Goal: Task Accomplishment & Management: Manage account settings

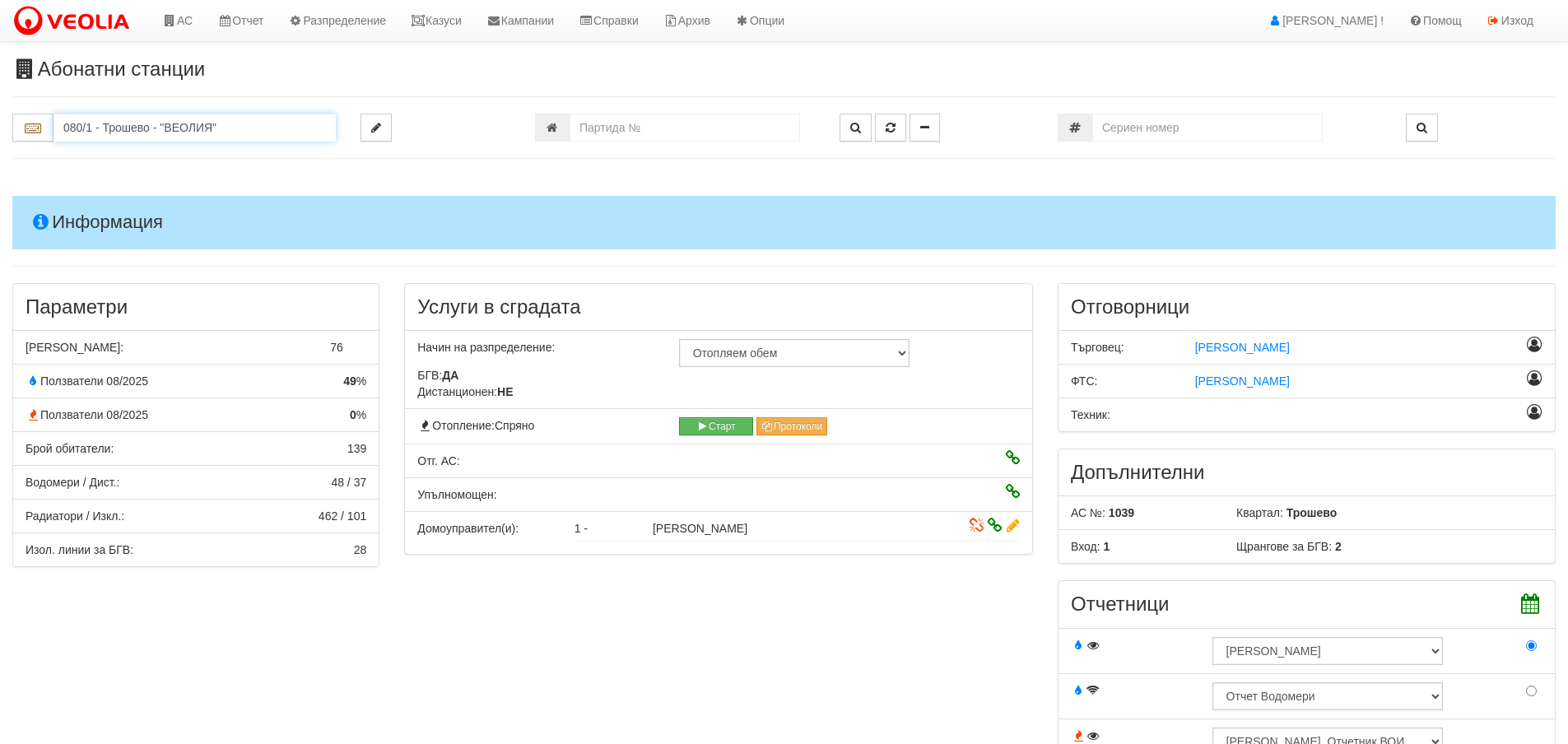
click at [76, 114] on input "080/1 - Трошево - "ВЕОЛИЯ"" at bounding box center [195, 127] width 283 height 28
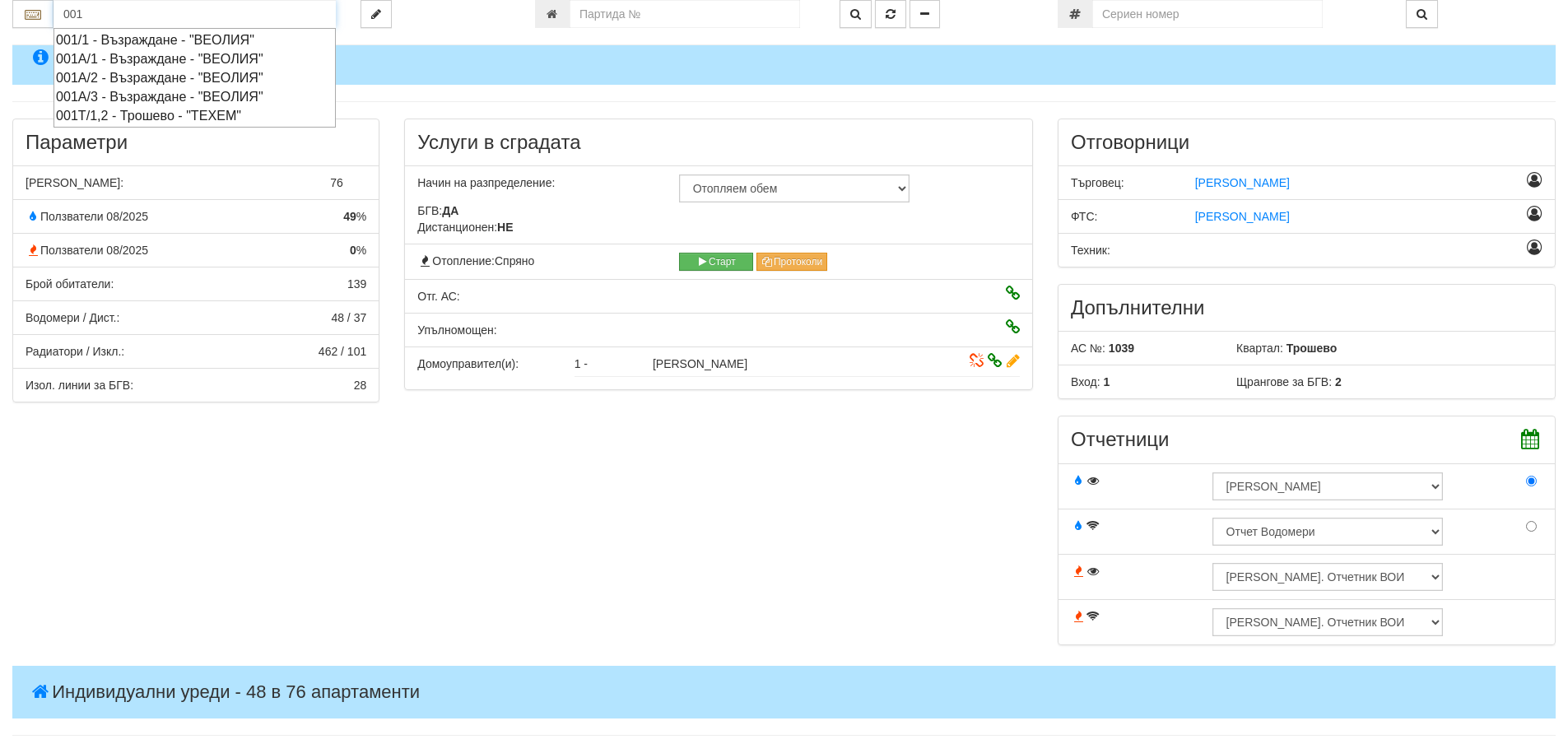
click at [106, 76] on div "001А/2 - Възраждане - "ВЕОЛИЯ"" at bounding box center [195, 77] width 277 height 19
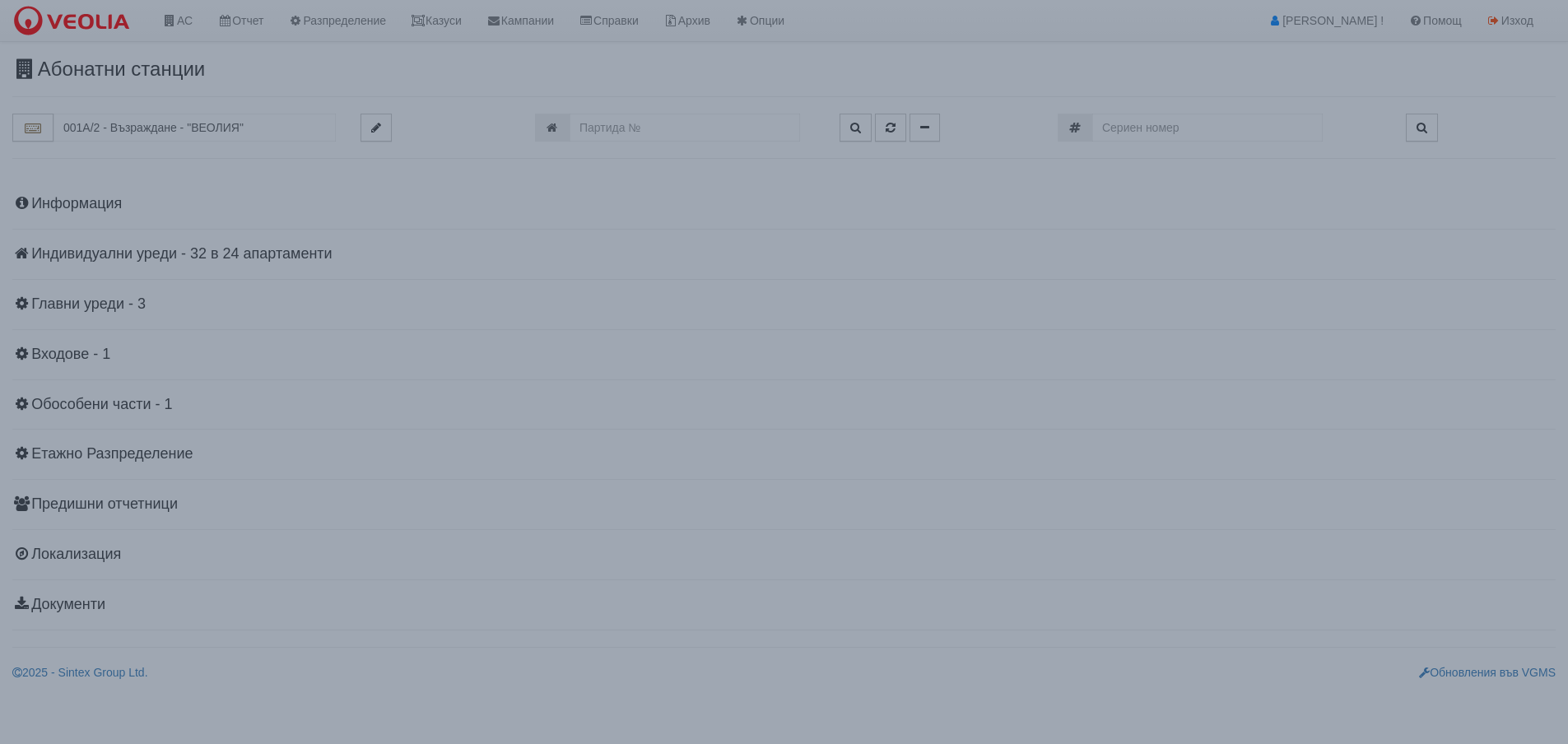
scroll to position [0, 0]
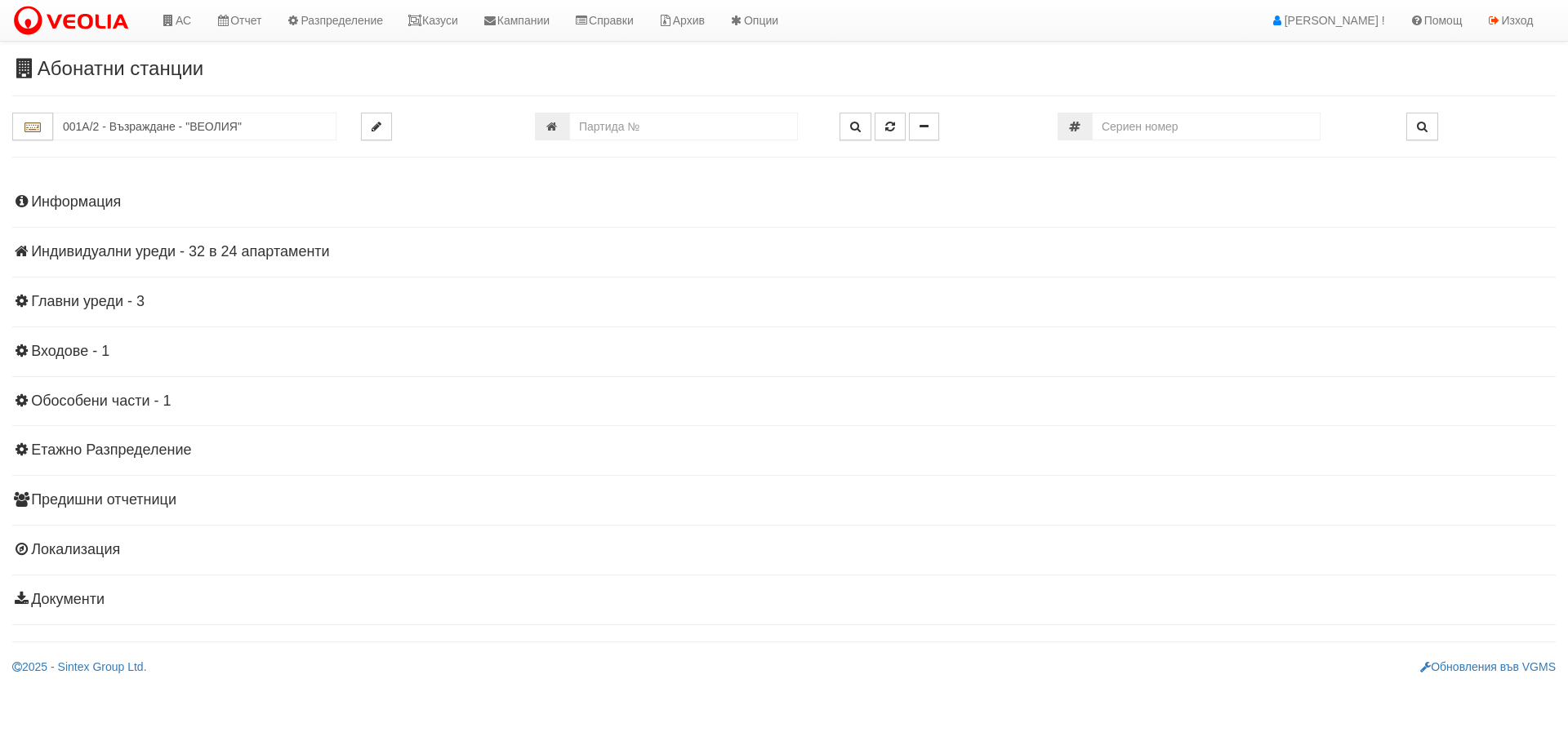
click at [250, 252] on h4 "Индивидуални уреди - 32 в 24 апартаменти" at bounding box center [784, 252] width 1543 height 17
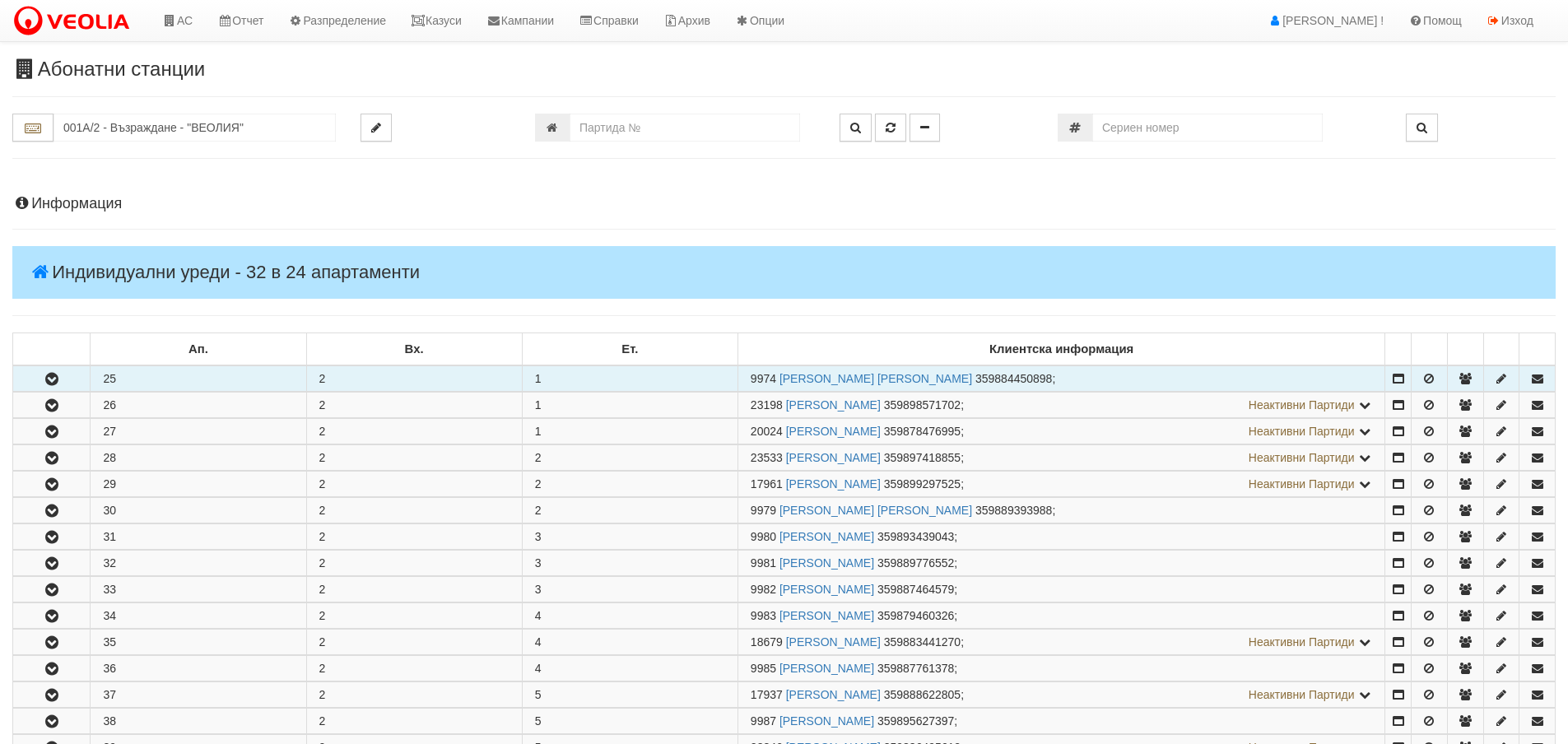
click at [53, 380] on icon "button" at bounding box center [52, 379] width 20 height 12
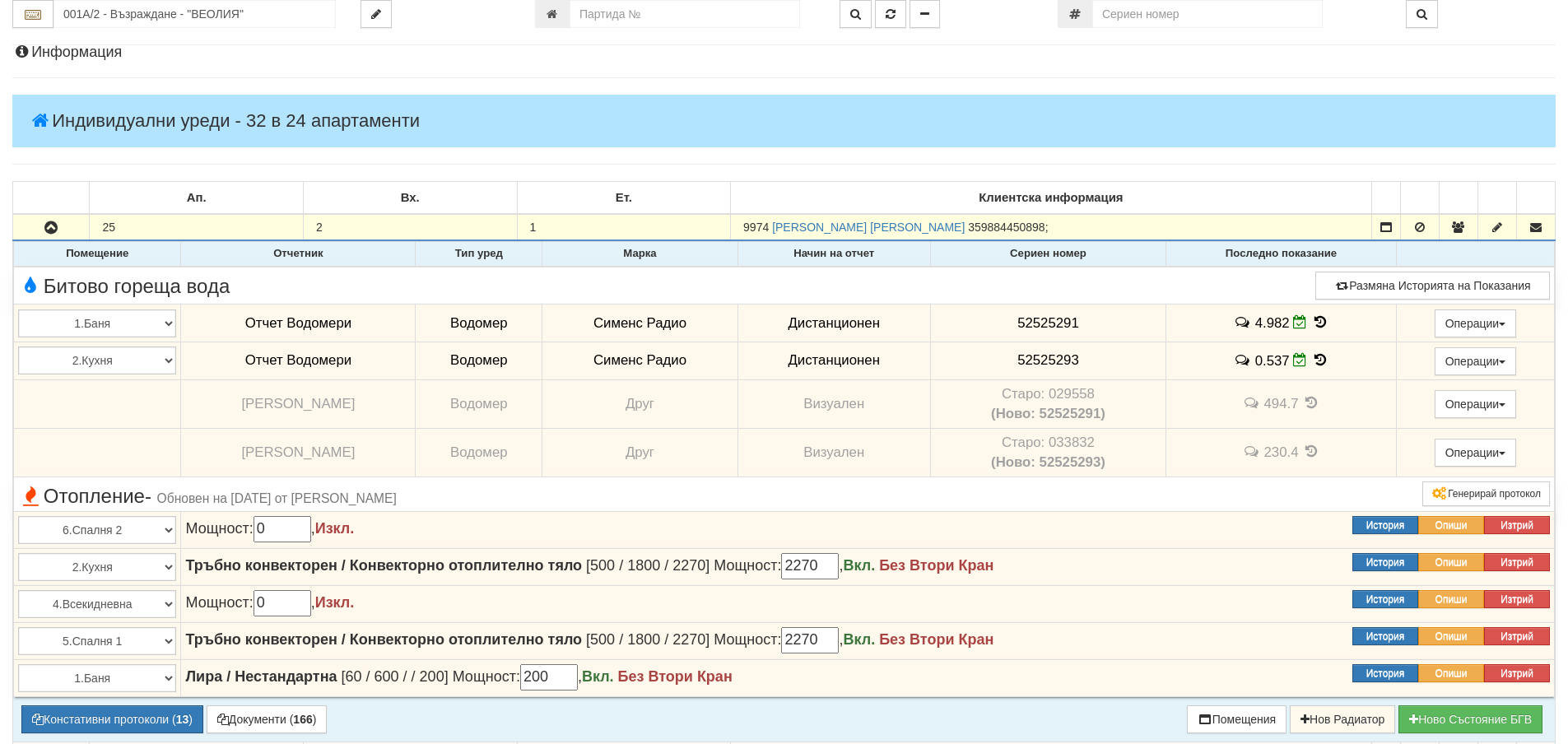
scroll to position [164, 0]
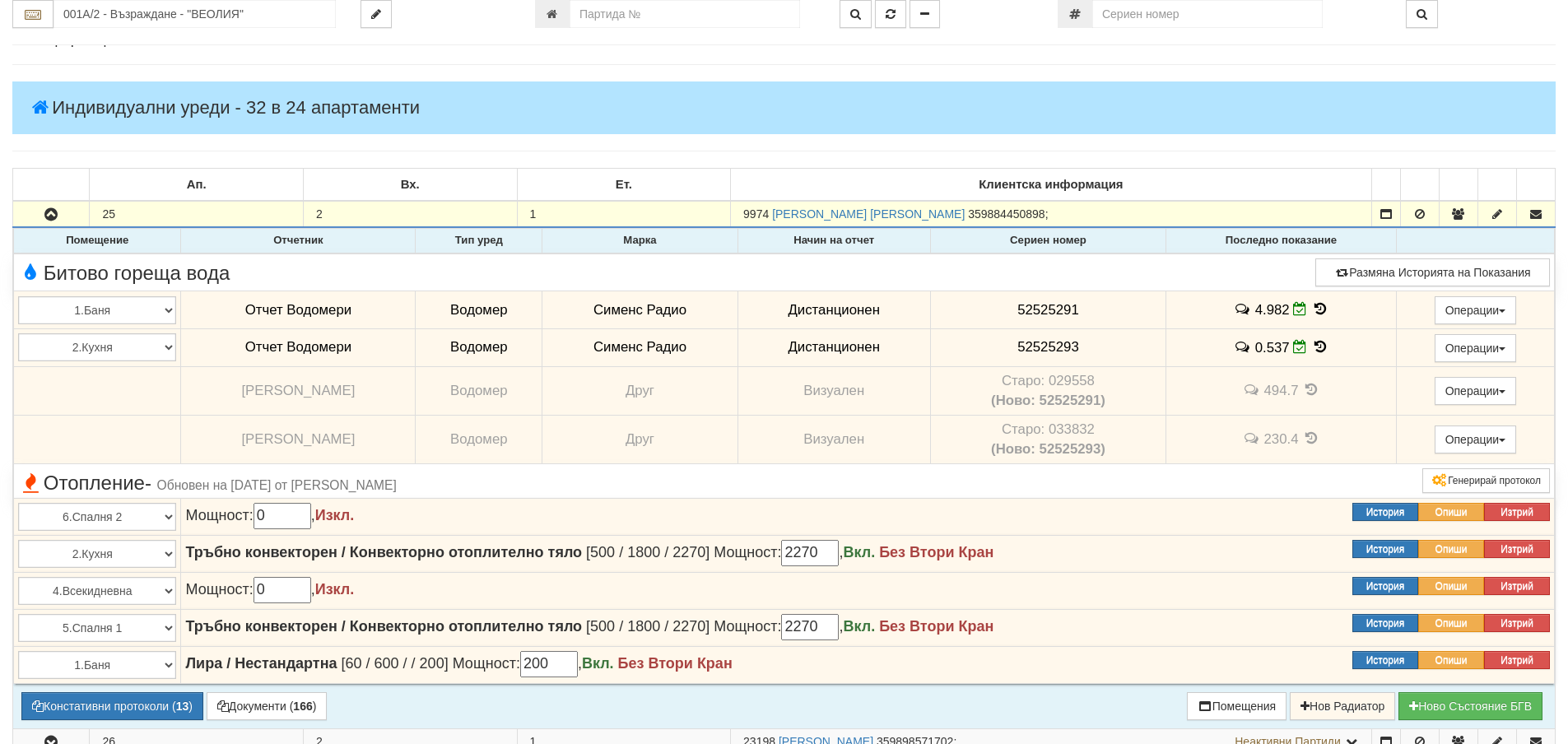
click at [1313, 308] on icon at bounding box center [1320, 309] width 18 height 14
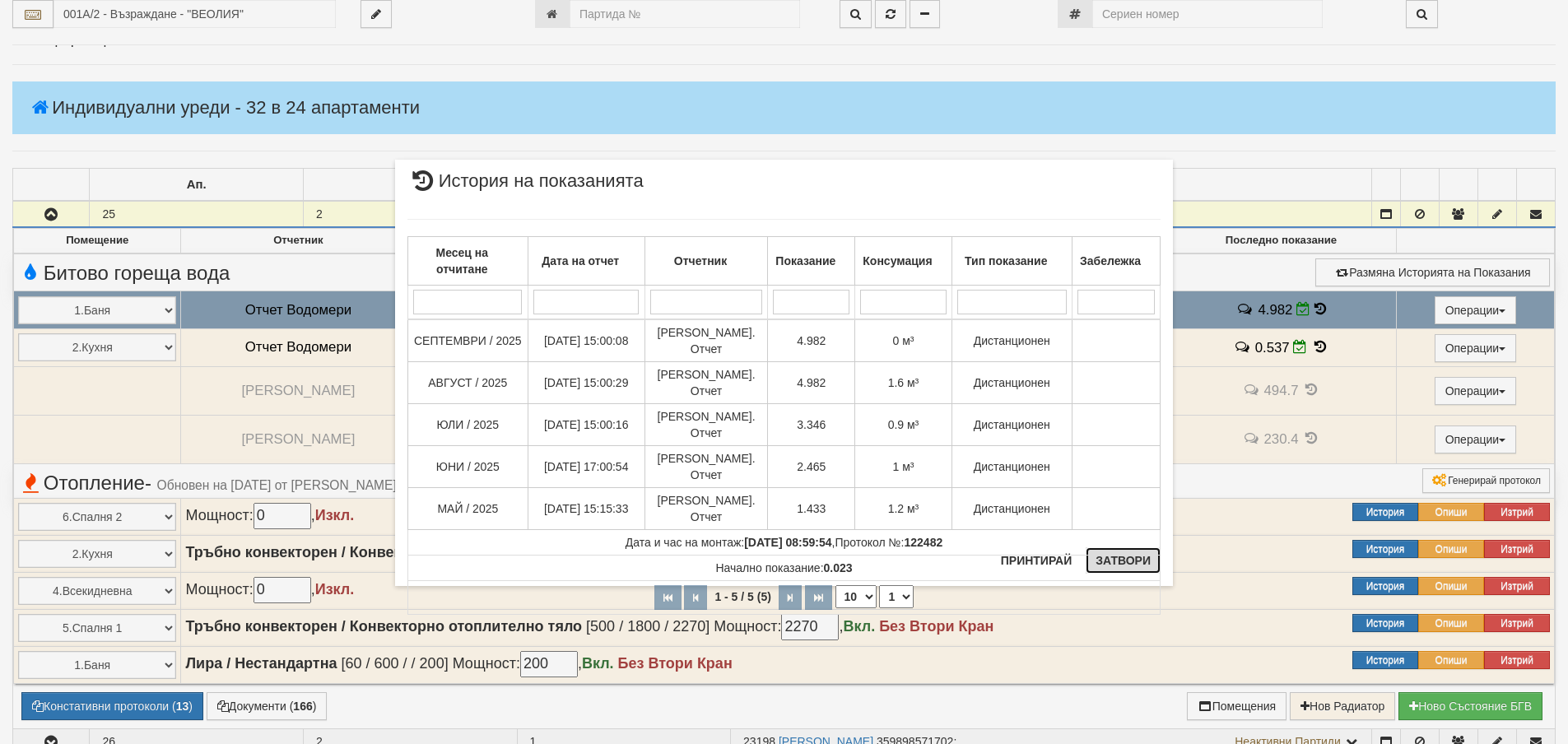
click at [1127, 563] on button "Затвори" at bounding box center [1123, 561] width 75 height 27
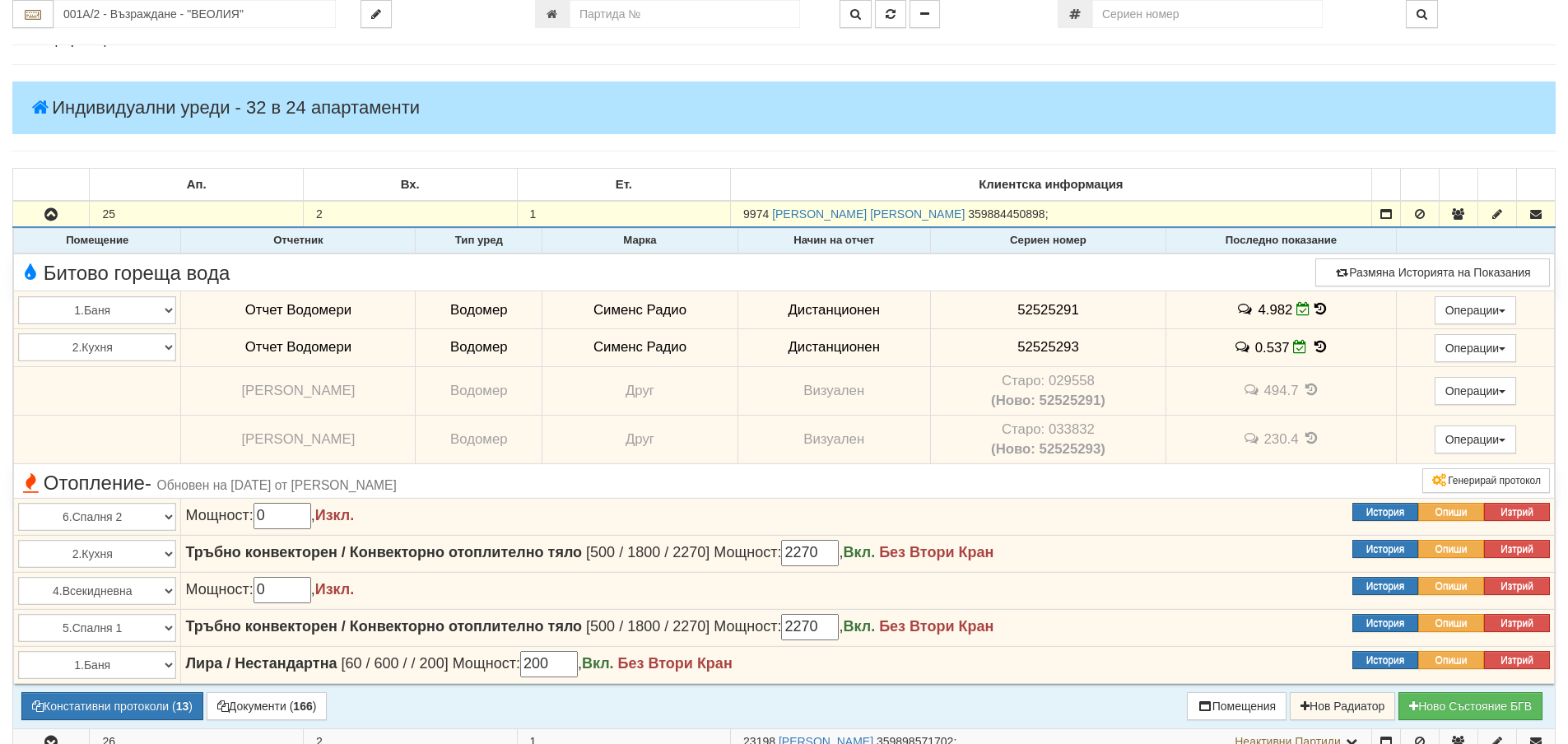
click at [1315, 346] on icon at bounding box center [1320, 347] width 18 height 14
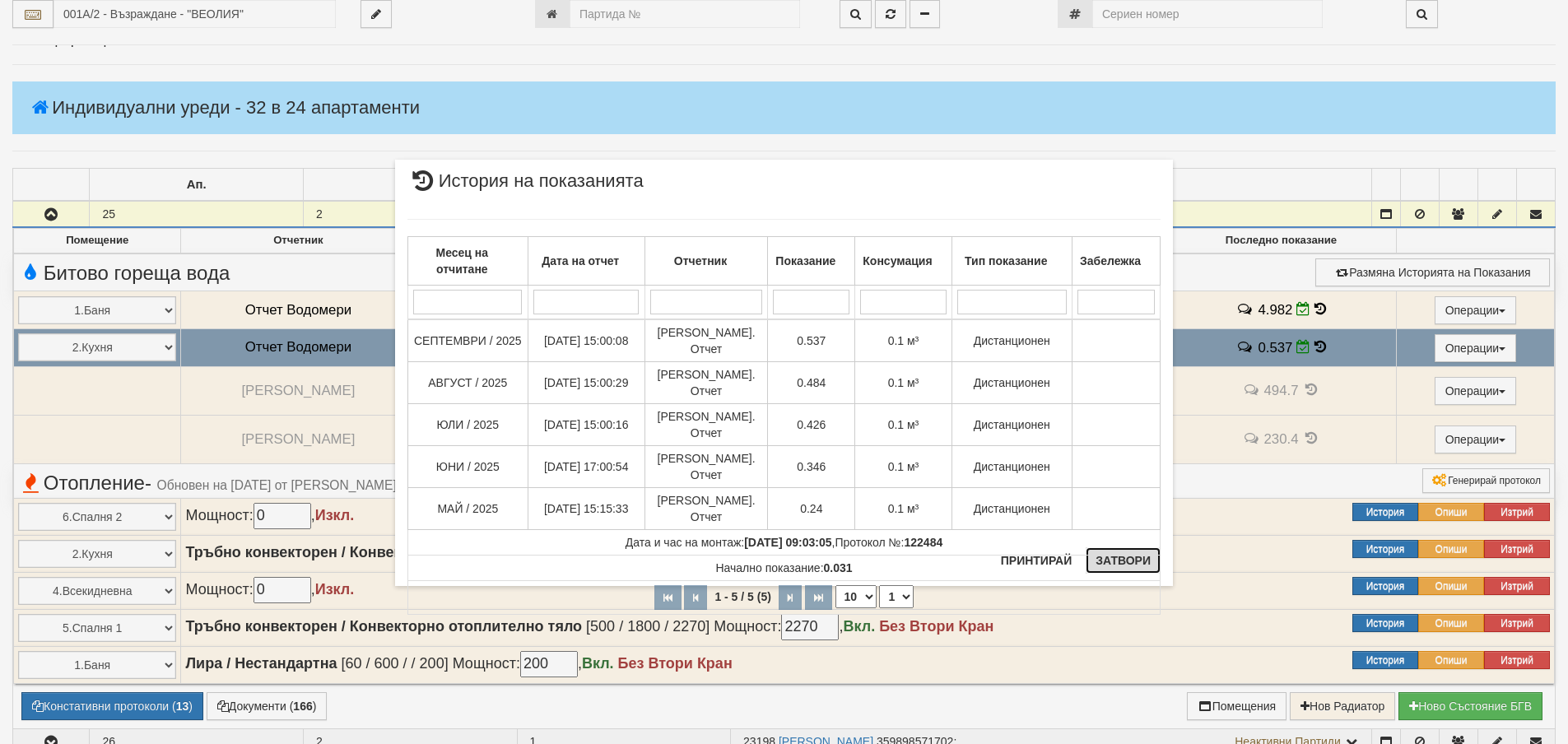
click at [1126, 555] on button "Затвори" at bounding box center [1123, 561] width 75 height 27
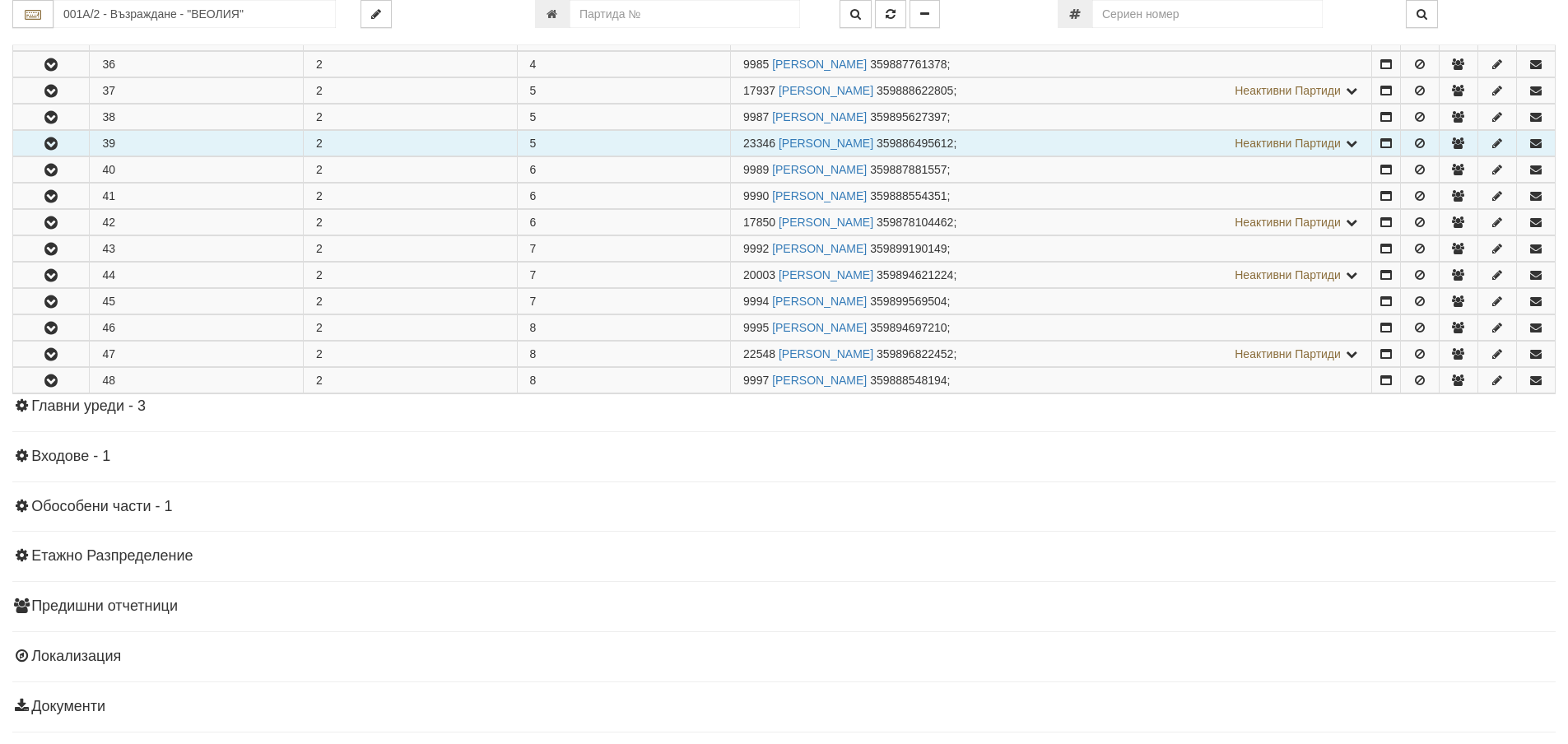
scroll to position [1152, 0]
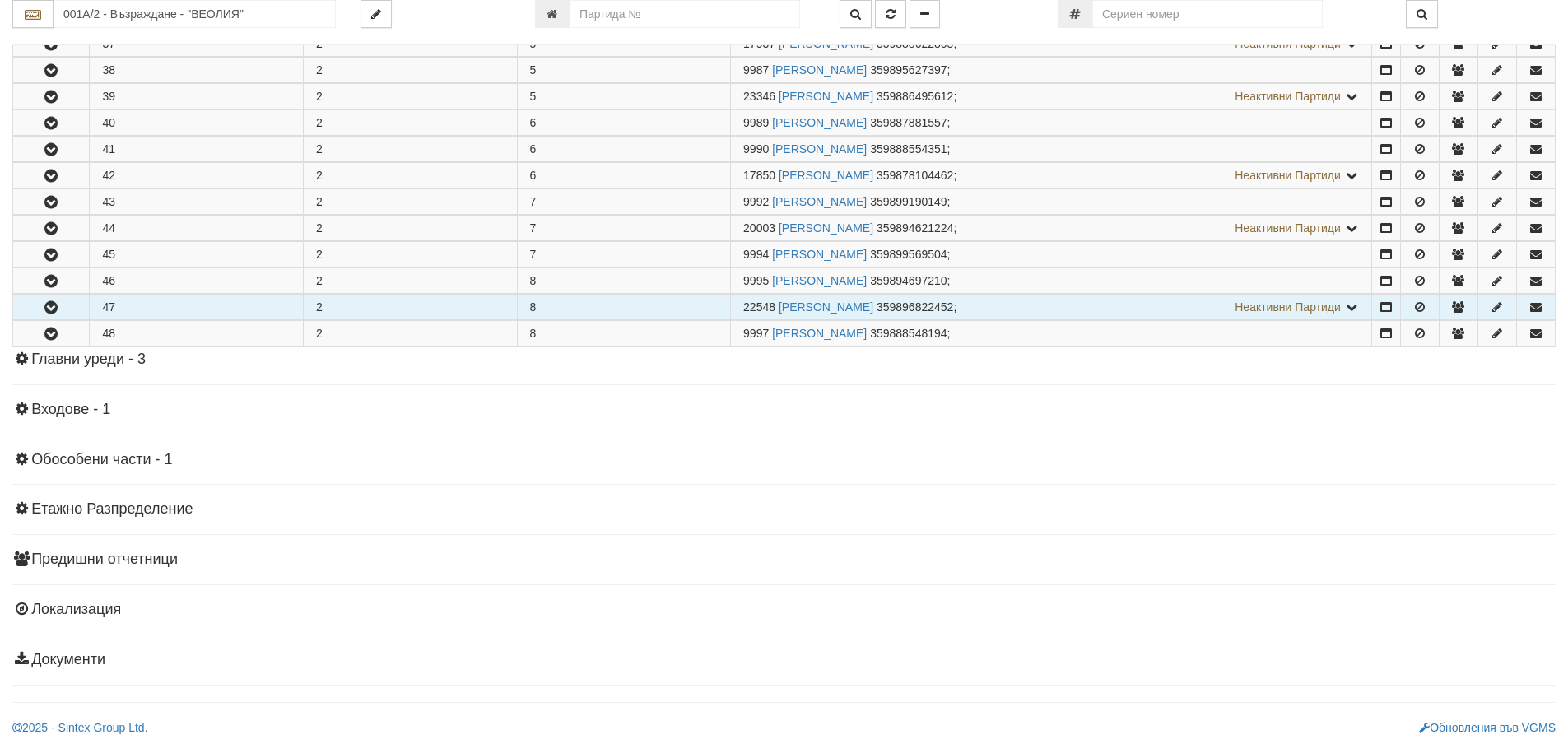
click at [43, 310] on icon "button" at bounding box center [51, 308] width 20 height 12
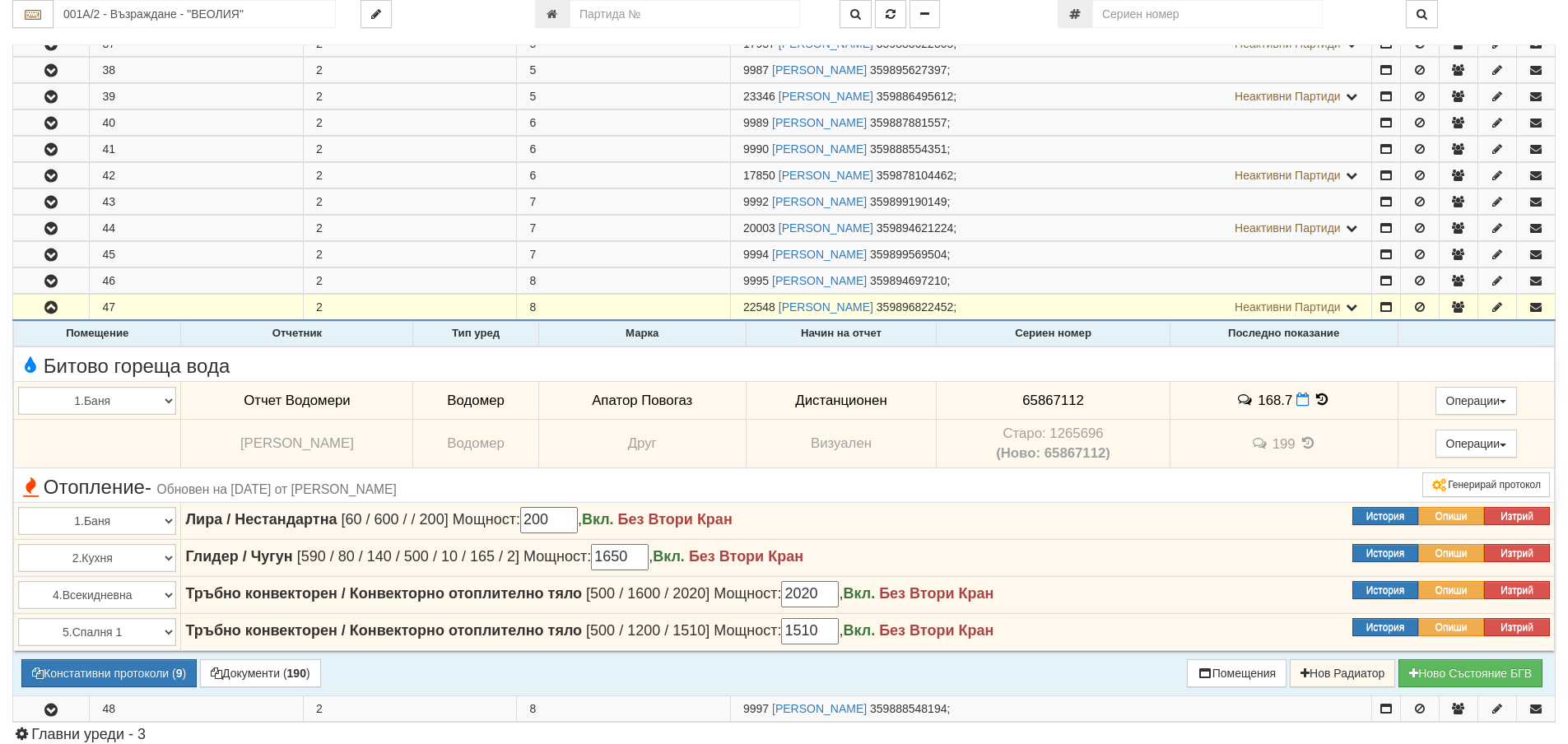
click at [1314, 396] on icon at bounding box center [1323, 400] width 18 height 14
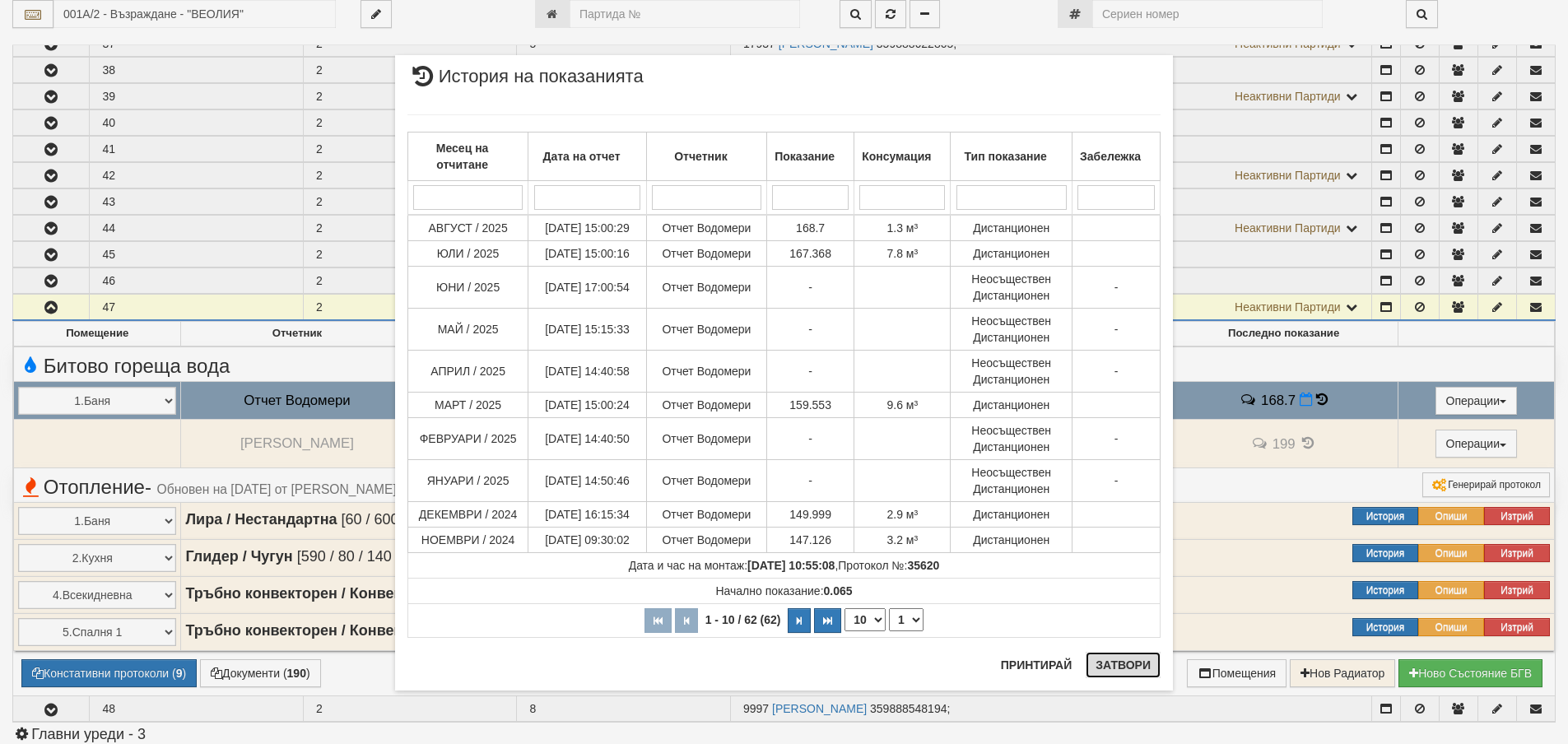
click at [1132, 661] on button "Затвори" at bounding box center [1123, 665] width 75 height 27
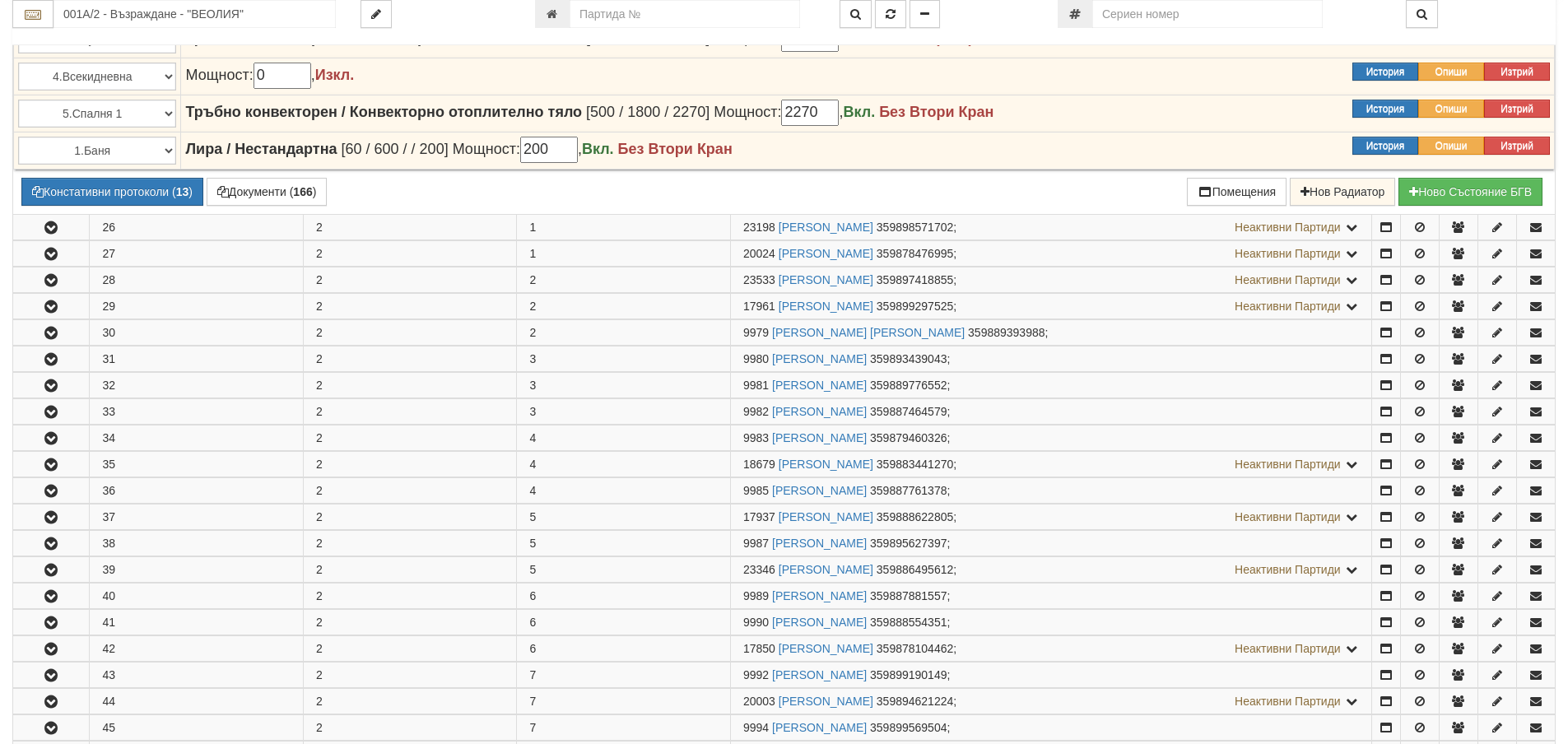
scroll to position [659, 0]
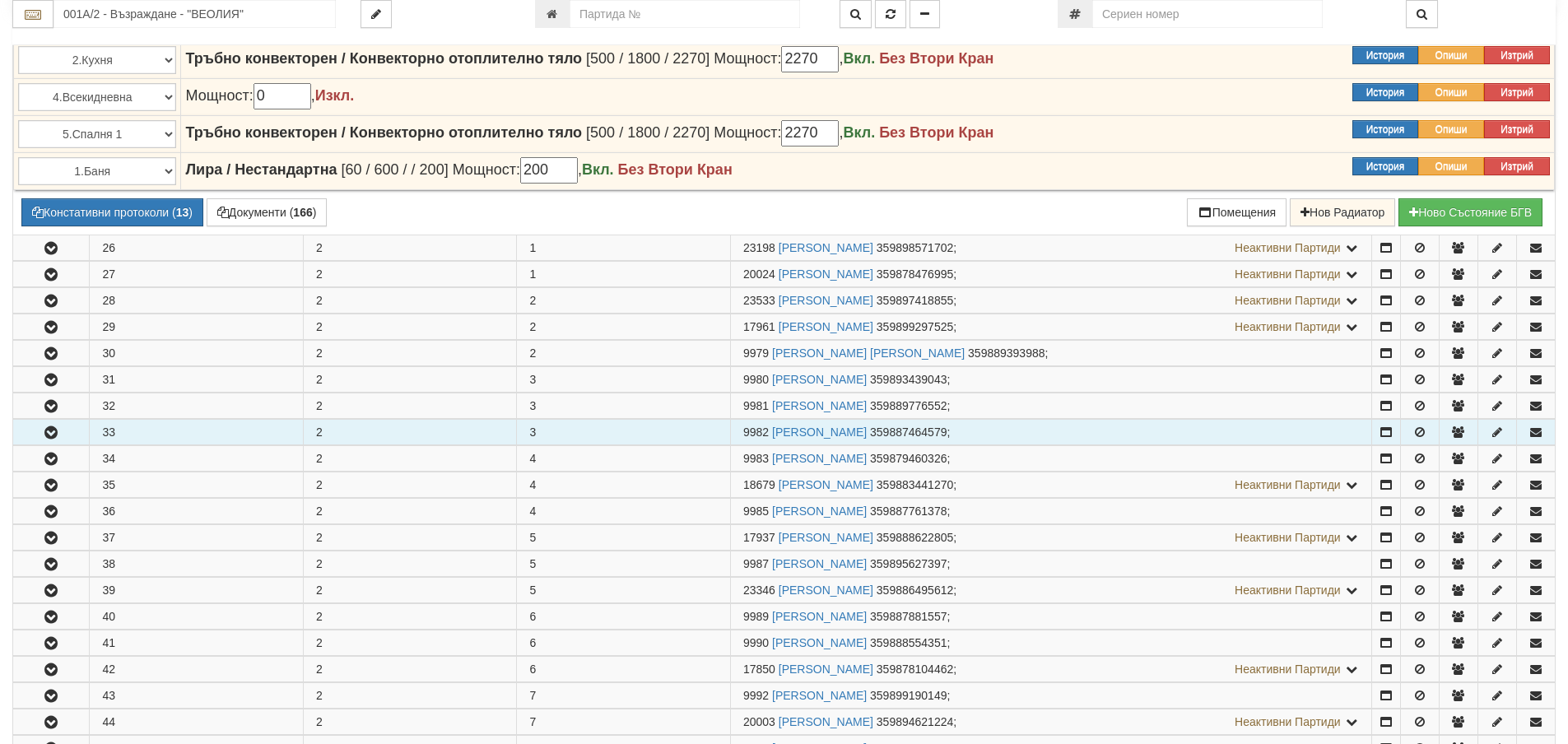
click at [46, 430] on icon "button" at bounding box center [51, 433] width 20 height 12
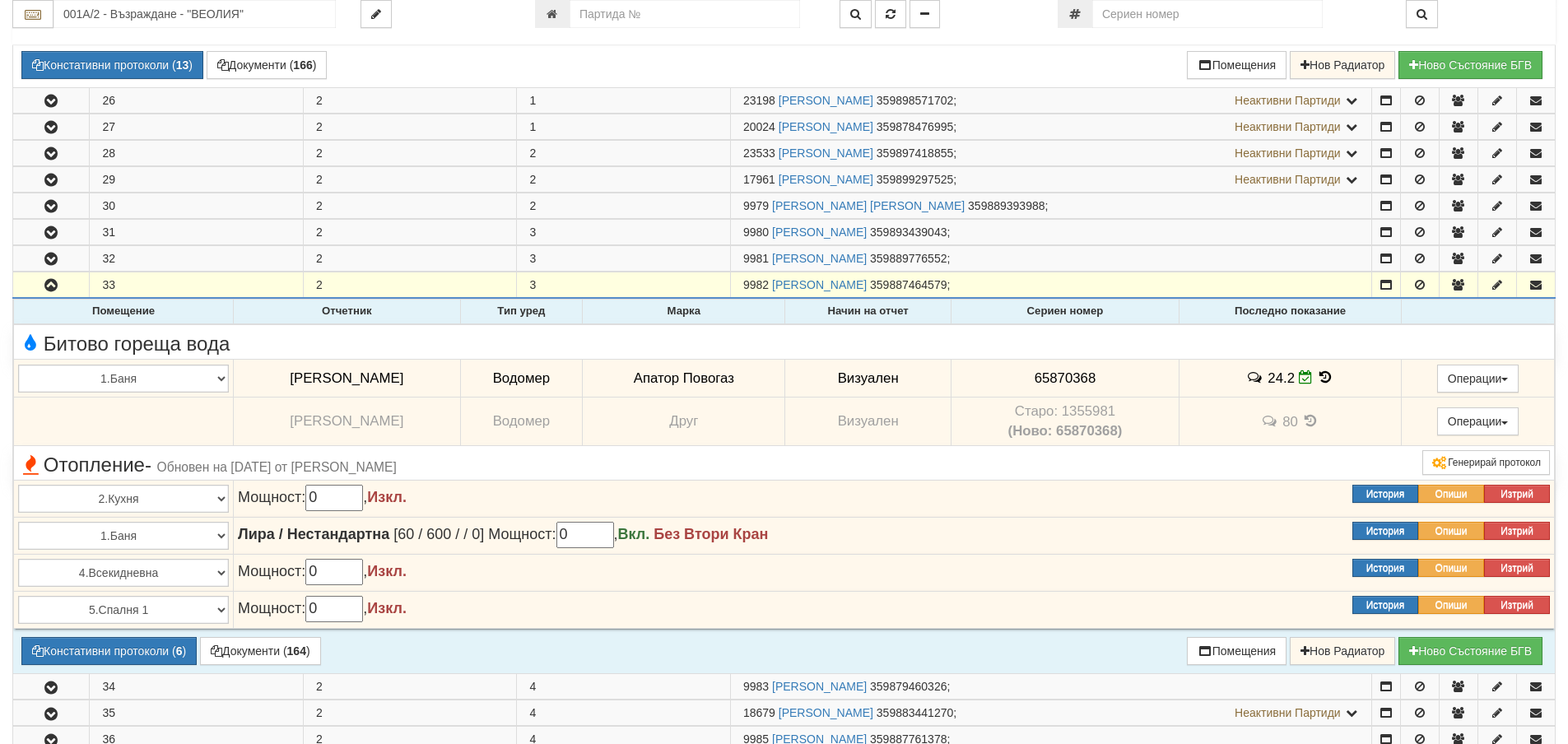
scroll to position [823, 0]
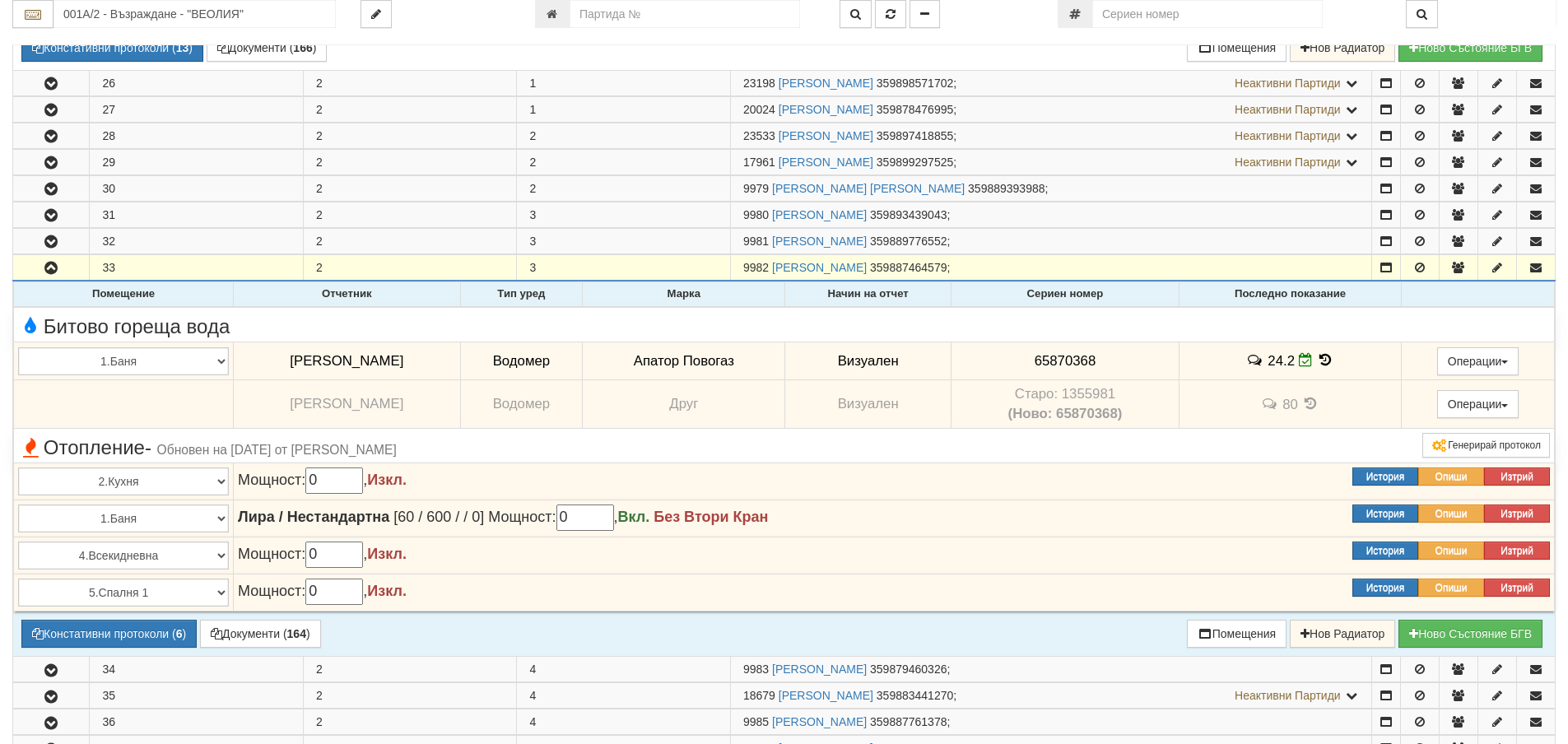
click at [1322, 357] on icon at bounding box center [1325, 360] width 18 height 14
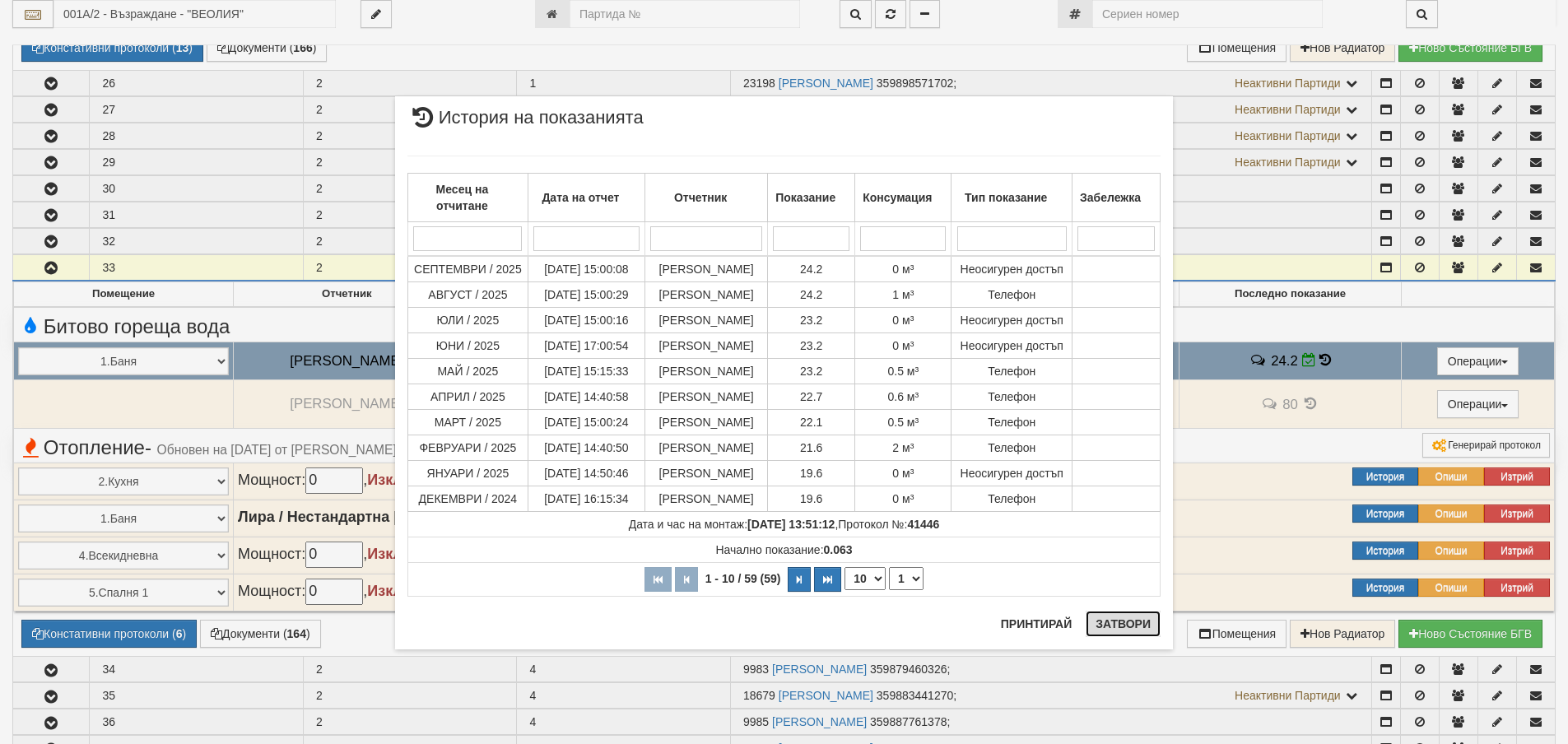
click at [1128, 622] on button "Затвори" at bounding box center [1123, 624] width 75 height 27
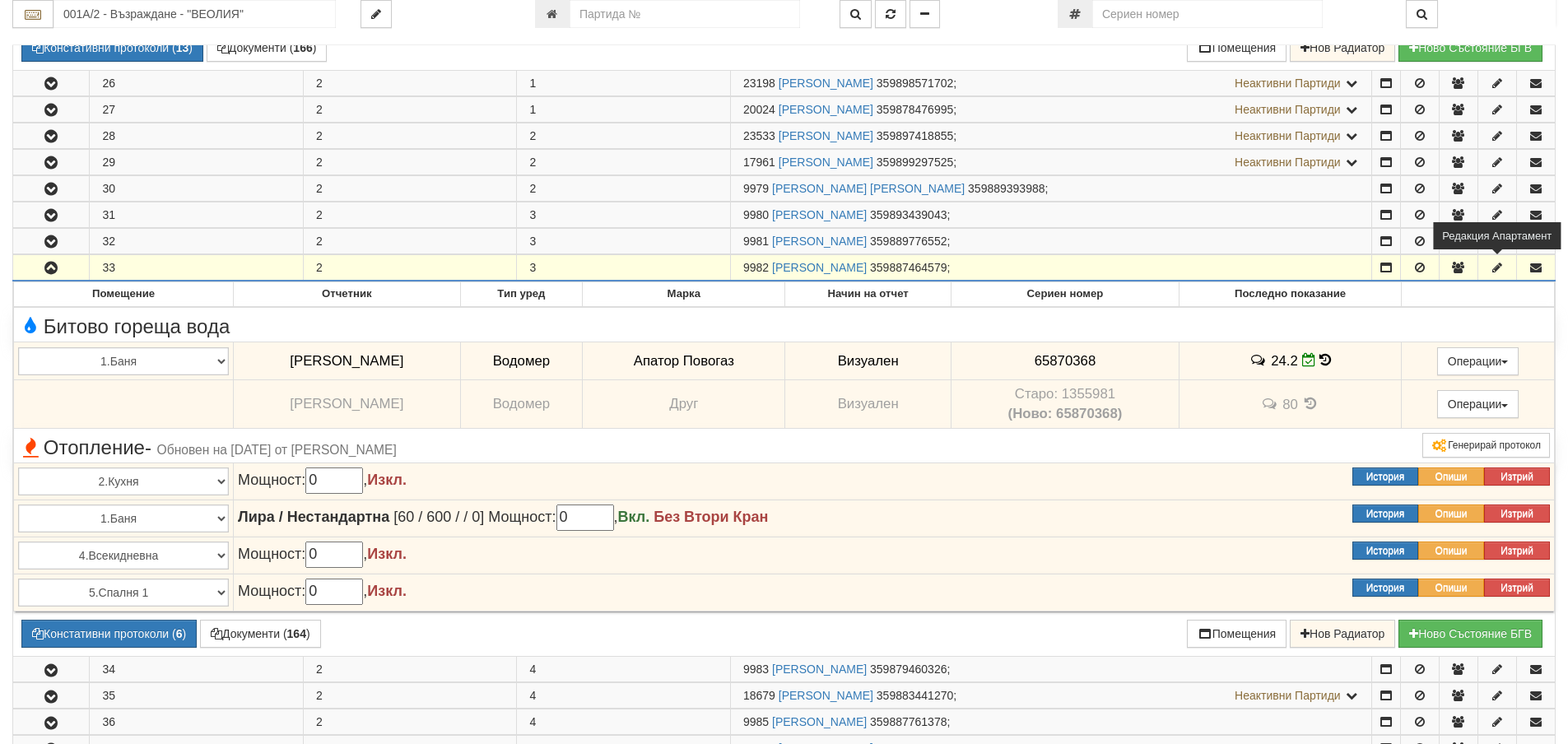
click at [1497, 266] on icon "button" at bounding box center [1497, 267] width 15 height 12
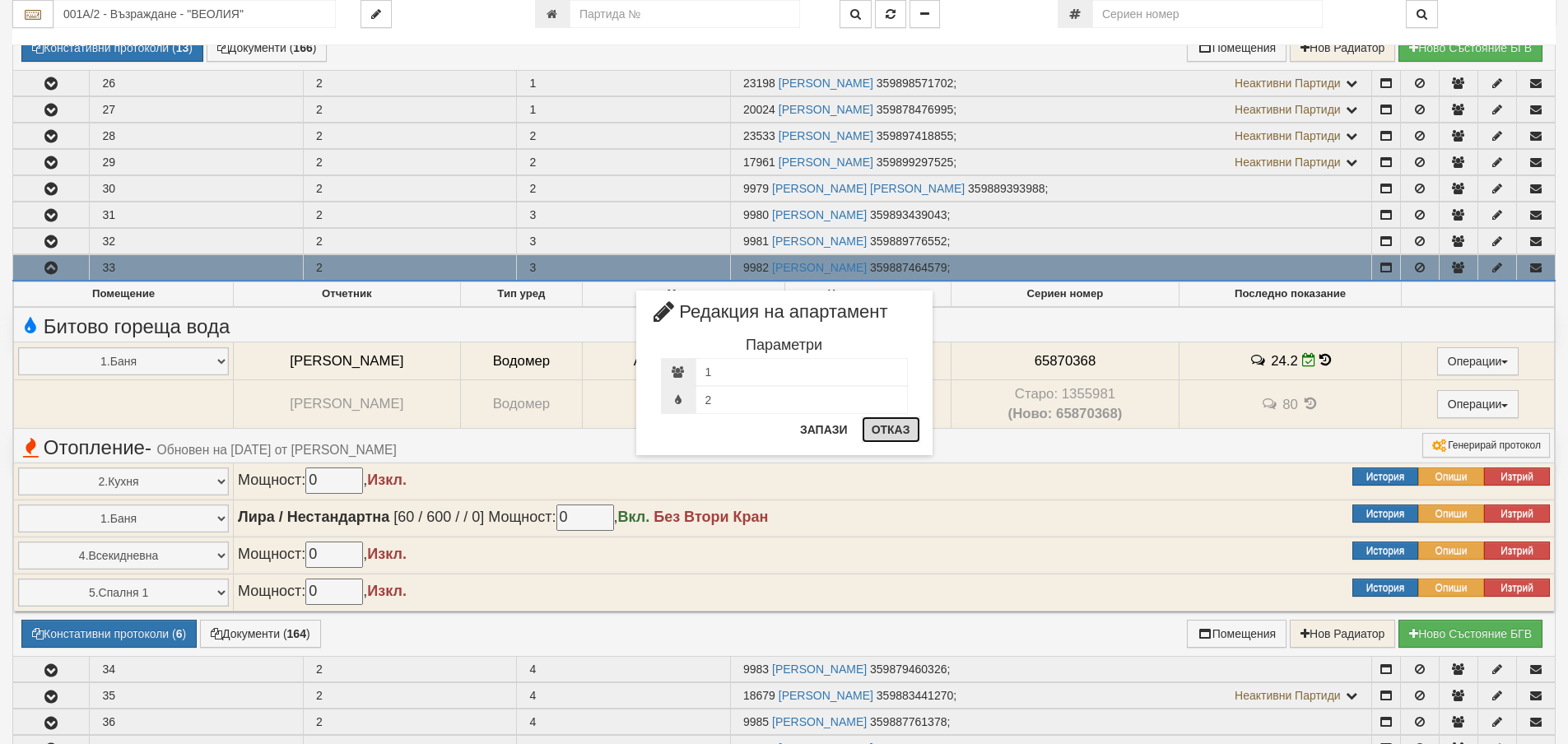
click at [903, 429] on button "Отказ" at bounding box center [892, 430] width 59 height 27
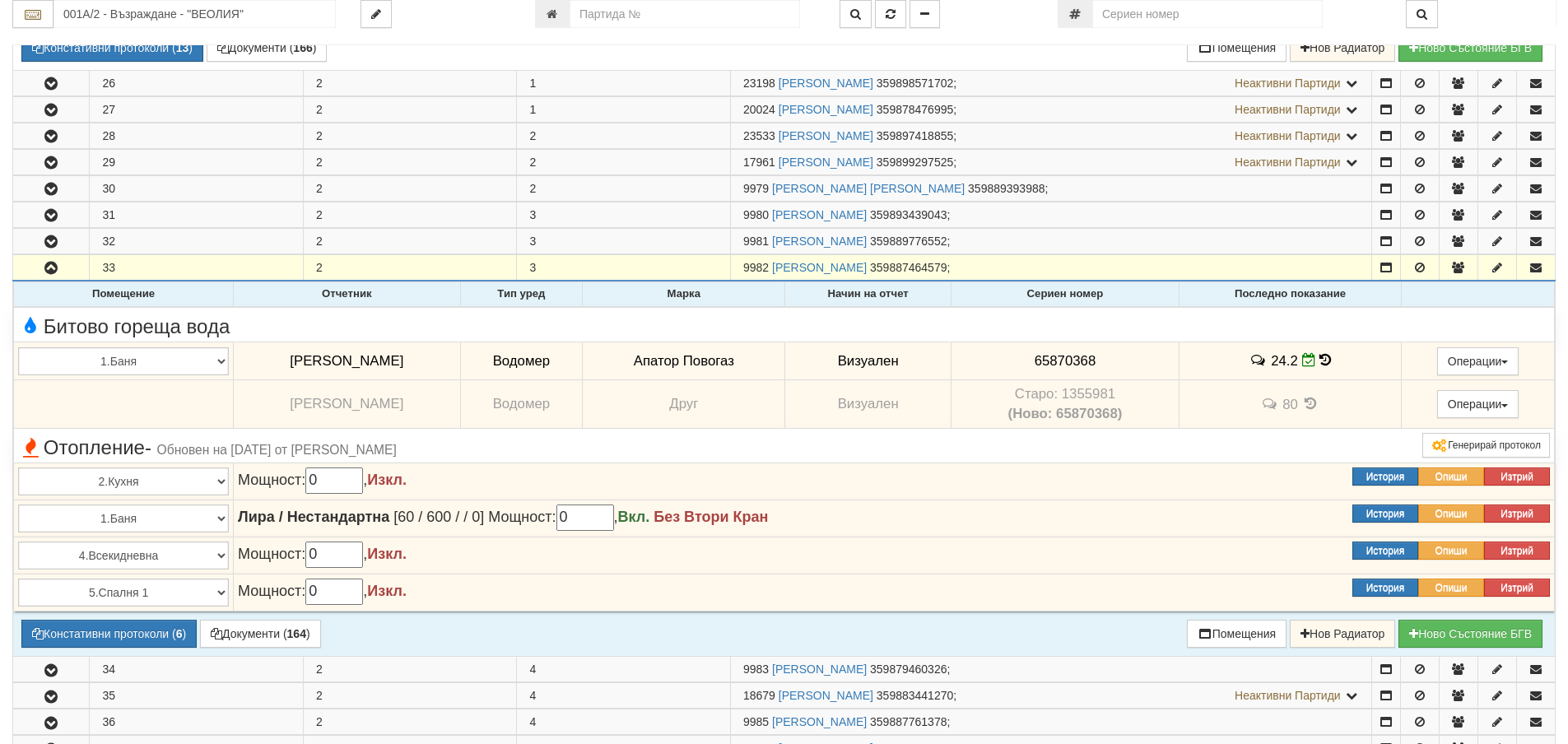
click at [1319, 360] on icon at bounding box center [1324, 360] width 12 height 14
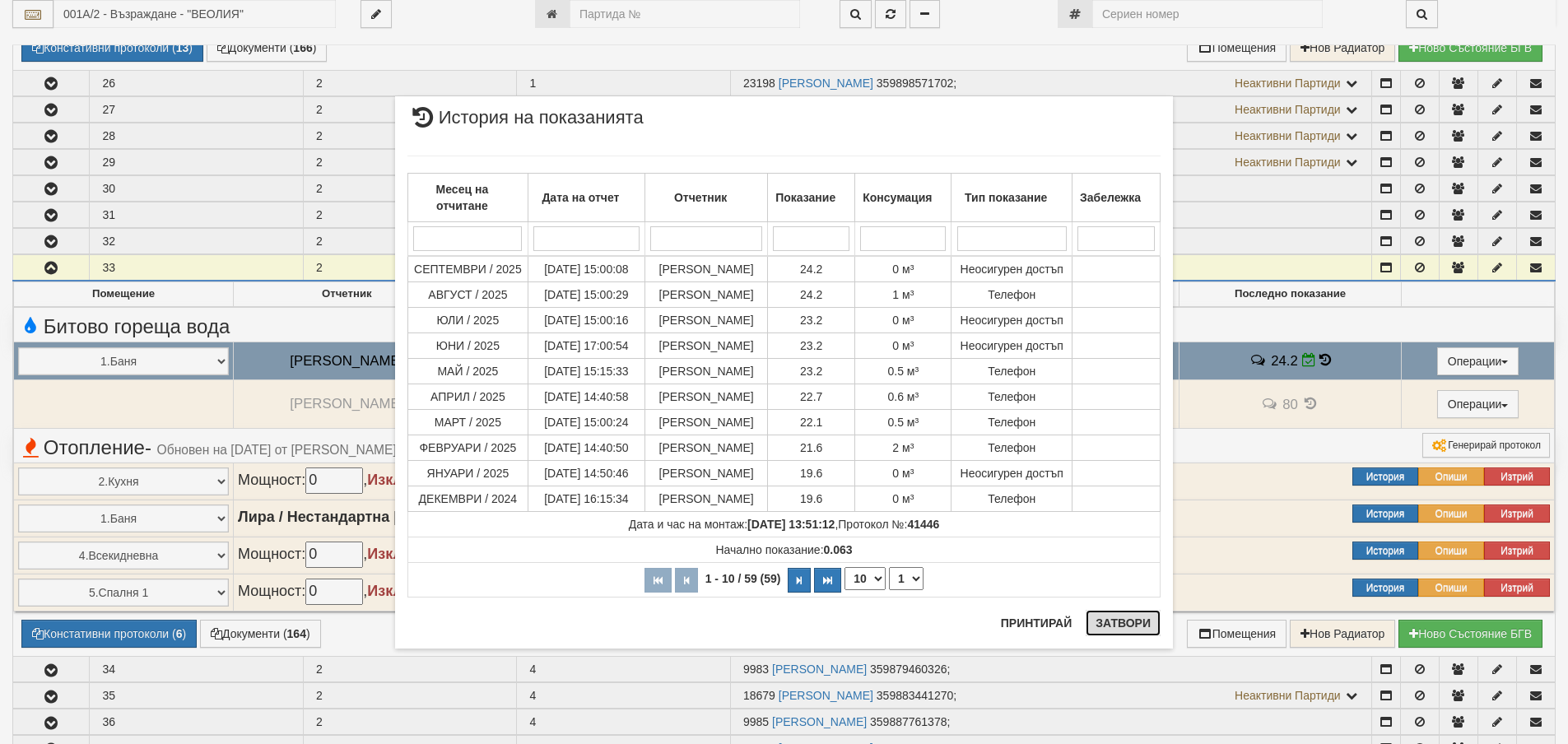
click at [1122, 622] on button "Затвори" at bounding box center [1123, 623] width 75 height 27
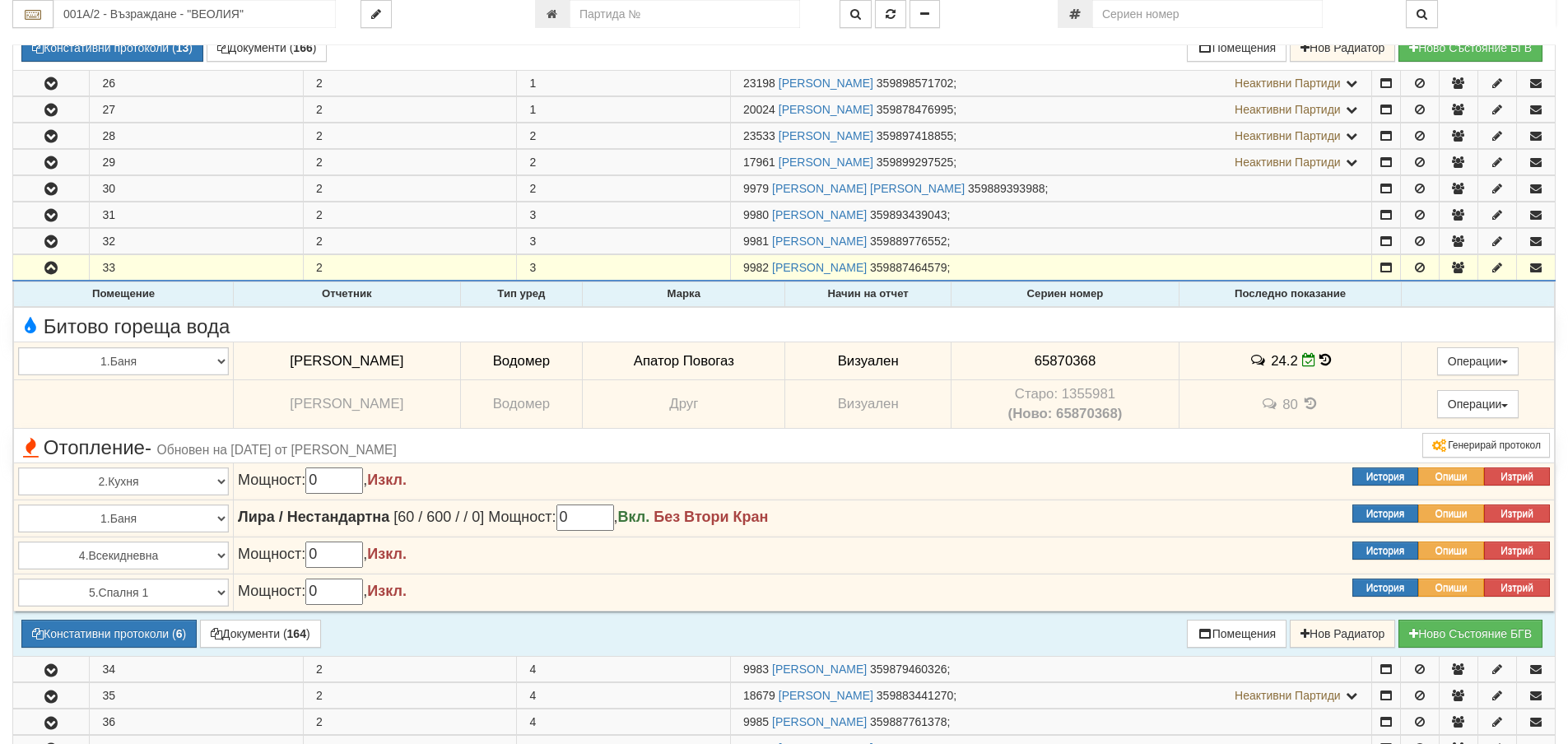
click at [1319, 354] on icon at bounding box center [1324, 360] width 12 height 14
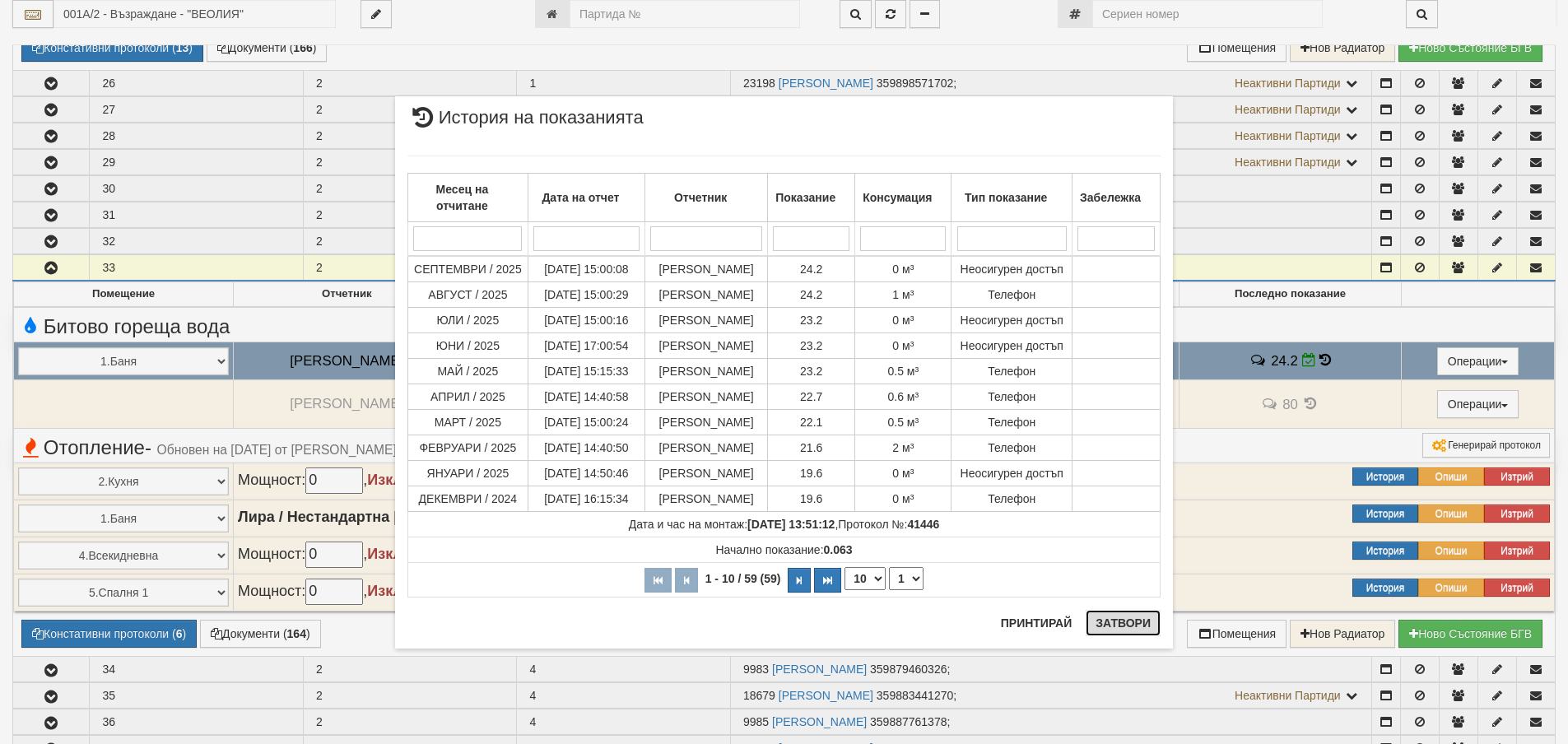
click at [1112, 622] on button "Затвори" at bounding box center [1123, 623] width 75 height 27
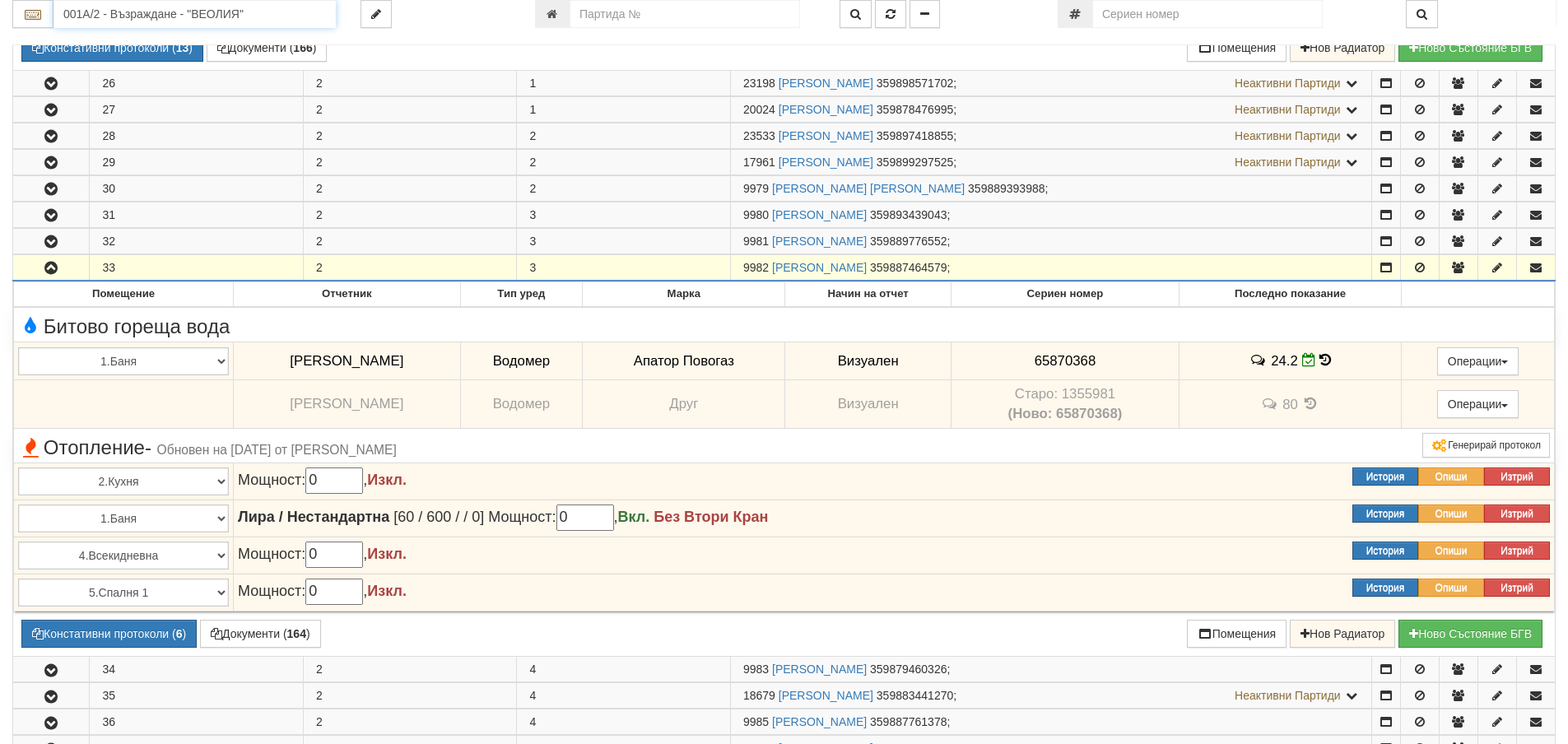
click at [91, 19] on input "001А/2 - Възраждане - "ВЕОЛИЯ"" at bounding box center [195, 13] width 283 height 28
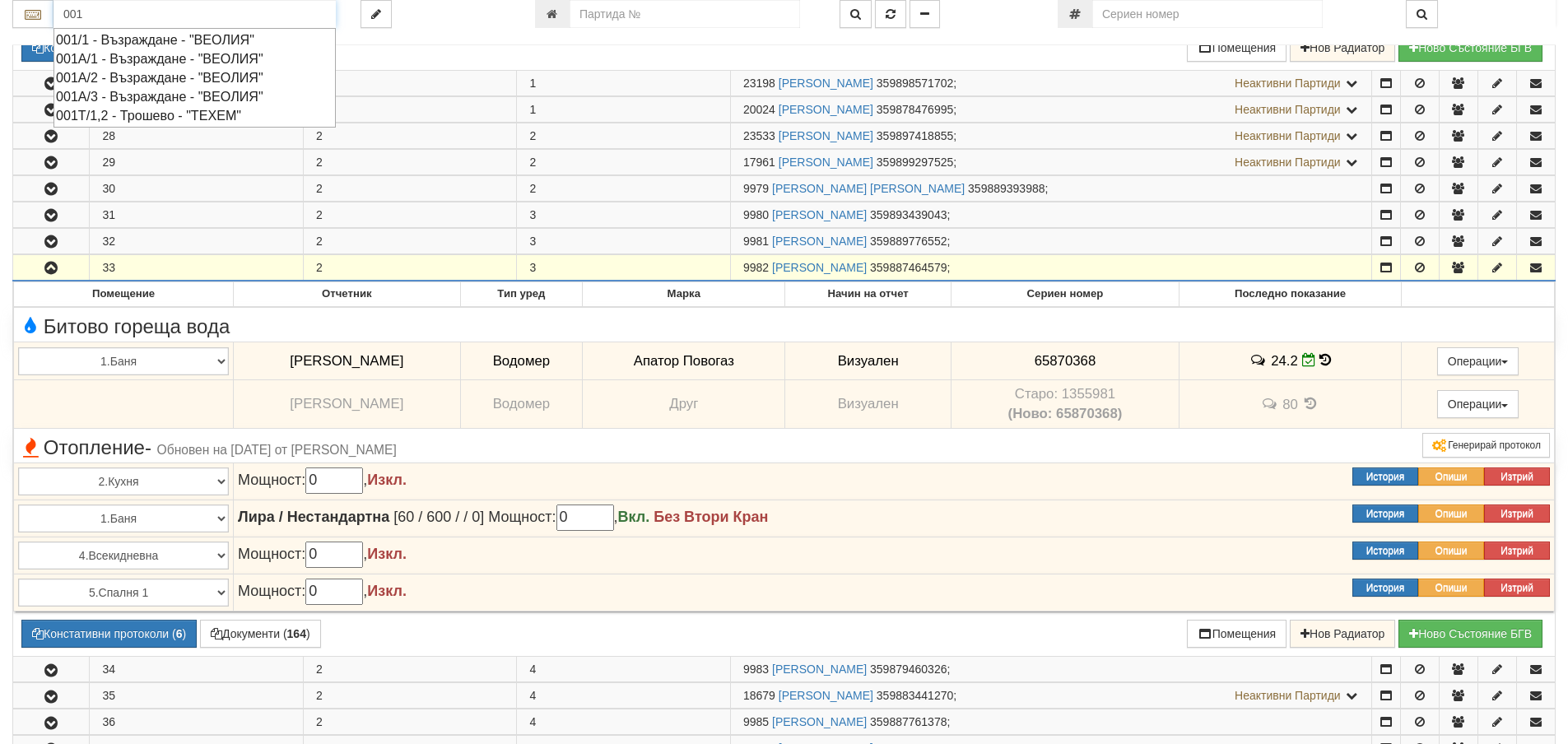
click at [108, 95] on div "001А/3 - Възраждане - "ВЕОЛИЯ"" at bounding box center [195, 96] width 277 height 19
type input "001А/3 - Възраждане - "ВЕОЛИЯ""
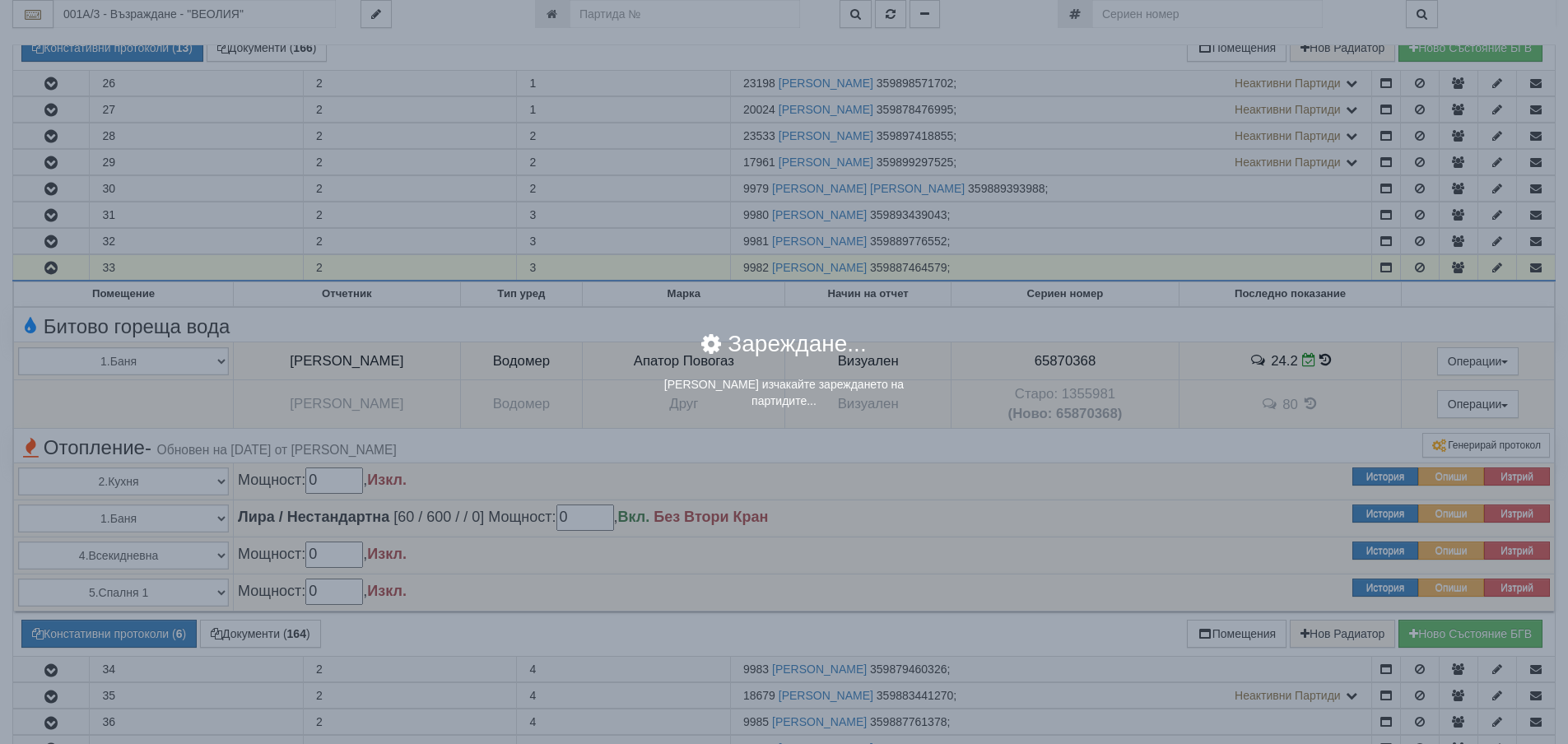
scroll to position [0, 0]
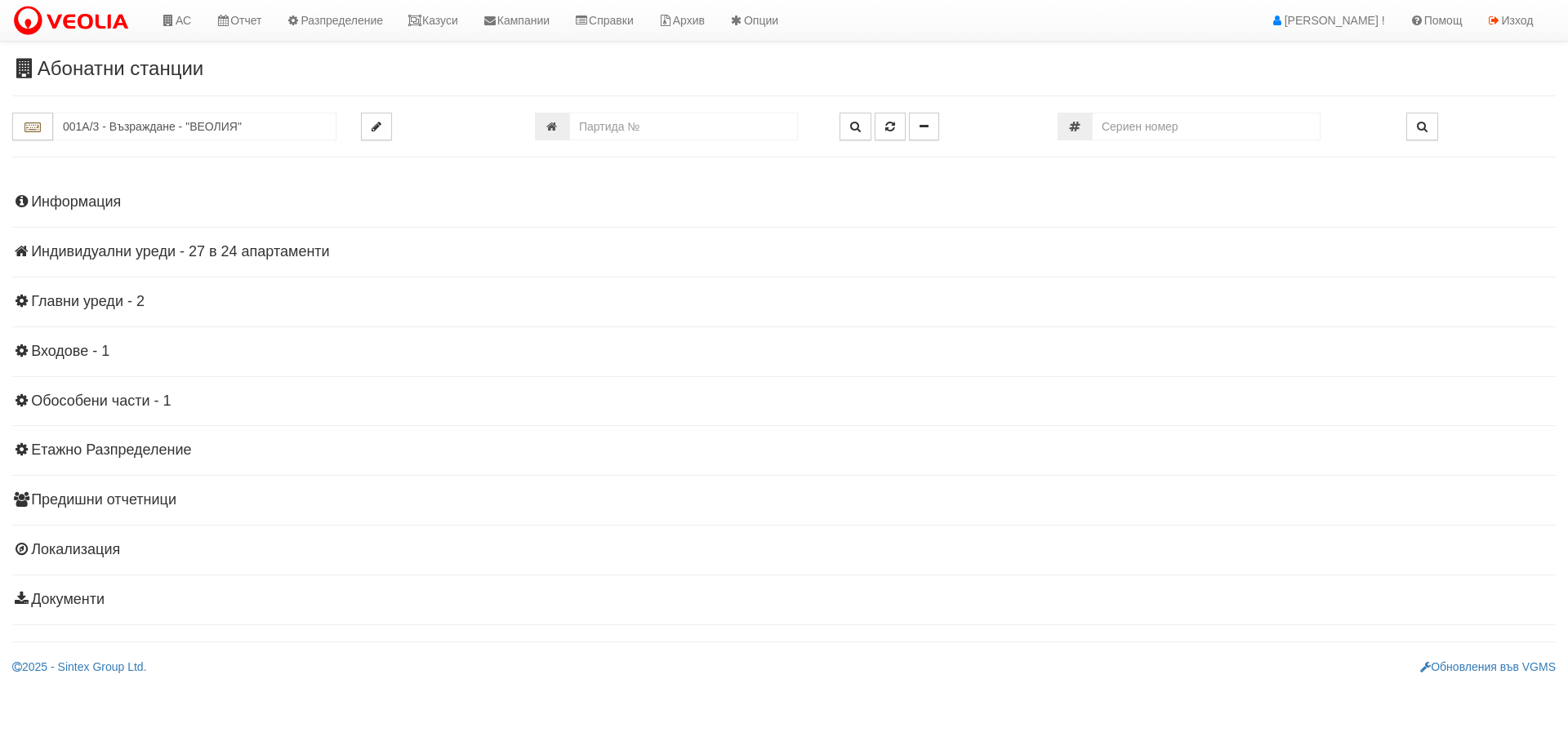
click at [158, 254] on h4 "Индивидуални уреди - 27 в 24 апартаменти" at bounding box center [784, 252] width 1543 height 17
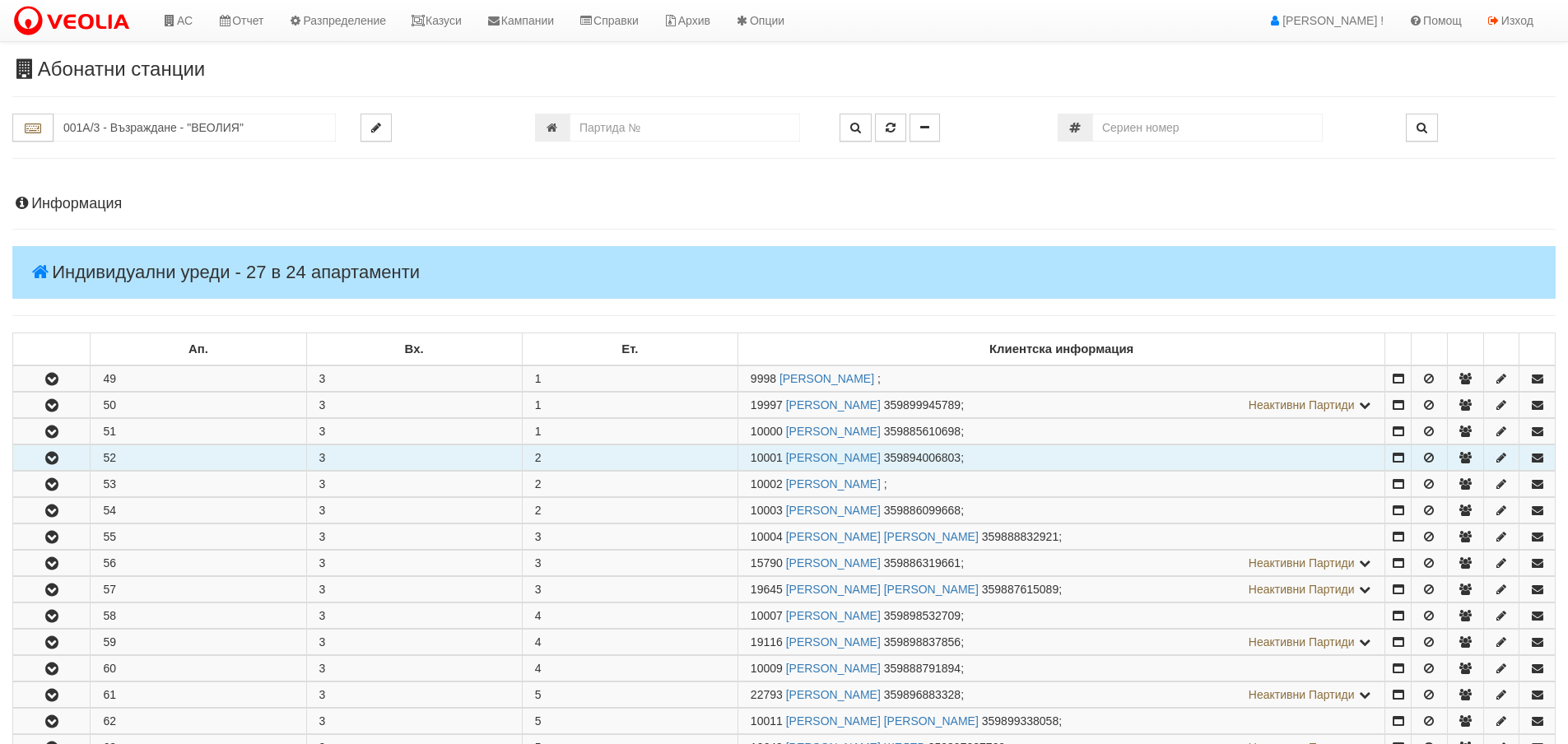
click at [62, 458] on button "button" at bounding box center [52, 458] width 76 height 25
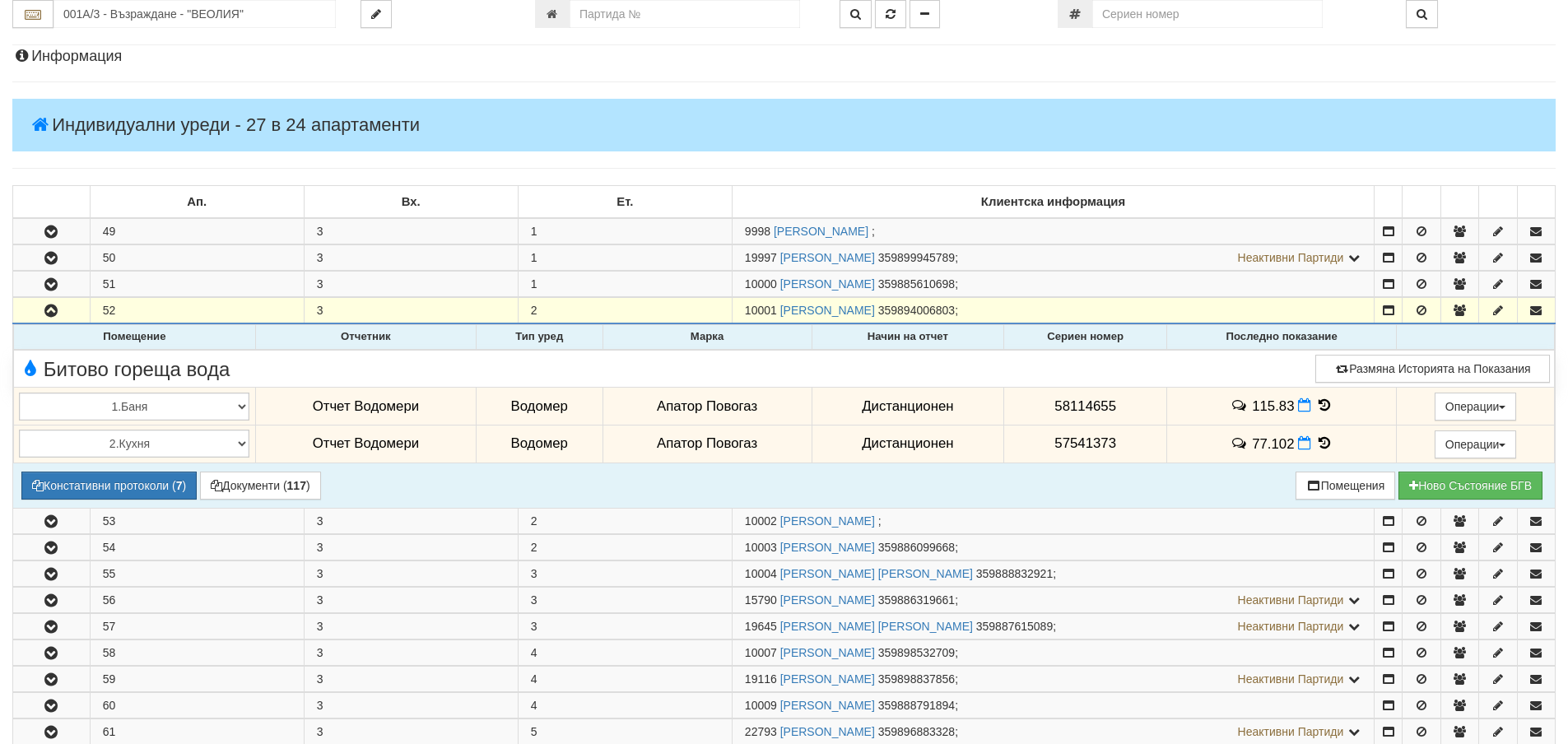
scroll to position [164, 0]
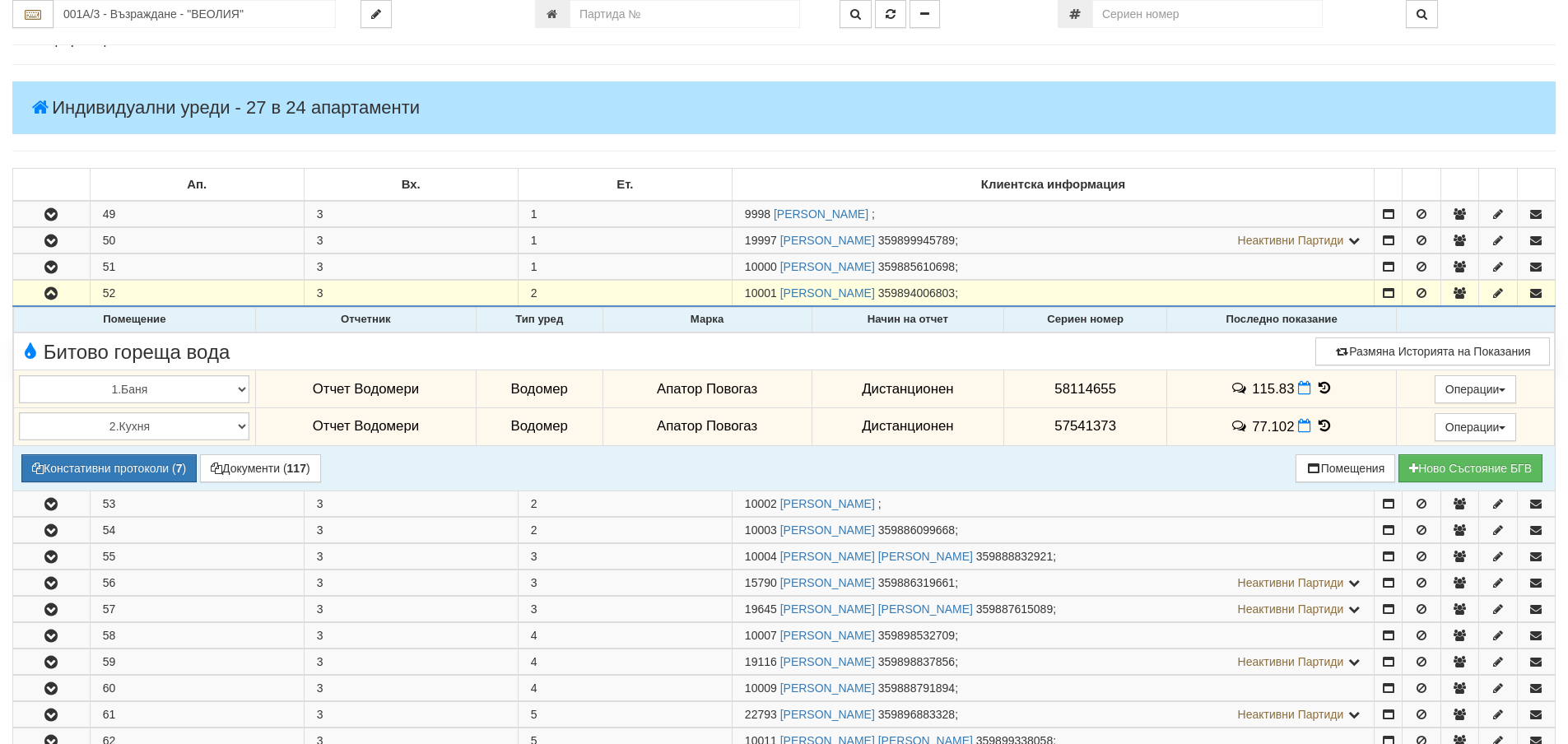
click at [1317, 387] on icon at bounding box center [1324, 388] width 18 height 14
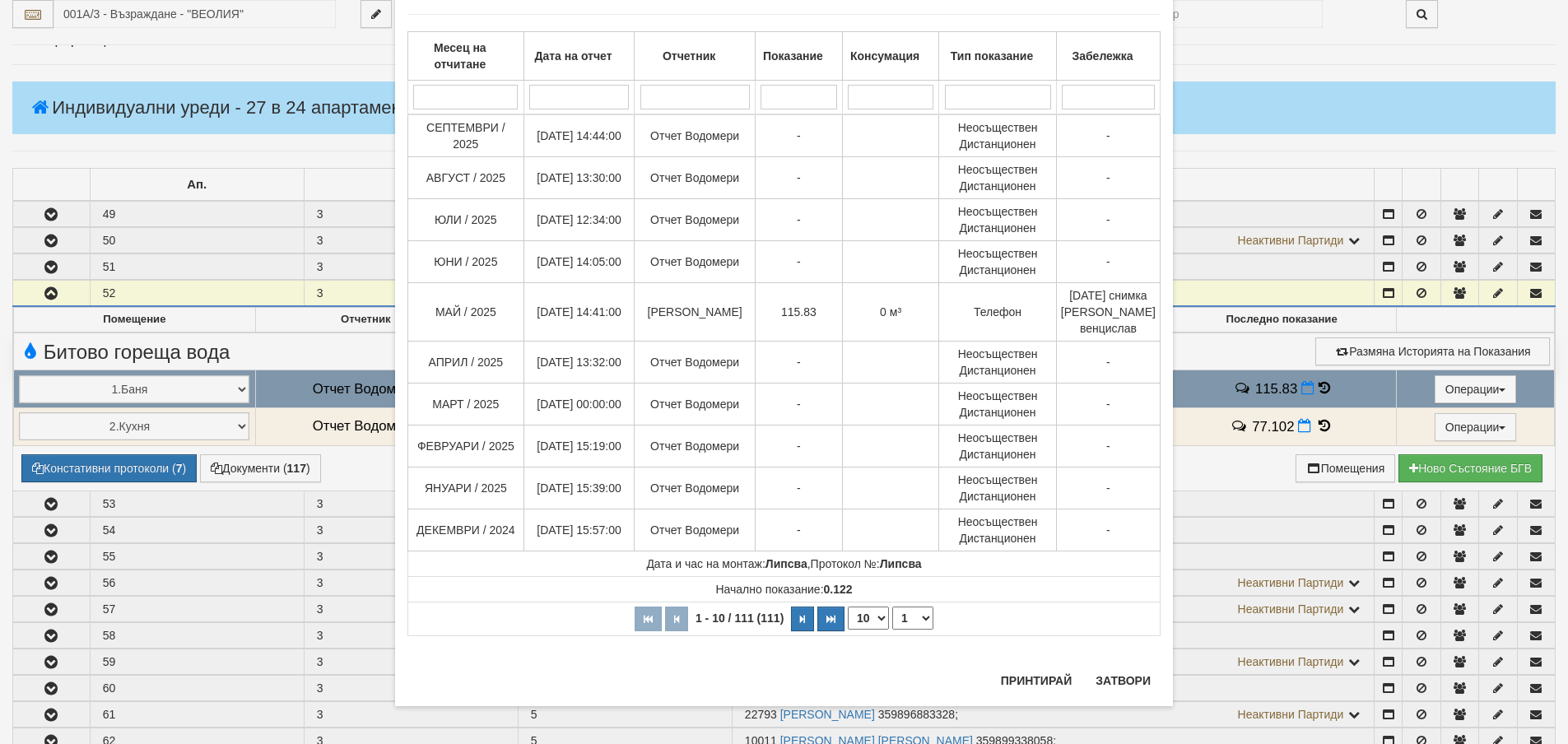
scroll to position [90, 0]
click at [1112, 676] on button "Затвори" at bounding box center [1123, 677] width 75 height 27
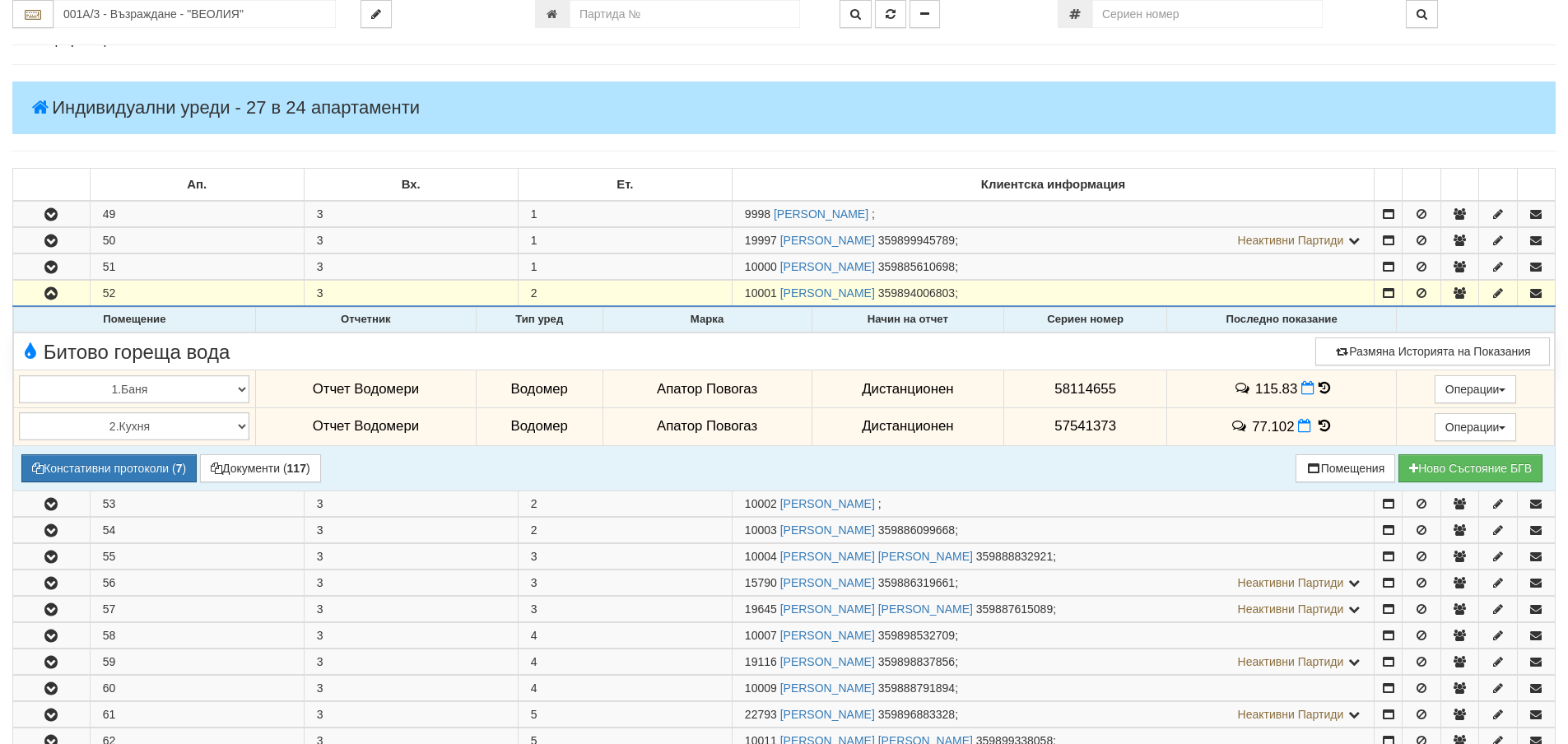
click at [1319, 424] on icon at bounding box center [1324, 426] width 18 height 14
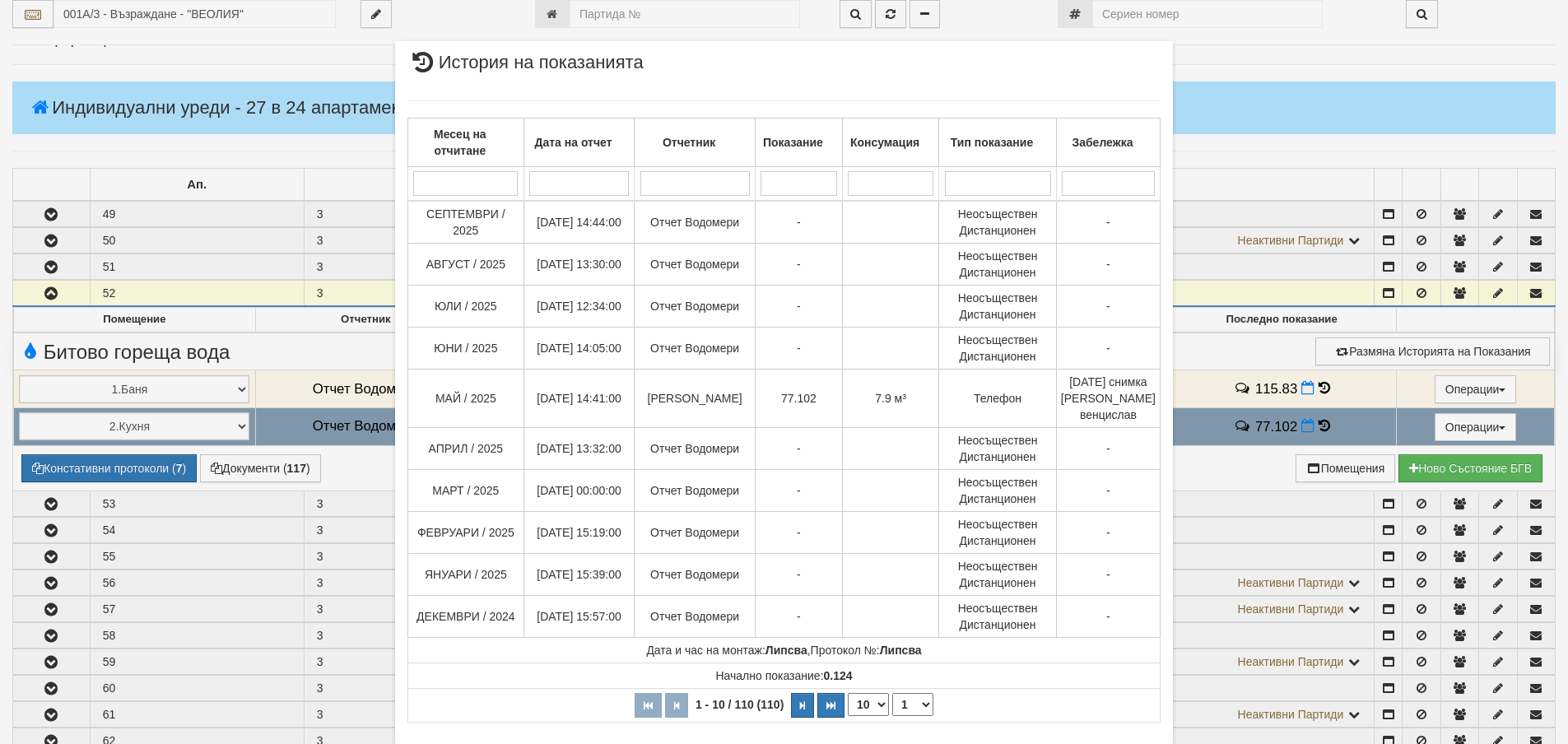
click at [876, 716] on select "10 20 30 40" at bounding box center [868, 705] width 41 height 23
select select "40"
click at [848, 716] on select "10 20 30 40" at bounding box center [868, 705] width 41 height 23
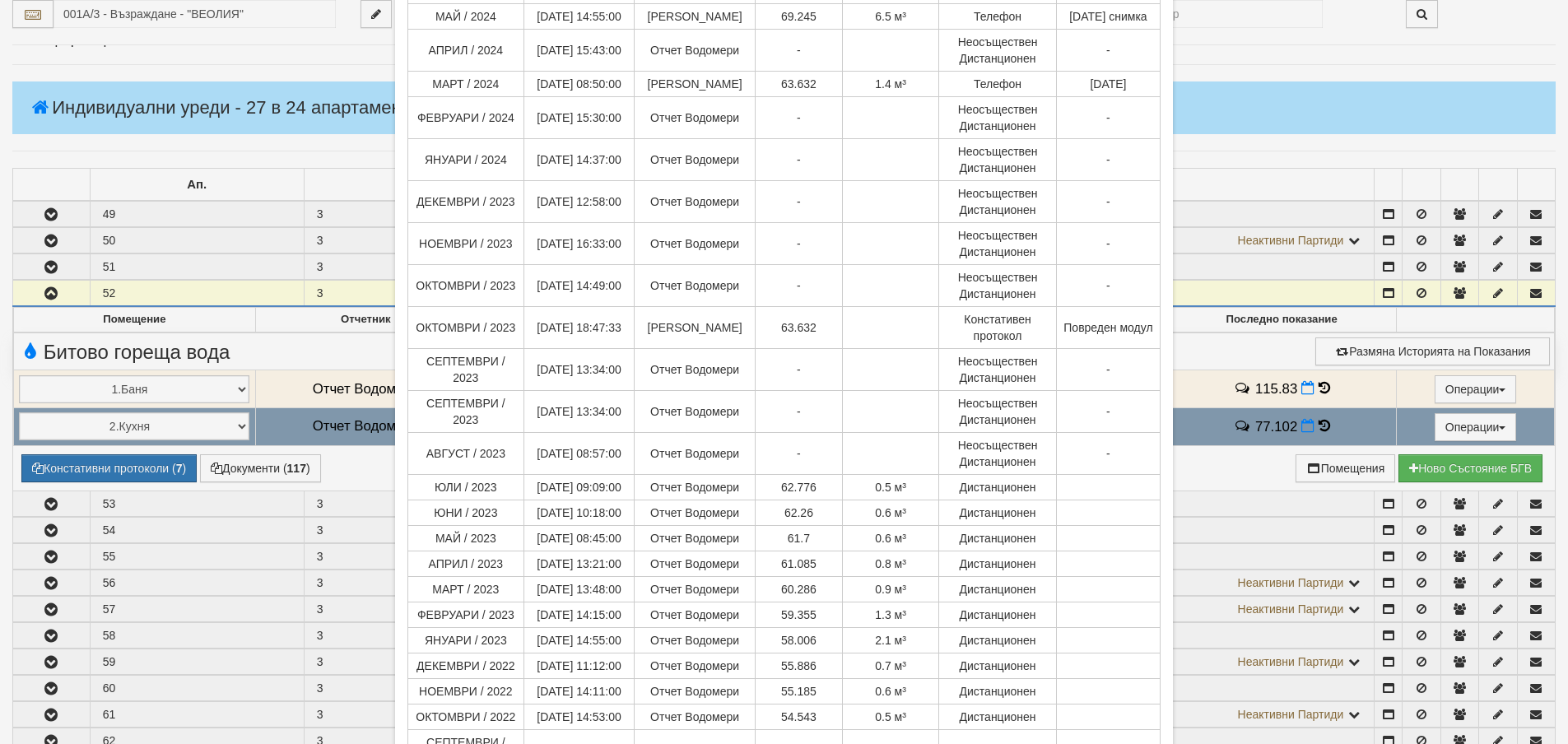
scroll to position [1140, 0]
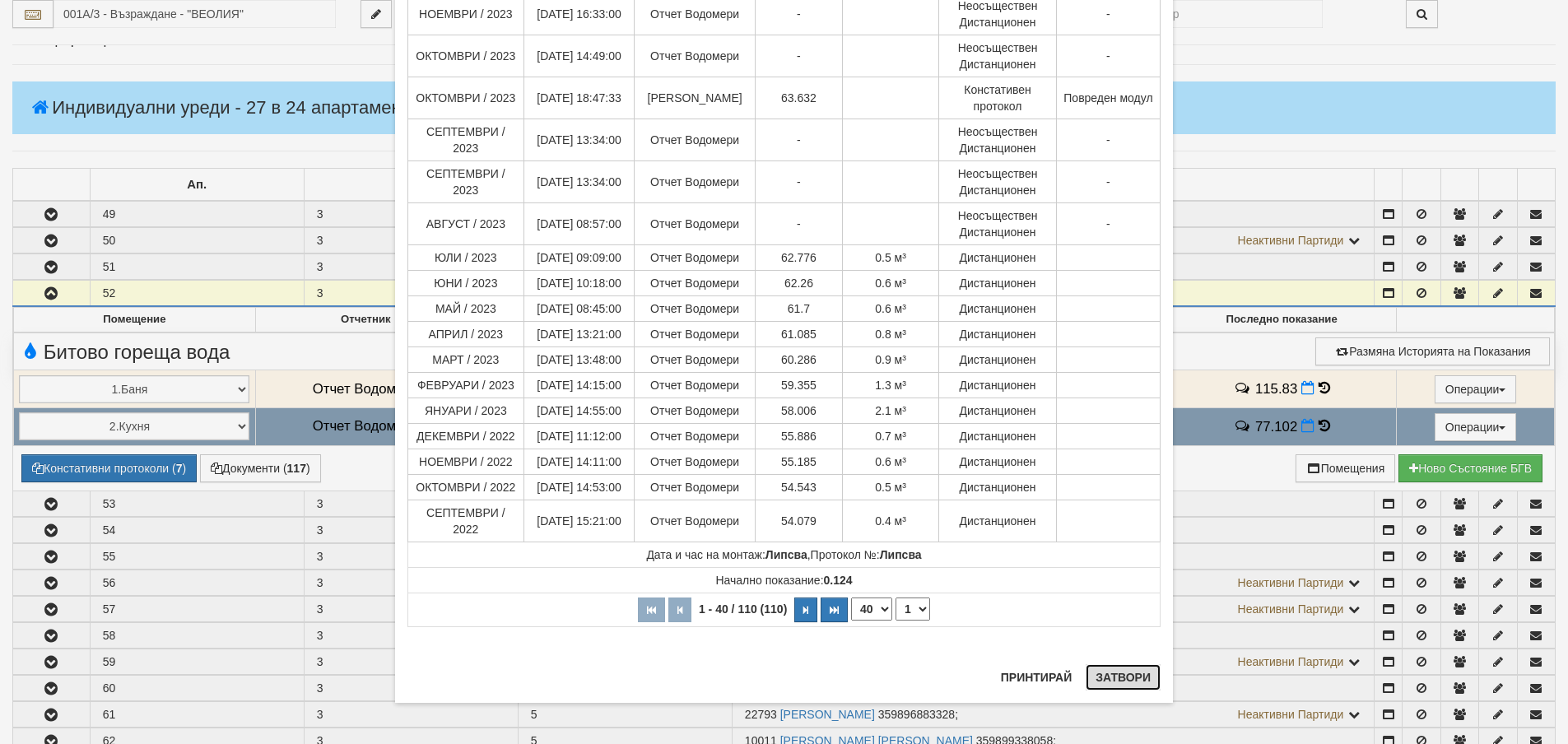
click at [1107, 678] on button "Затвори" at bounding box center [1123, 677] width 75 height 27
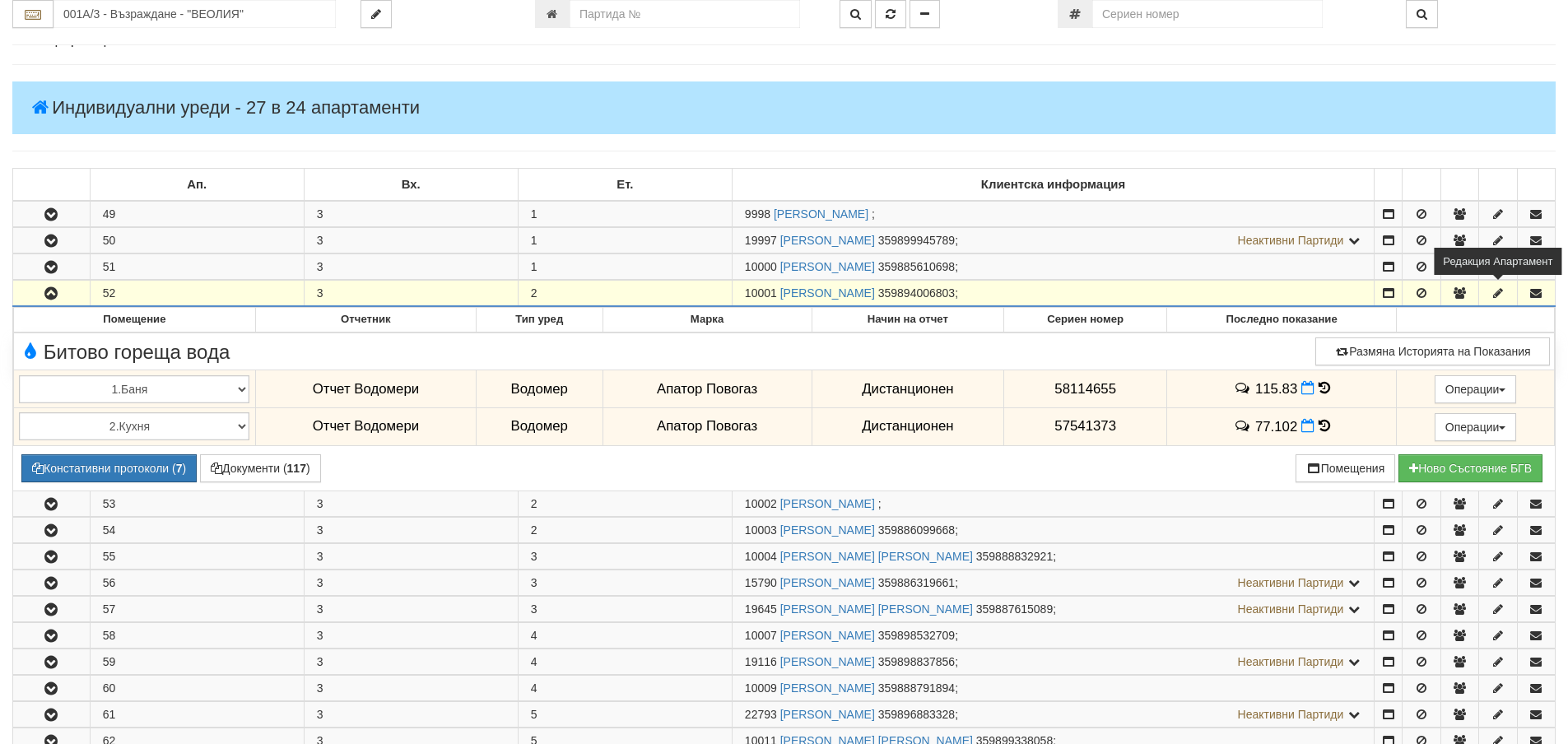
click at [1494, 296] on icon "button" at bounding box center [1498, 292] width 15 height 12
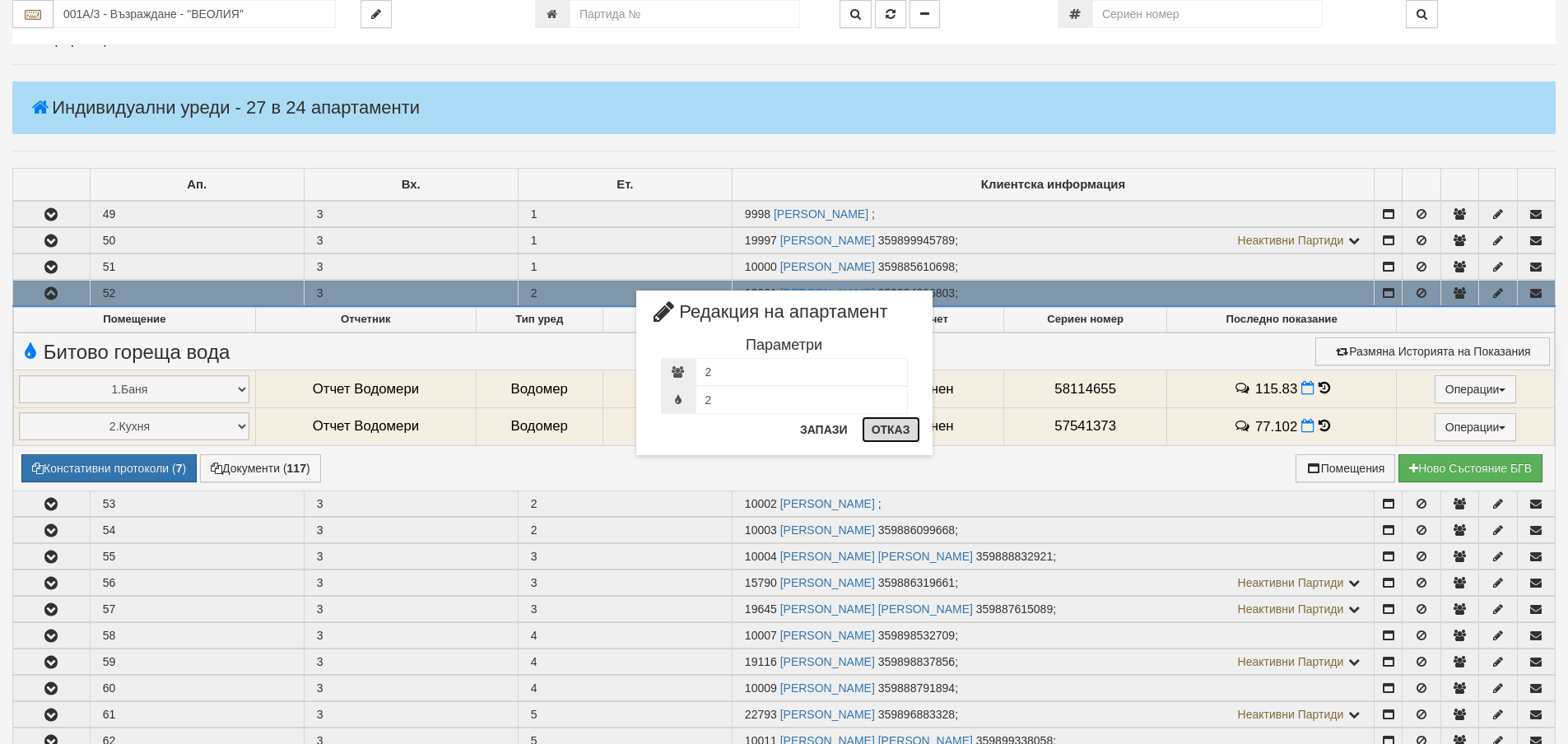
click at [891, 428] on button "Отказ" at bounding box center [892, 430] width 59 height 27
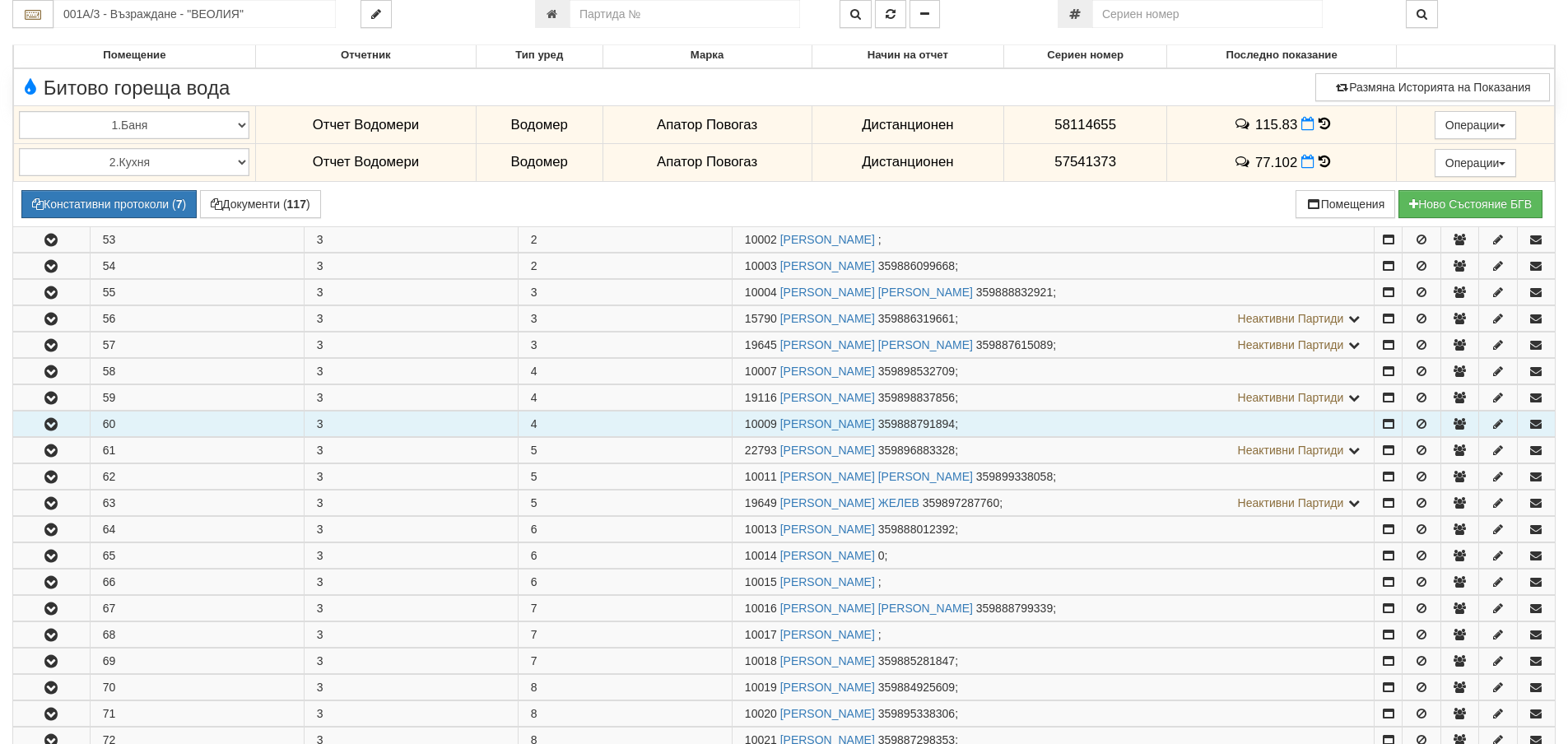
scroll to position [494, 0]
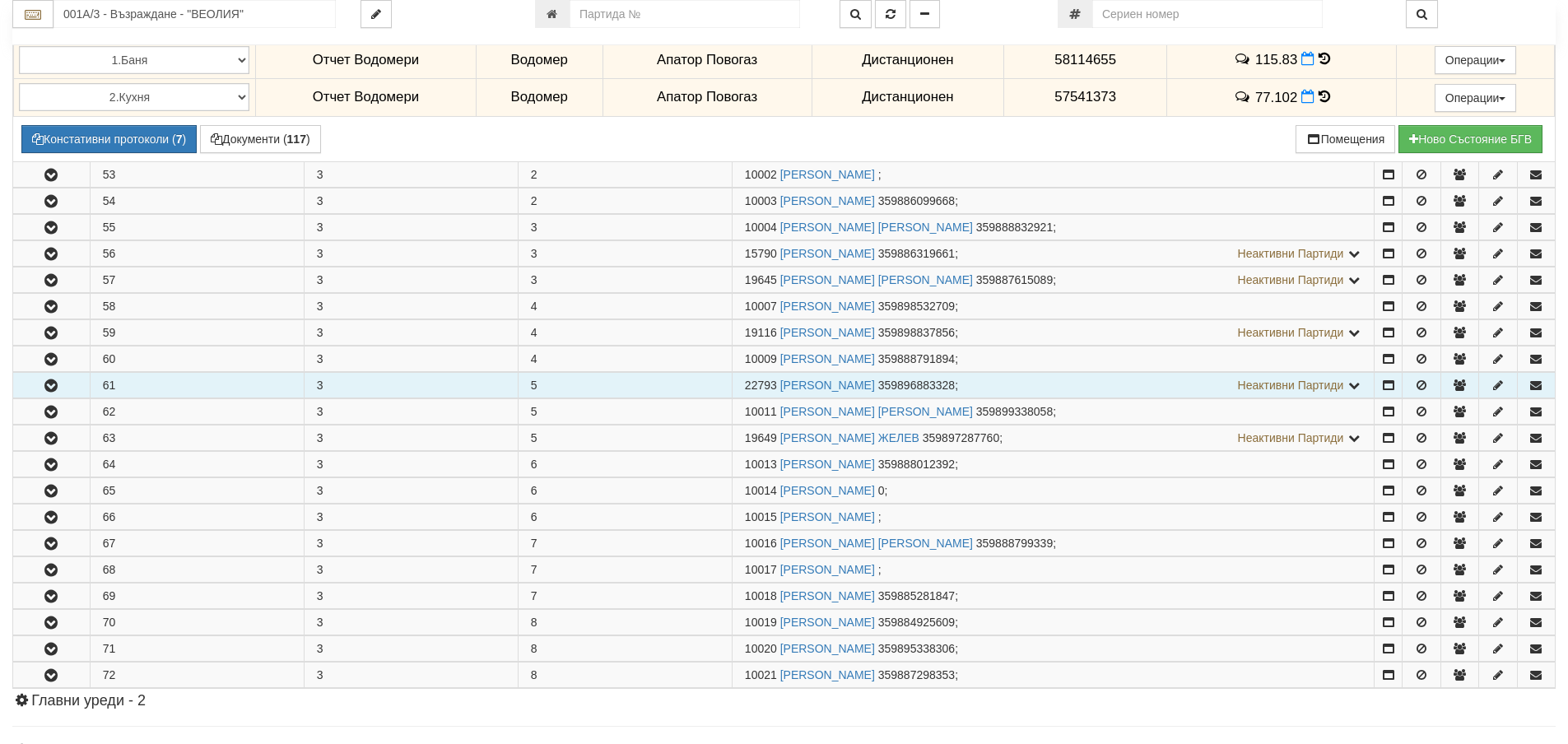
click at [49, 387] on icon "button" at bounding box center [51, 386] width 20 height 12
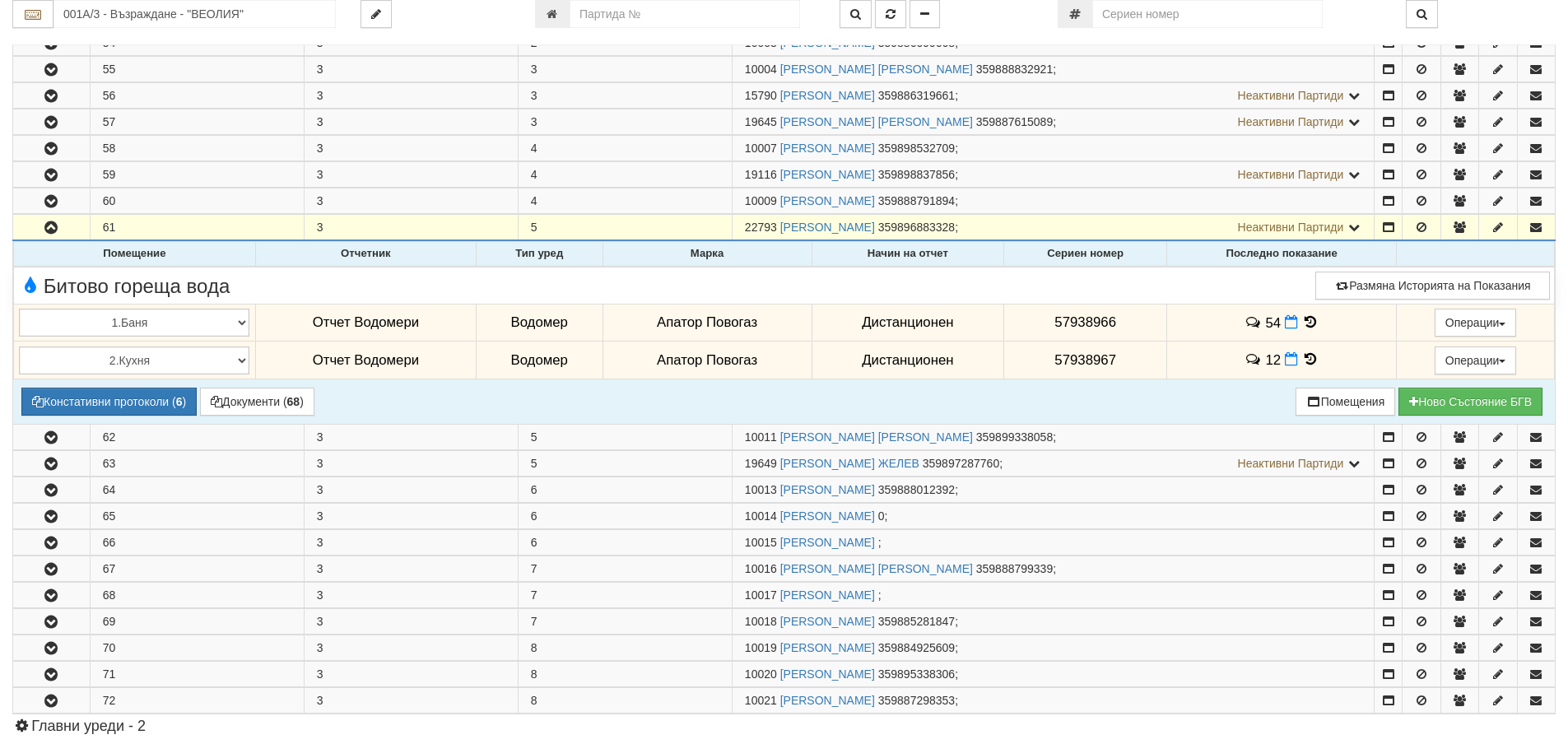
scroll to position [659, 0]
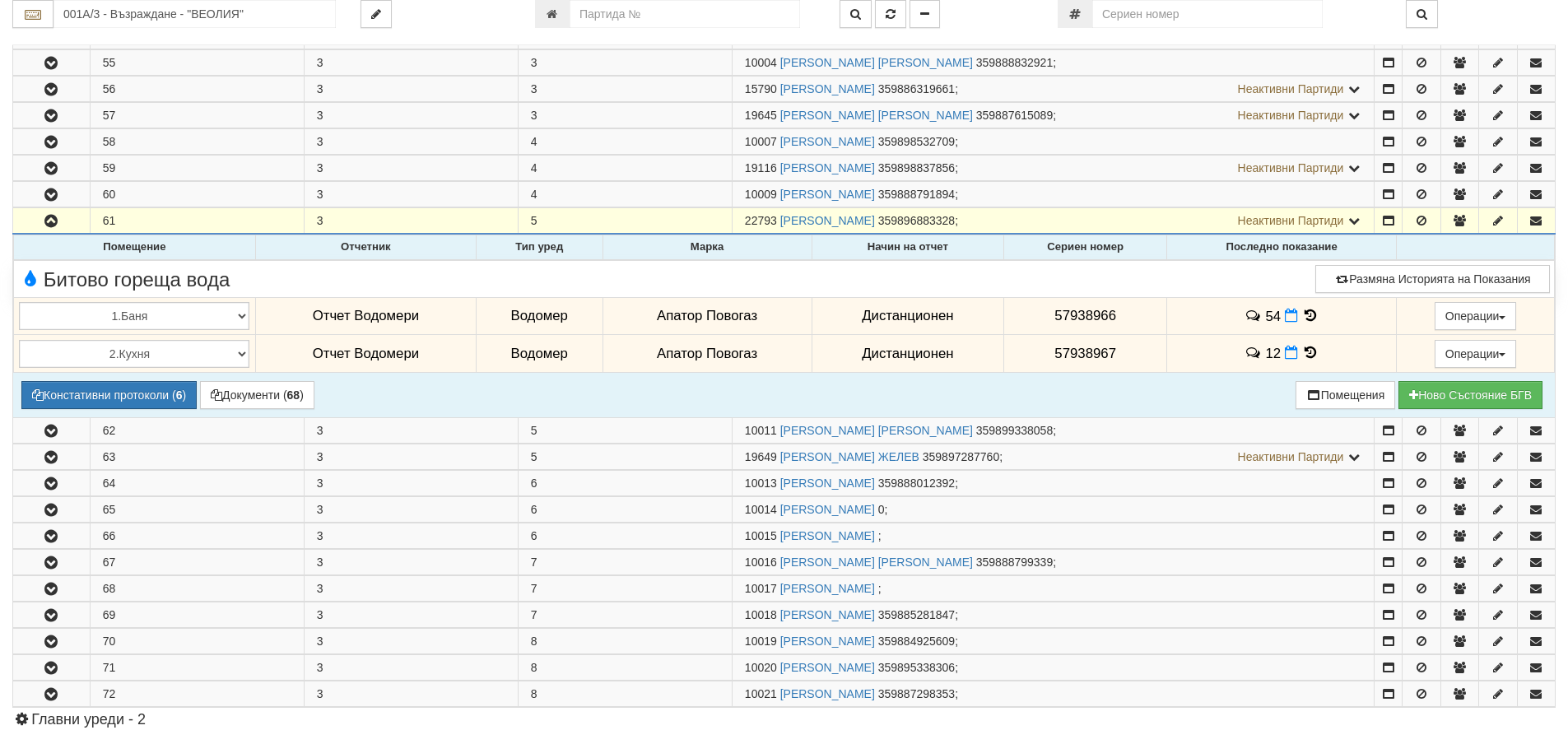
click at [1307, 317] on icon at bounding box center [1311, 316] width 18 height 14
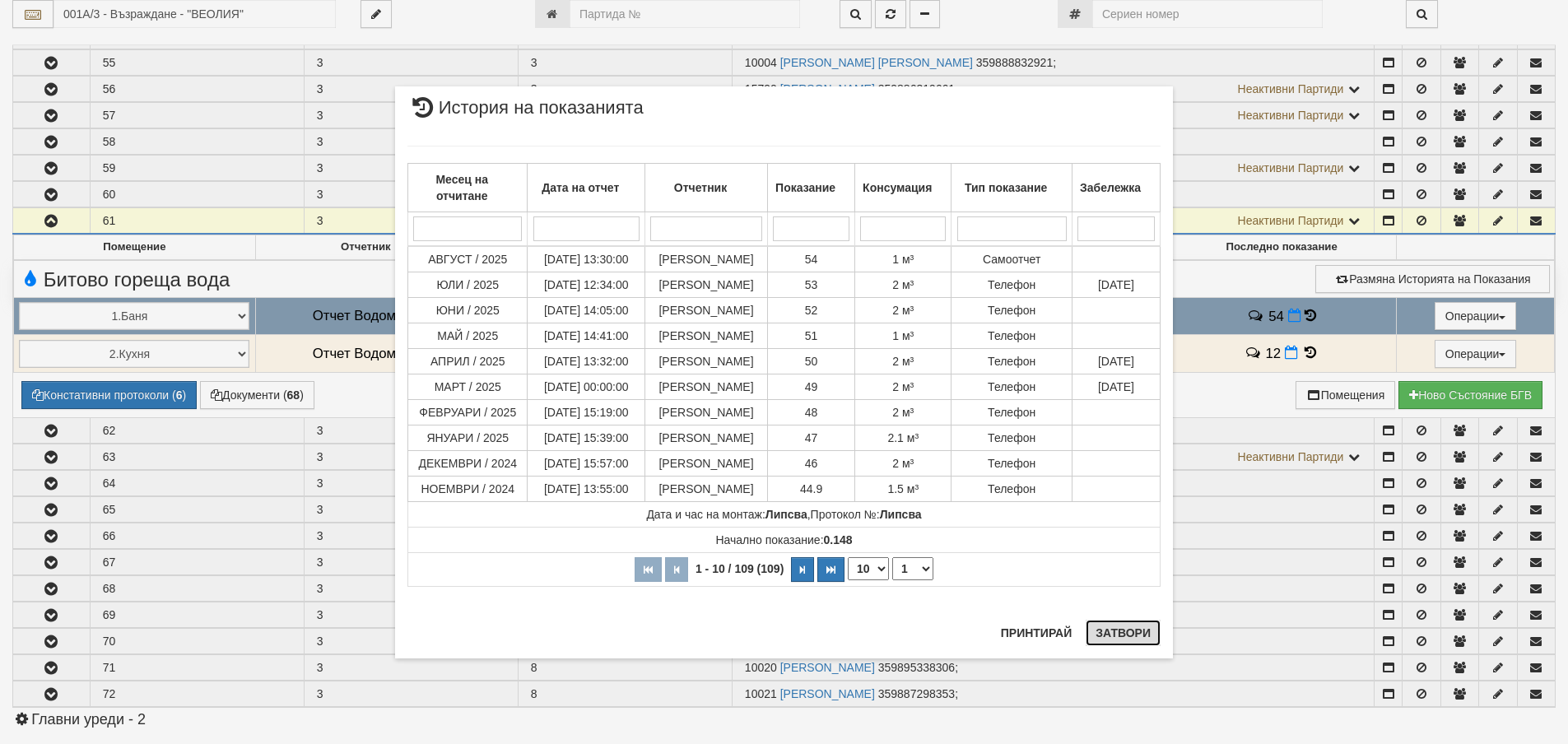
click at [1136, 633] on button "Затвори" at bounding box center [1123, 633] width 75 height 27
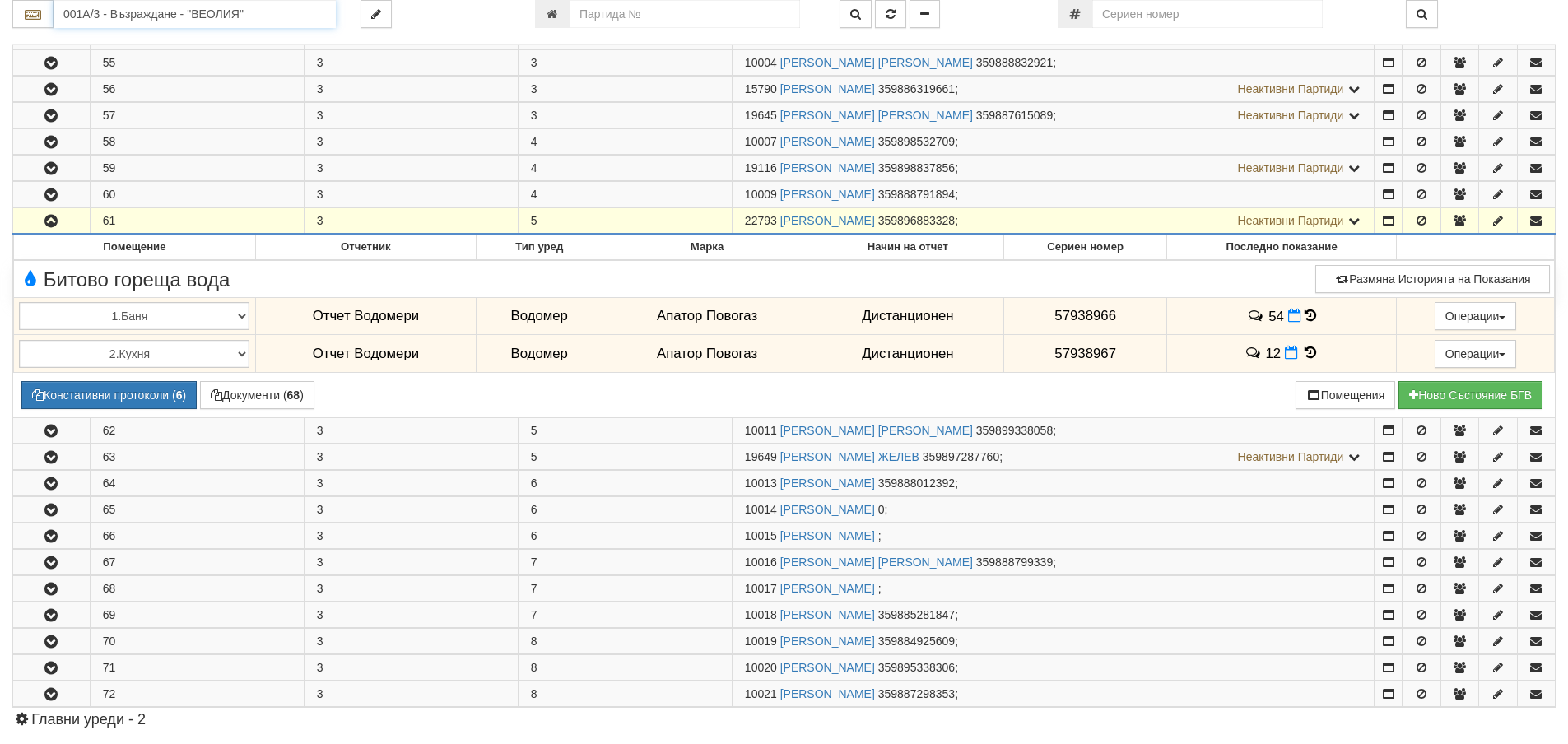
click at [82, 15] on input "001А/3 - Възраждане - "ВЕОЛИЯ"" at bounding box center [195, 13] width 283 height 28
click at [109, 36] on div "003/1 - Възраждане - "ВЕОЛИЯ"" at bounding box center [195, 39] width 277 height 19
type input "003/1 - Възраждане - "ВЕОЛИЯ""
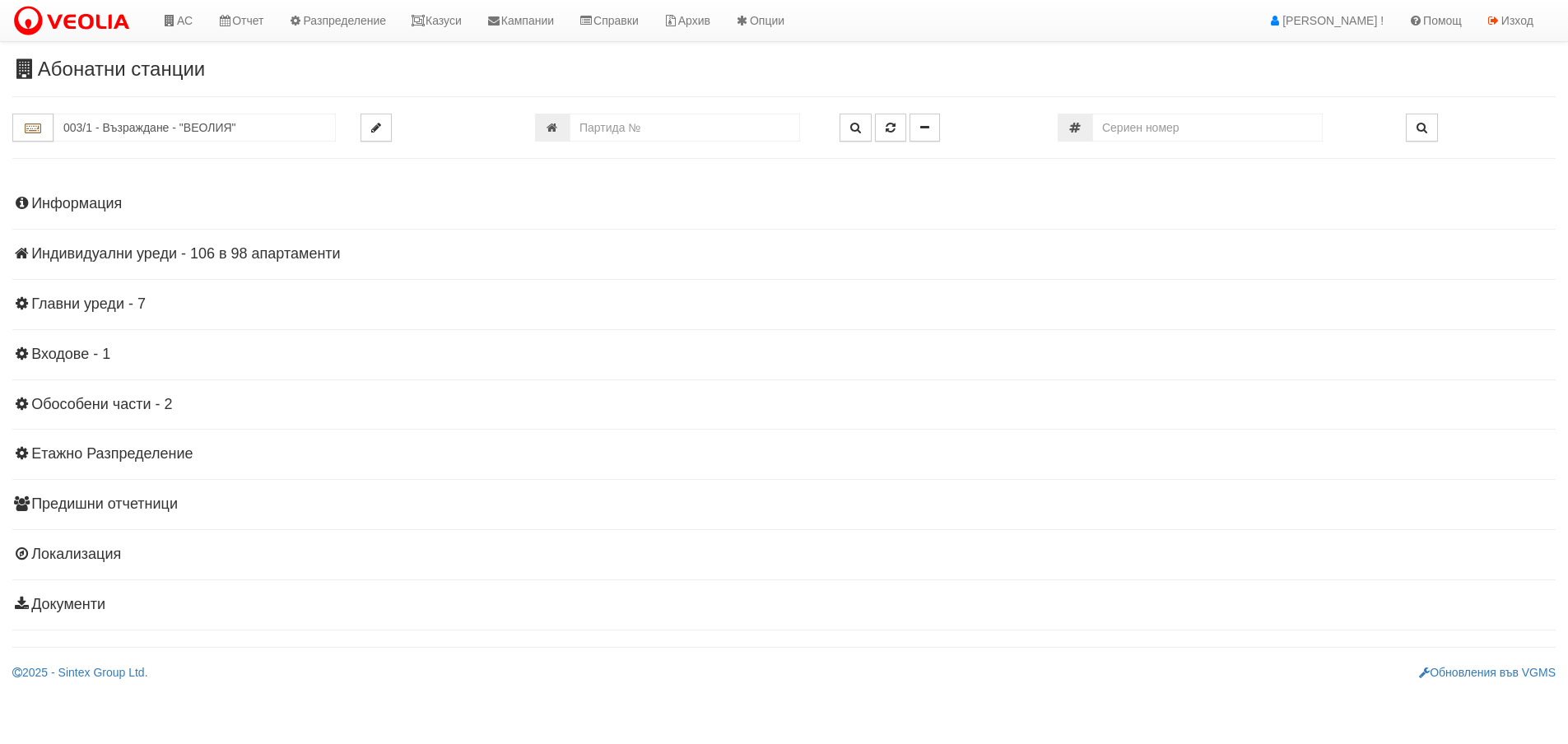
scroll to position [0, 0]
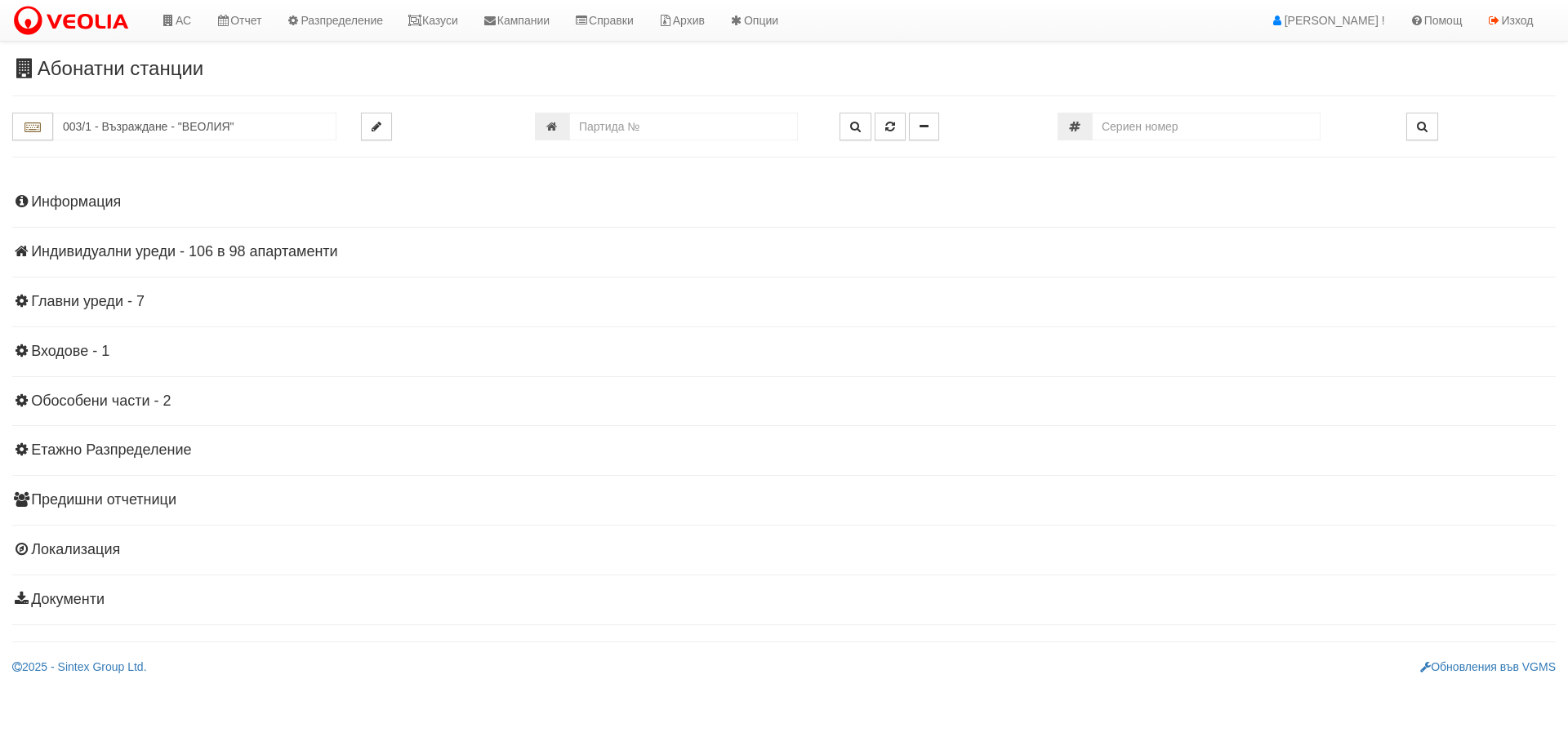
click at [205, 244] on h4 "Индивидуални уреди - 106 в 98 апартаменти" at bounding box center [784, 252] width 1543 height 17
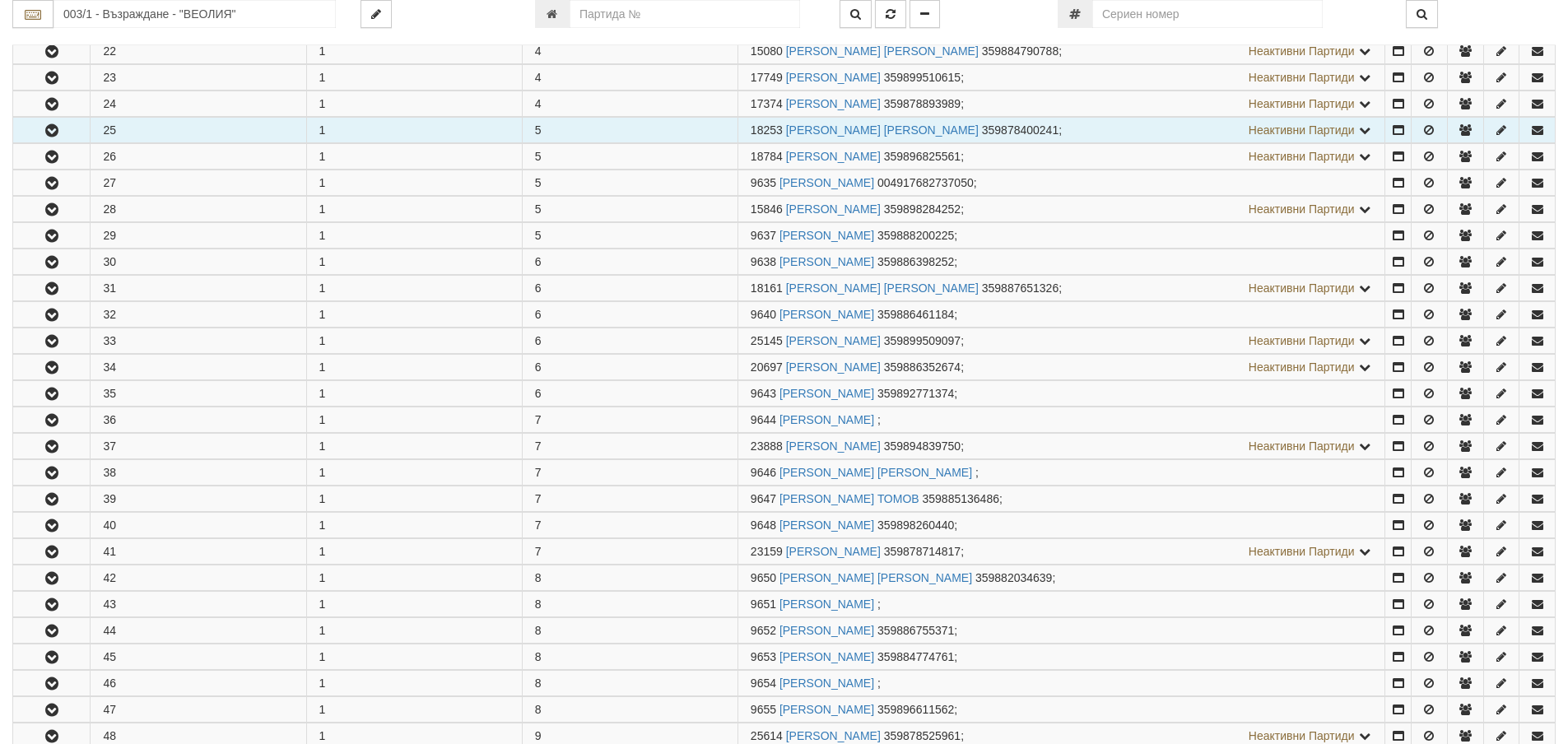
scroll to position [906, 0]
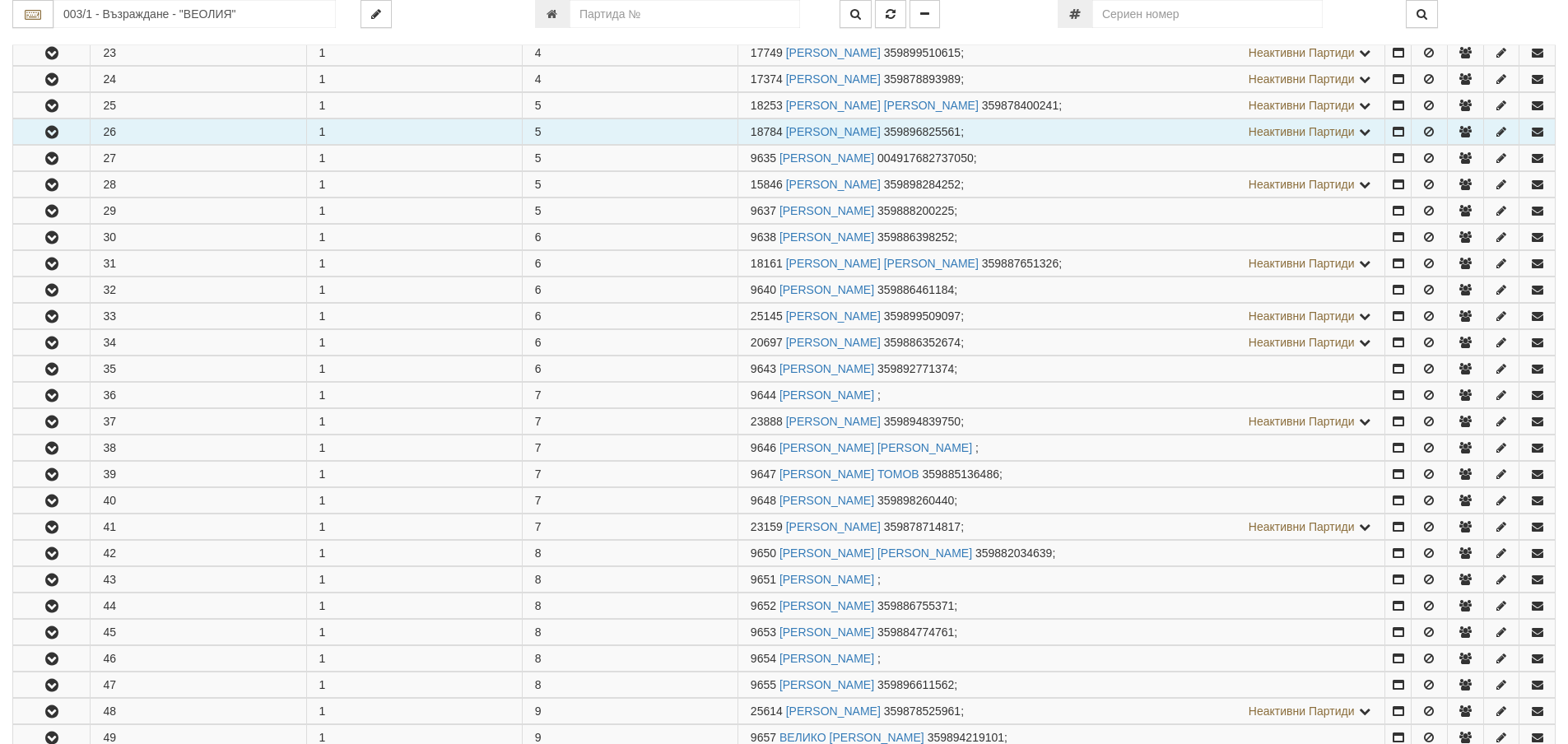
click at [58, 132] on icon "button" at bounding box center [52, 132] width 20 height 12
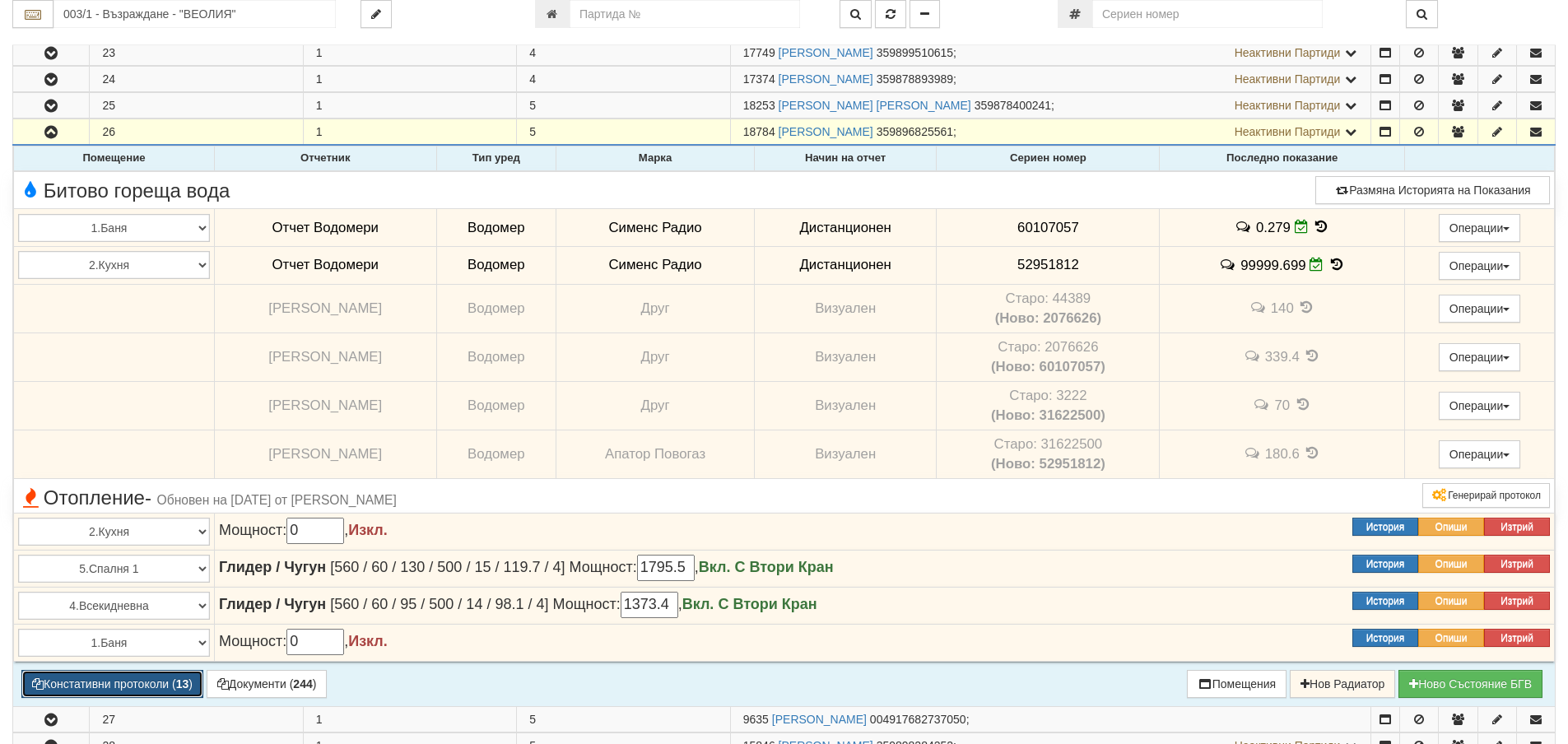
click at [169, 683] on button "Констативни протоколи ( 13 )" at bounding box center [112, 684] width 182 height 28
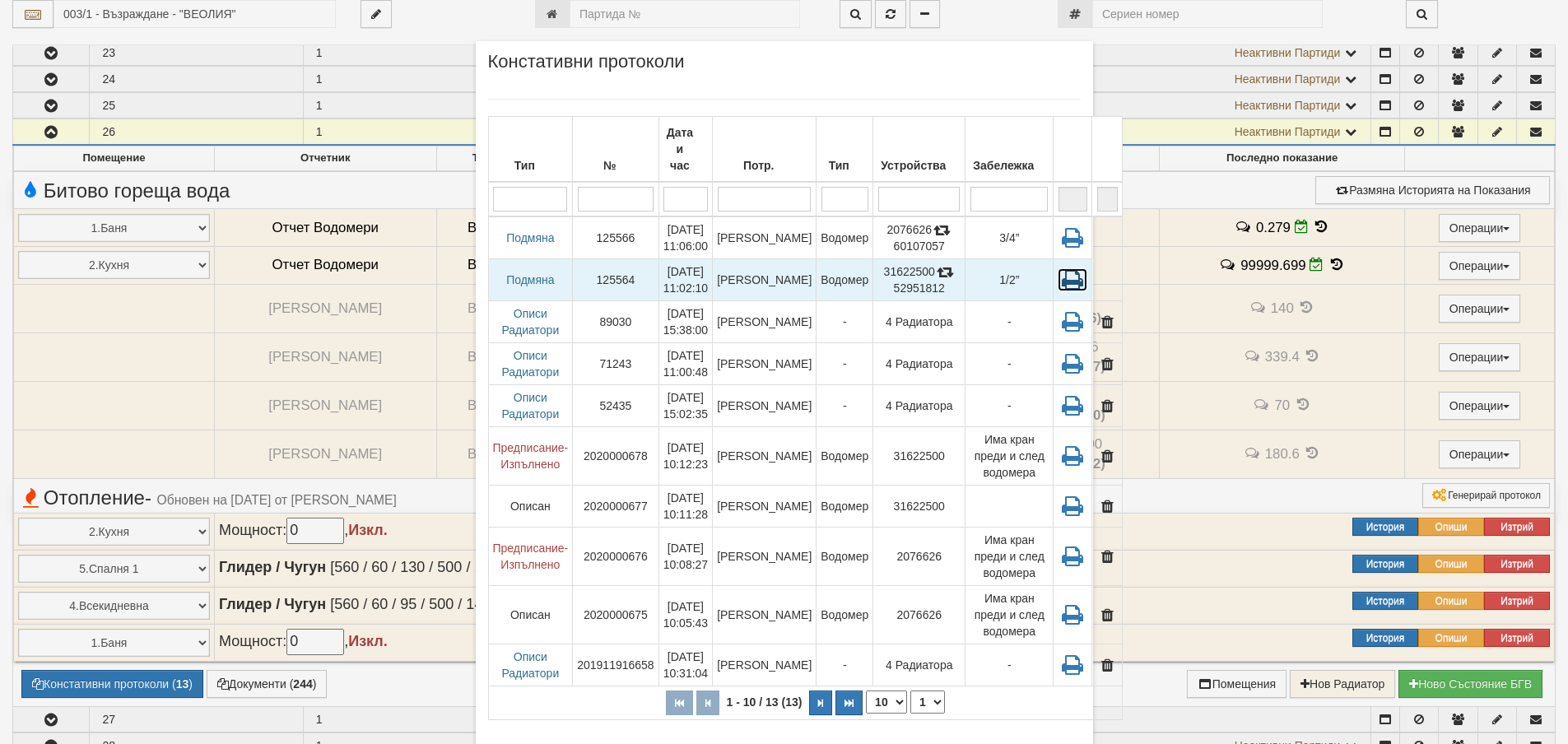
click at [1058, 268] on icon at bounding box center [1072, 280] width 29 height 23
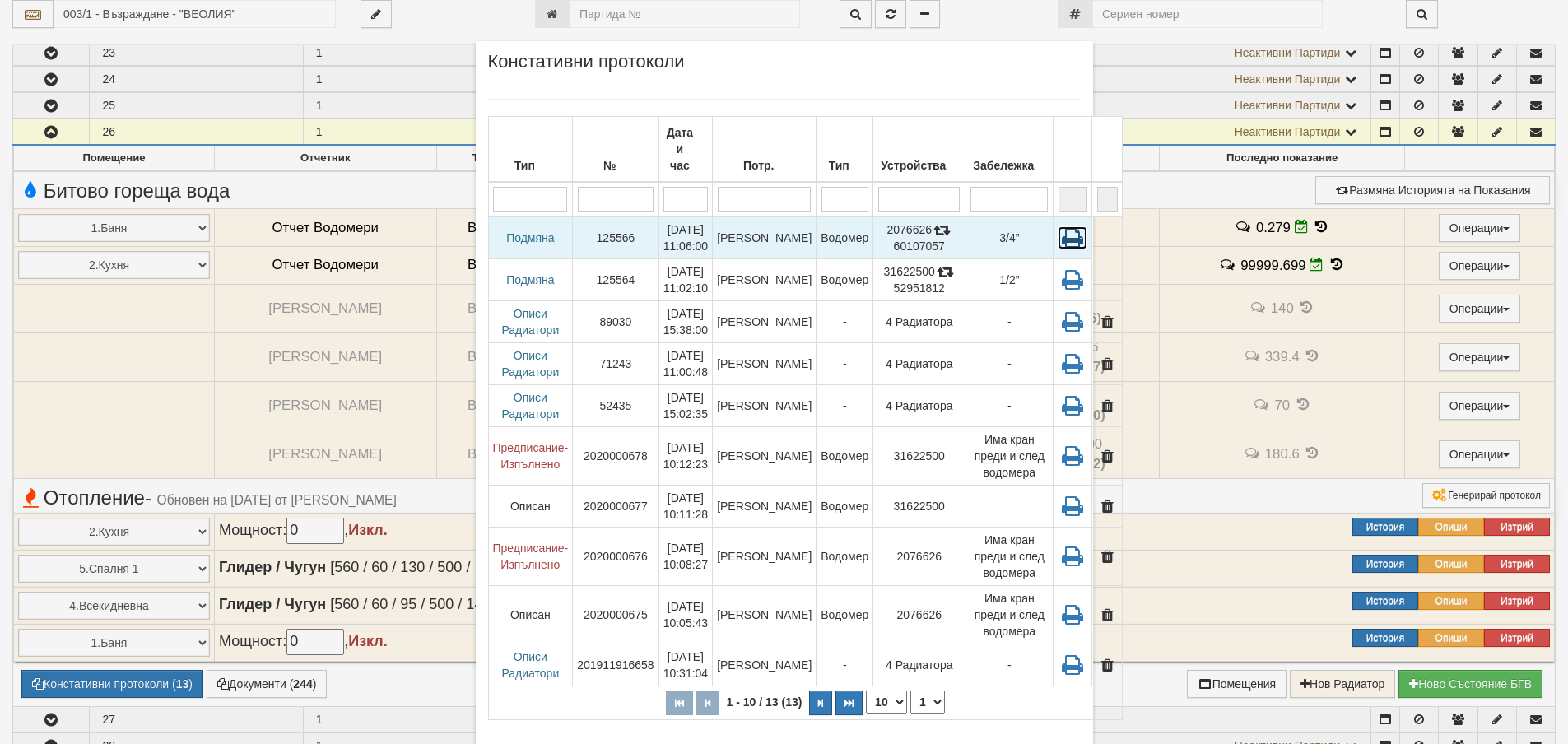
click at [1058, 227] on icon at bounding box center [1072, 238] width 29 height 23
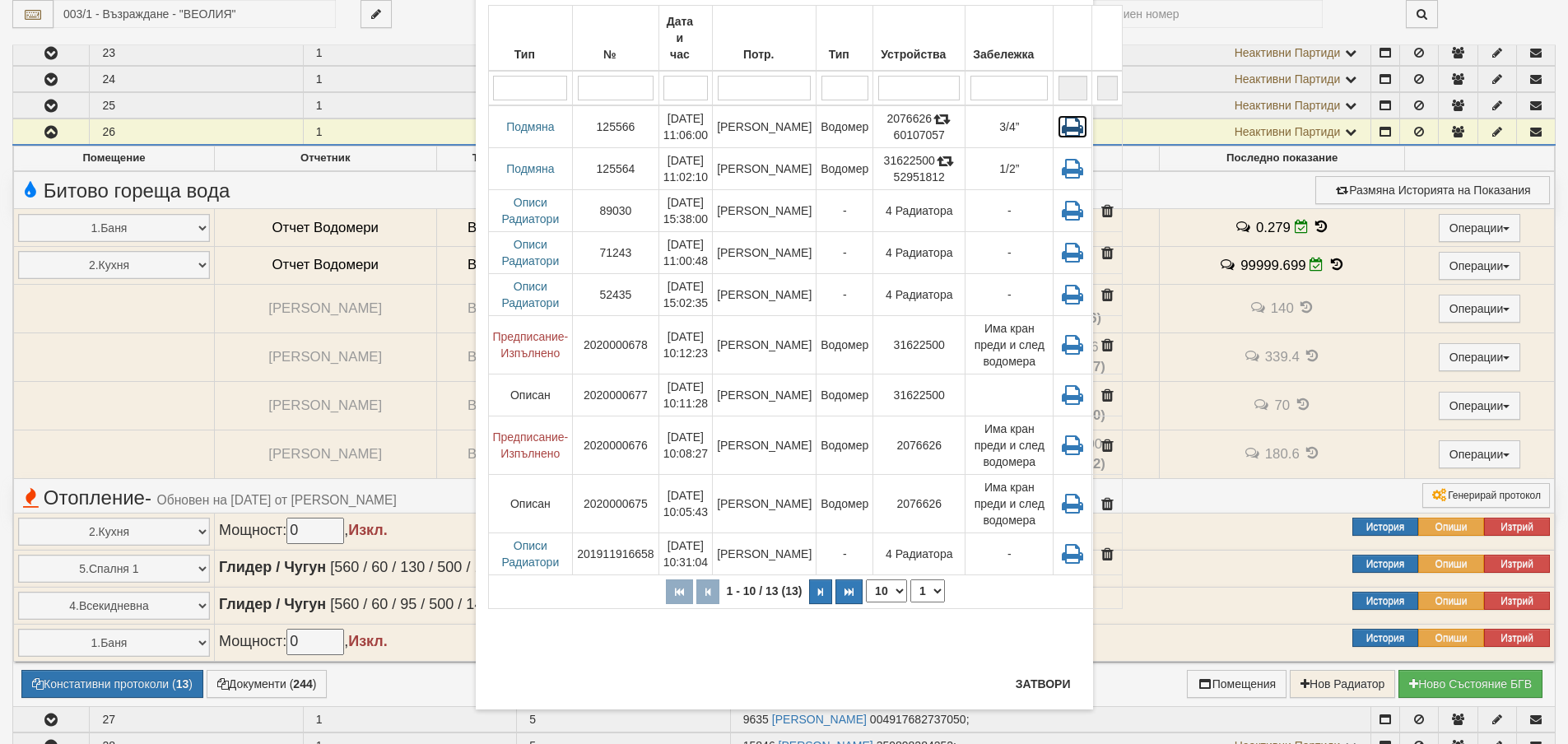
scroll to position [117, 0]
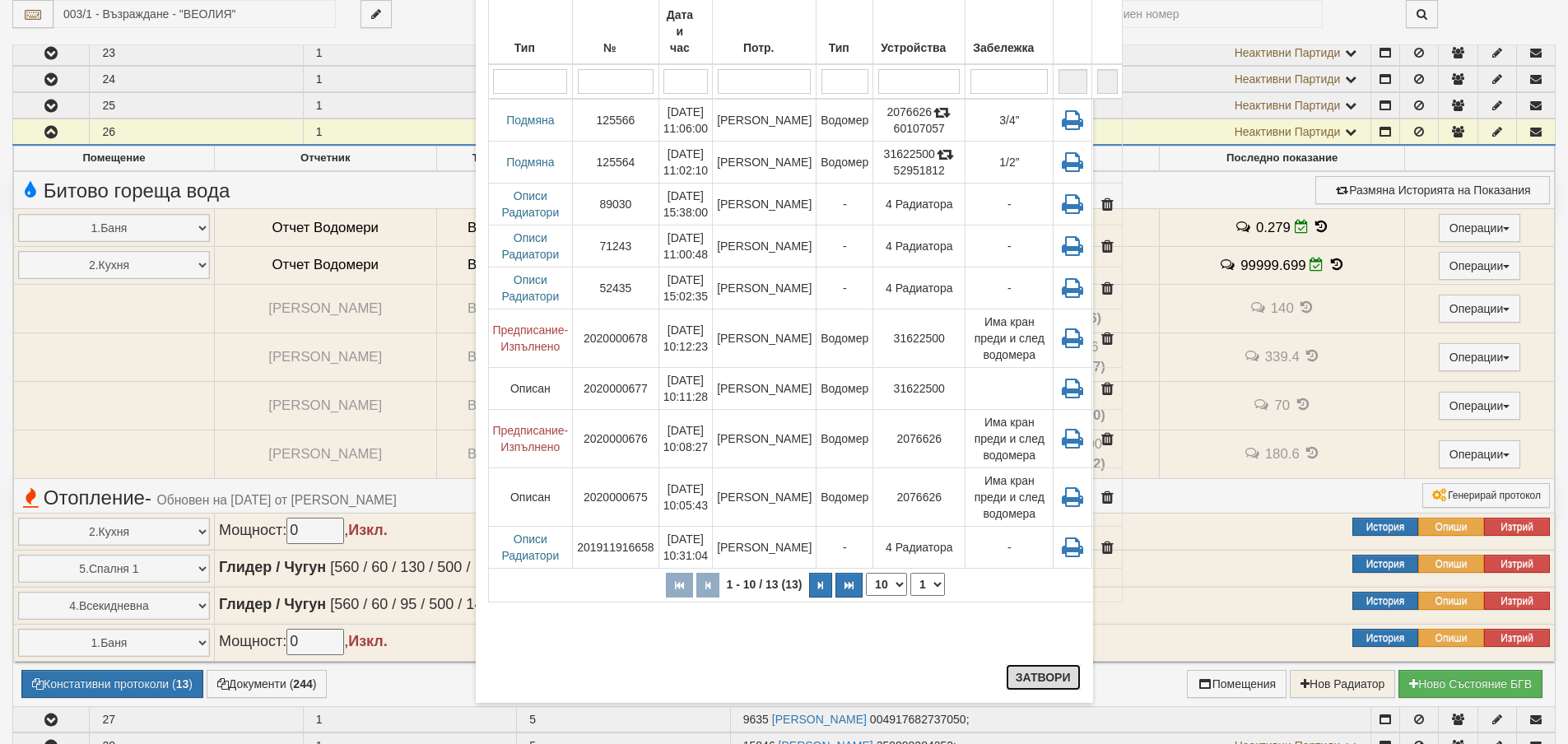
click at [1042, 681] on button "Затвори" at bounding box center [1044, 677] width 75 height 27
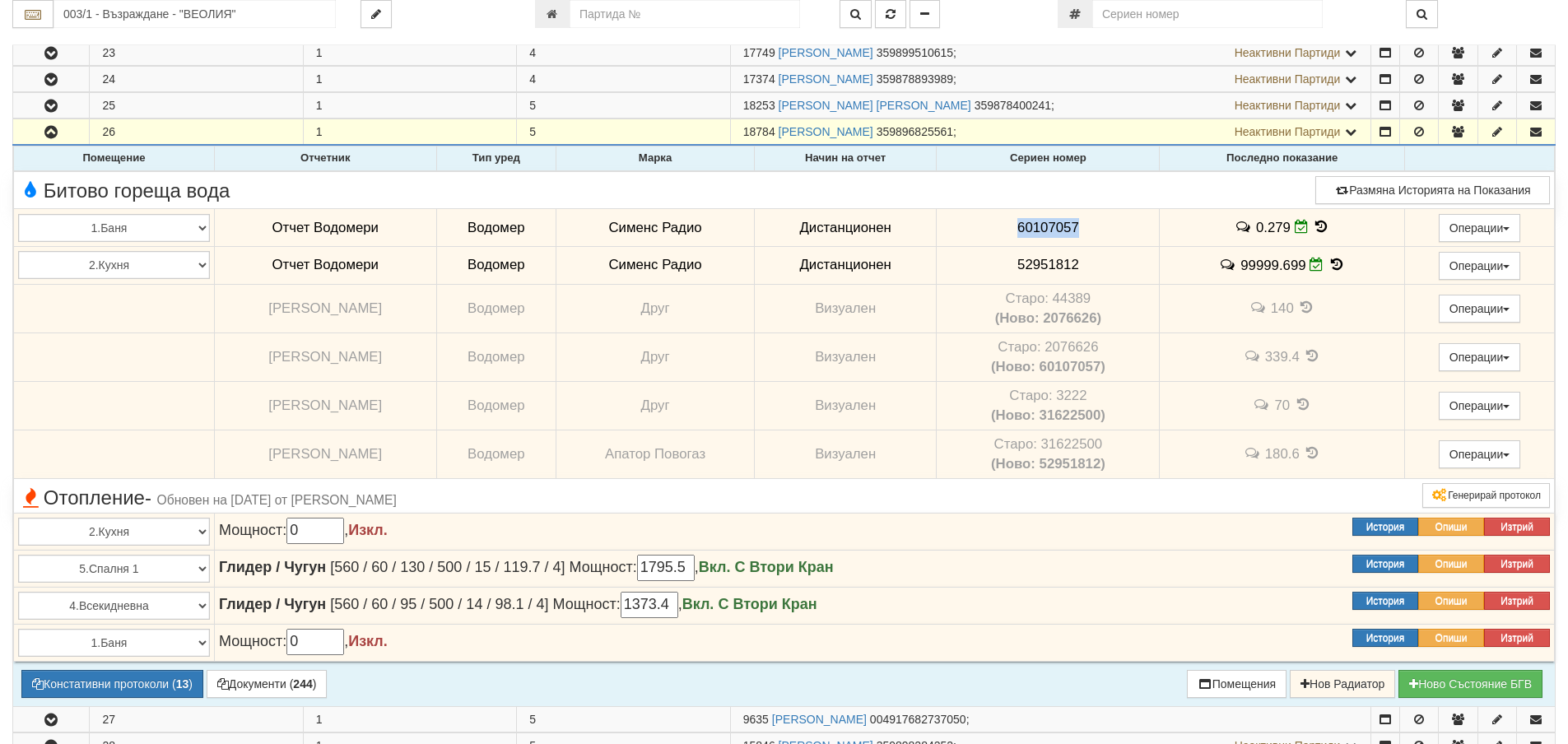
drag, startPoint x: 1010, startPoint y: 227, endPoint x: 1074, endPoint y: 228, distance: 64.0
click at [1074, 228] on td "60107057" at bounding box center [1048, 228] width 223 height 38
copy span "60107057"
click at [163, 680] on button "Констативни протоколи ( 13 )" at bounding box center [112, 684] width 182 height 28
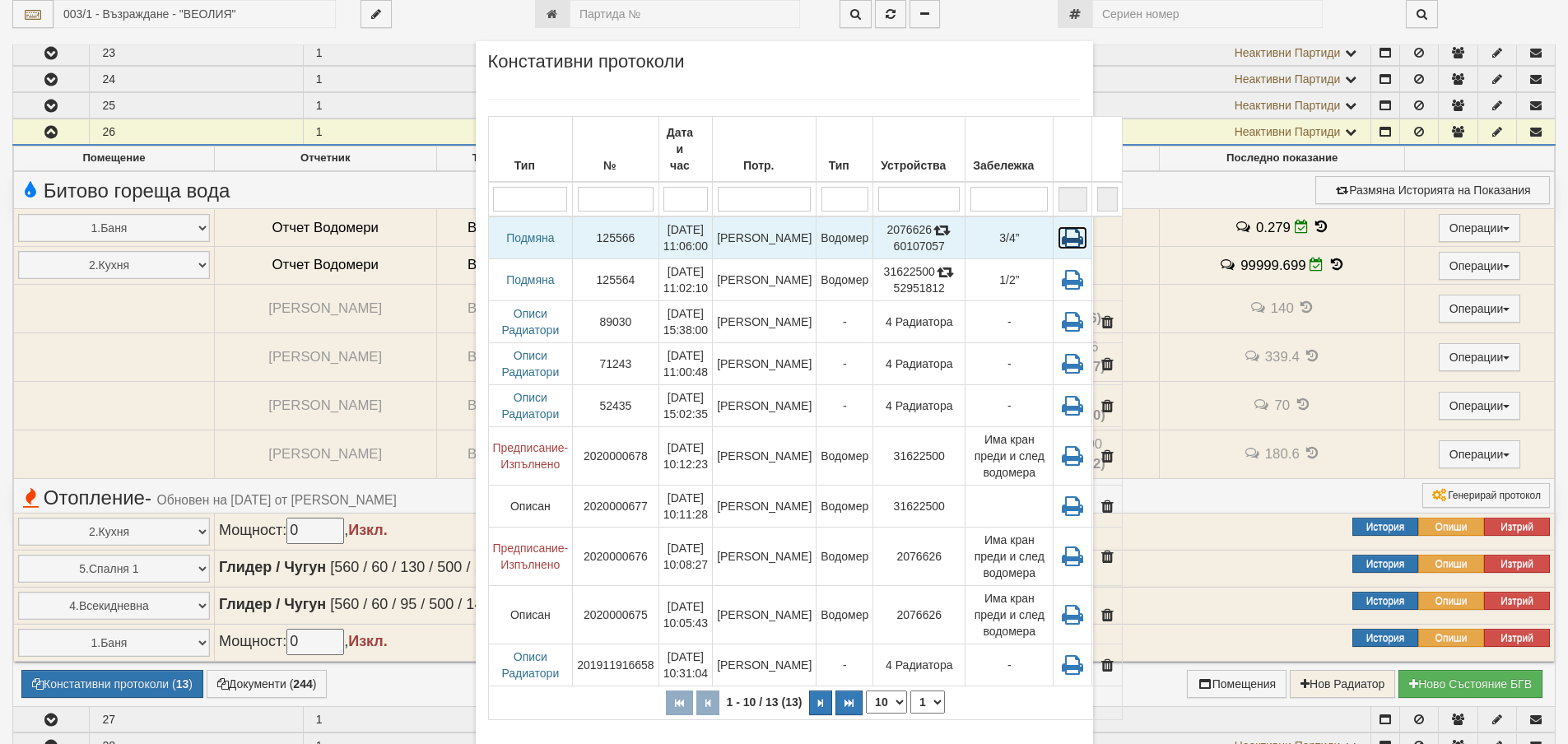
click at [1058, 227] on icon at bounding box center [1072, 238] width 29 height 23
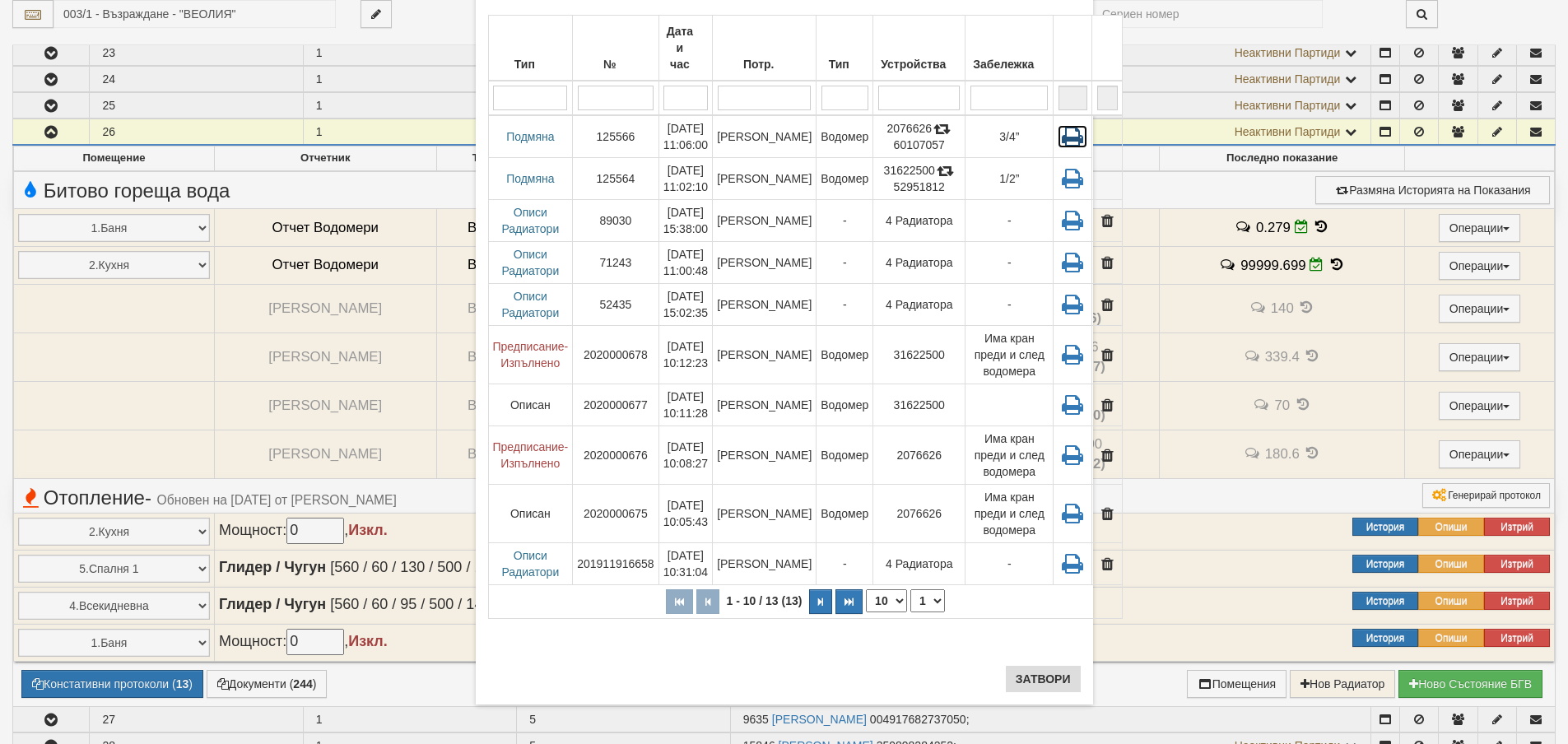
scroll to position [103, 0]
click at [1036, 680] on button "Затвори" at bounding box center [1044, 677] width 75 height 27
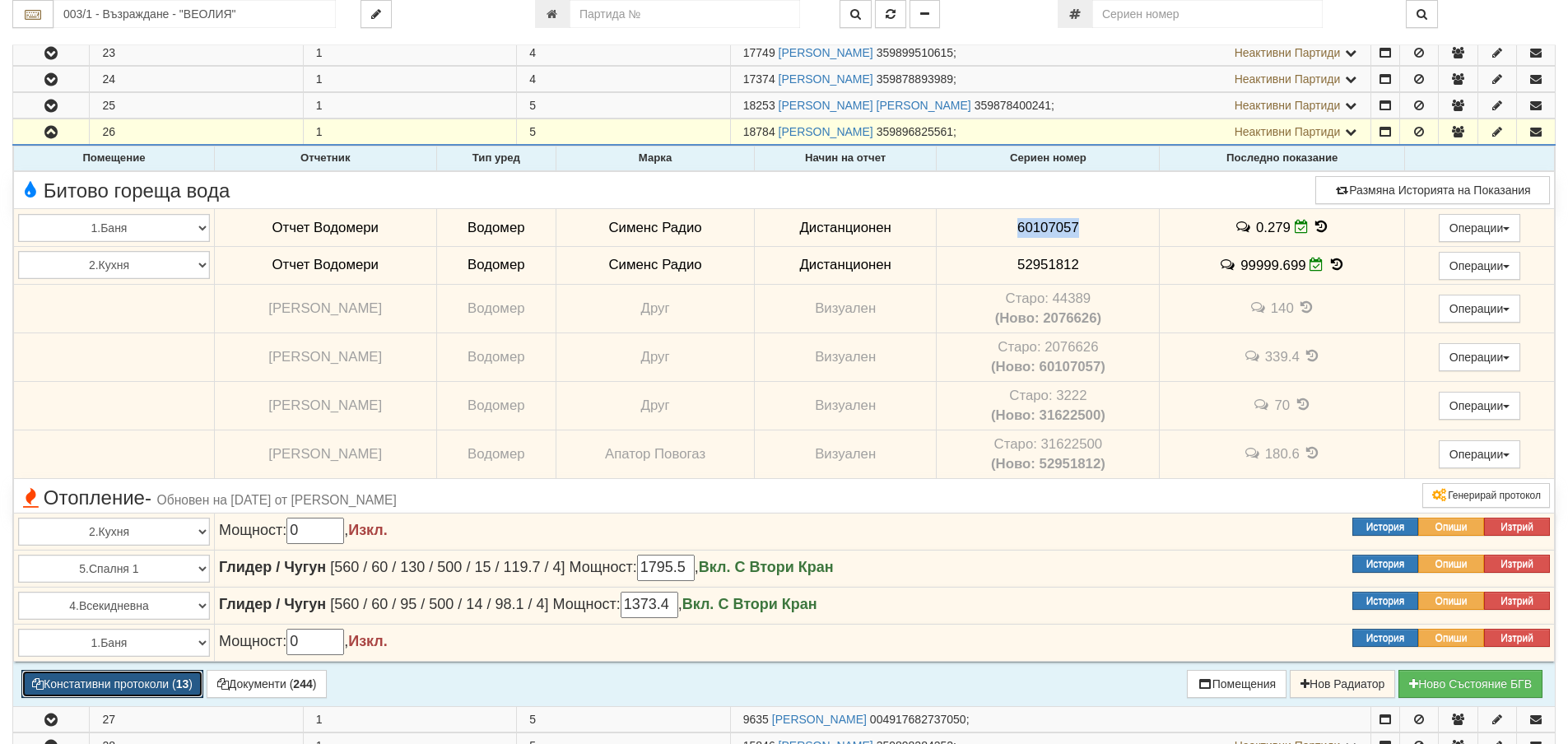
copy span "60107057"
drag, startPoint x: 1006, startPoint y: 268, endPoint x: 1071, endPoint y: 277, distance: 65.6
click at [1071, 277] on td "52951812" at bounding box center [1048, 265] width 223 height 38
copy span "52951812"
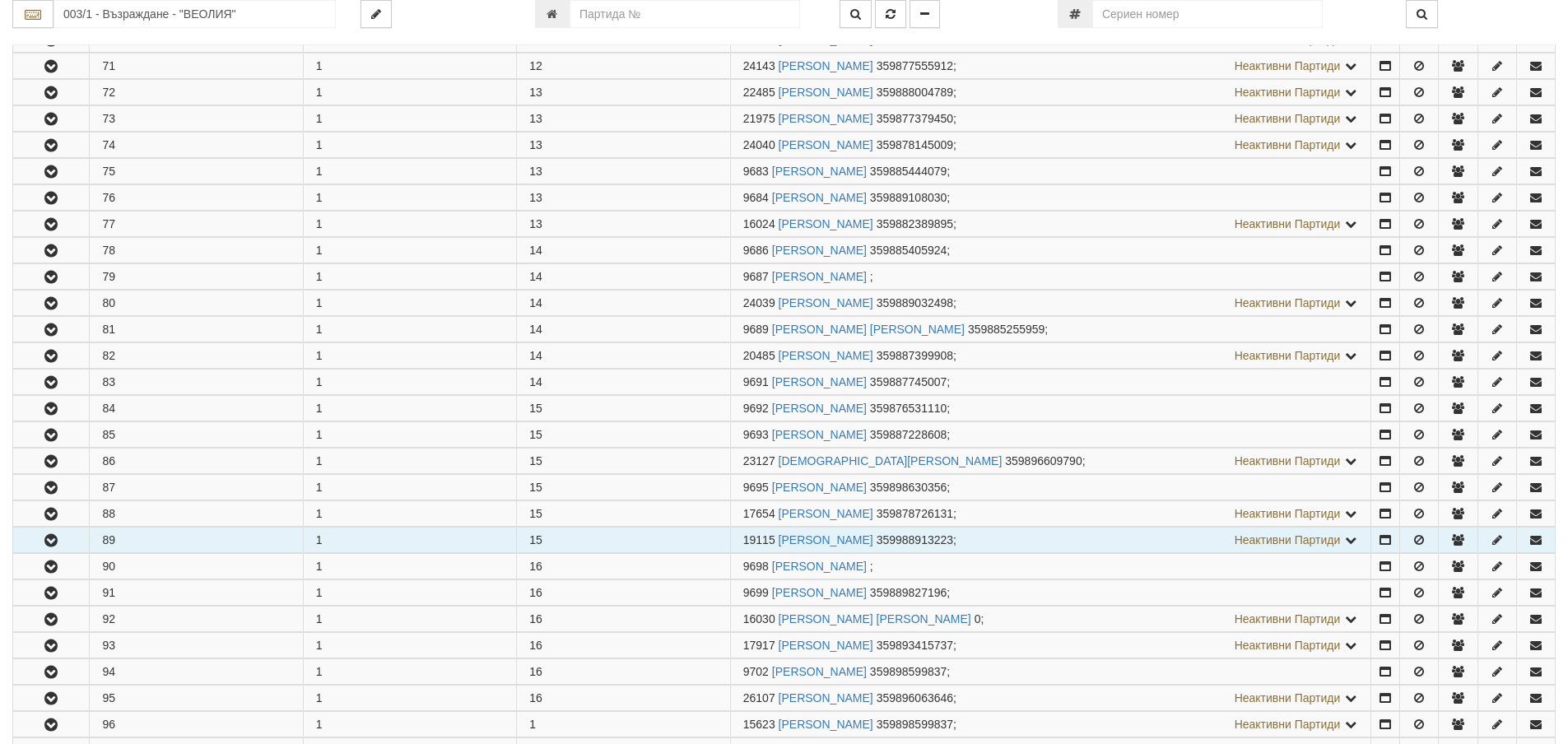
scroll to position [2798, 0]
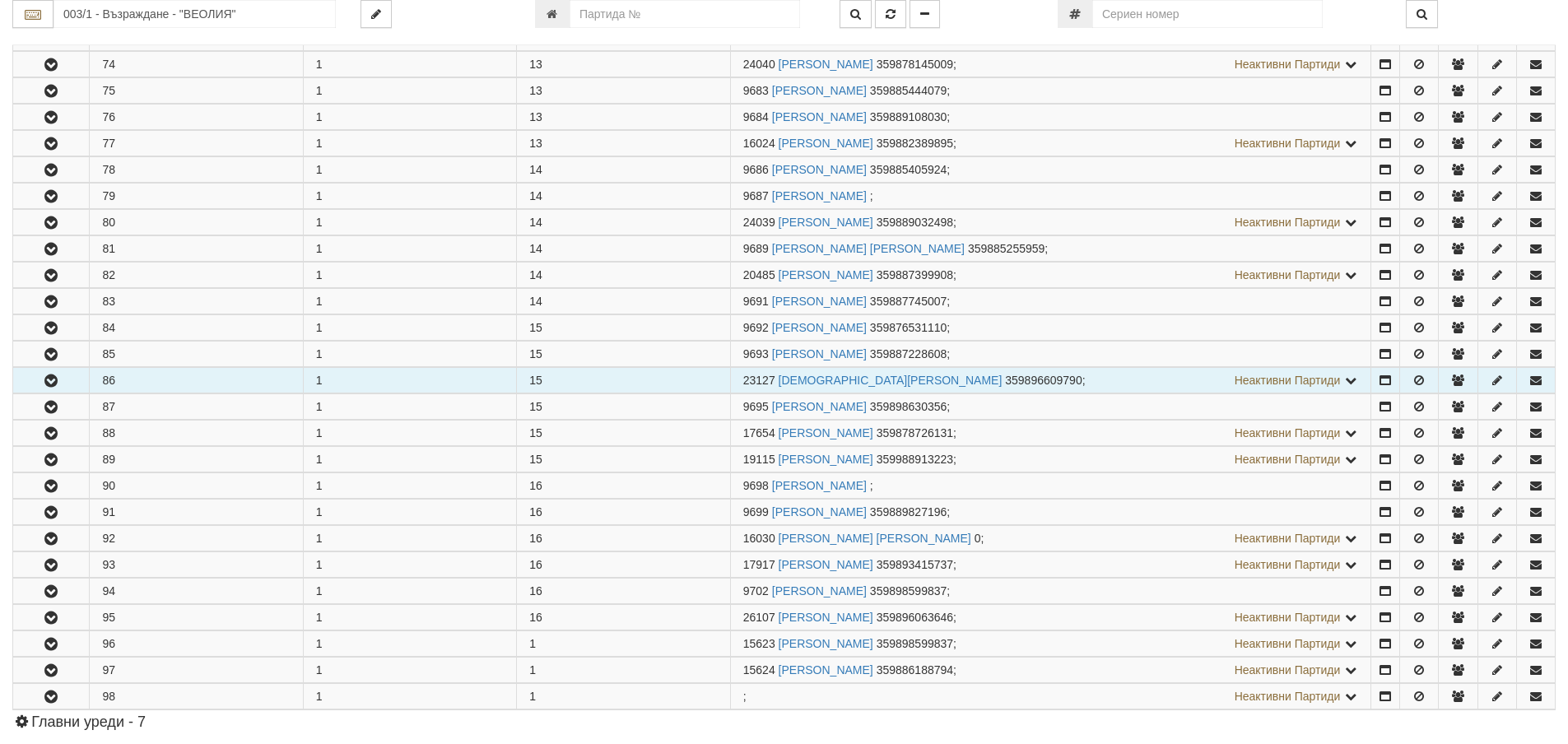
click at [44, 379] on icon "button" at bounding box center [51, 380] width 20 height 12
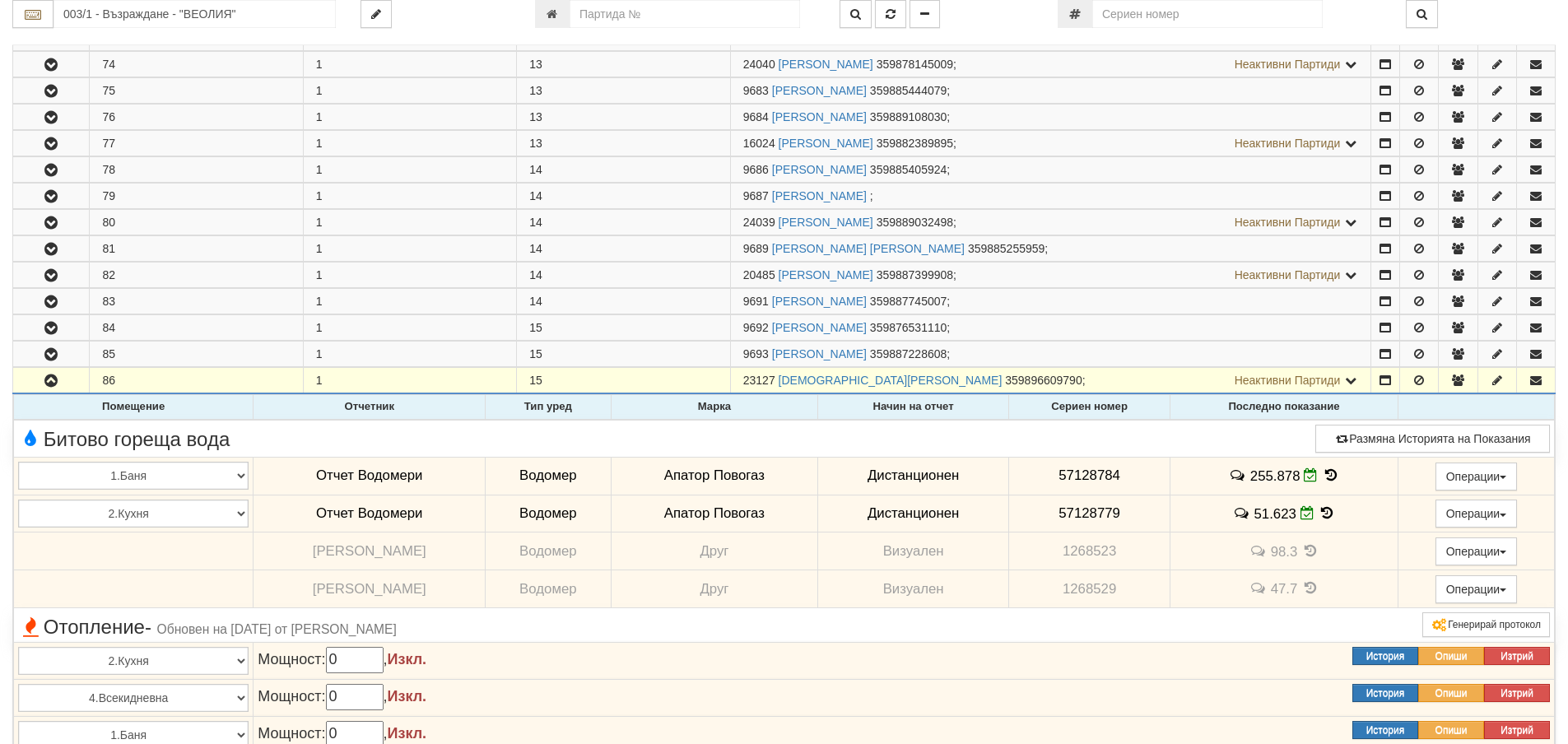
click at [1324, 474] on icon at bounding box center [1331, 476] width 18 height 14
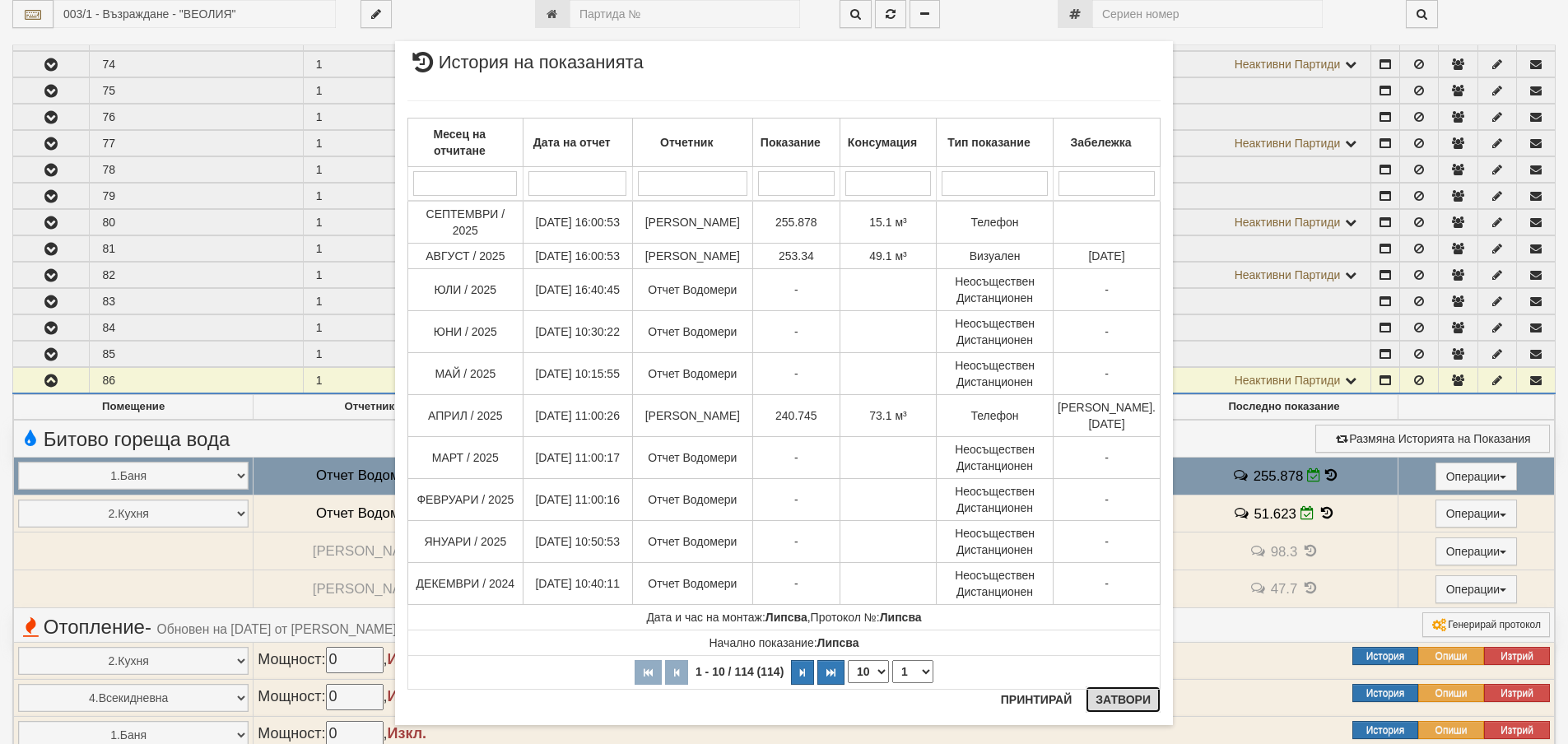
click at [1109, 701] on button "Затвори" at bounding box center [1123, 700] width 75 height 27
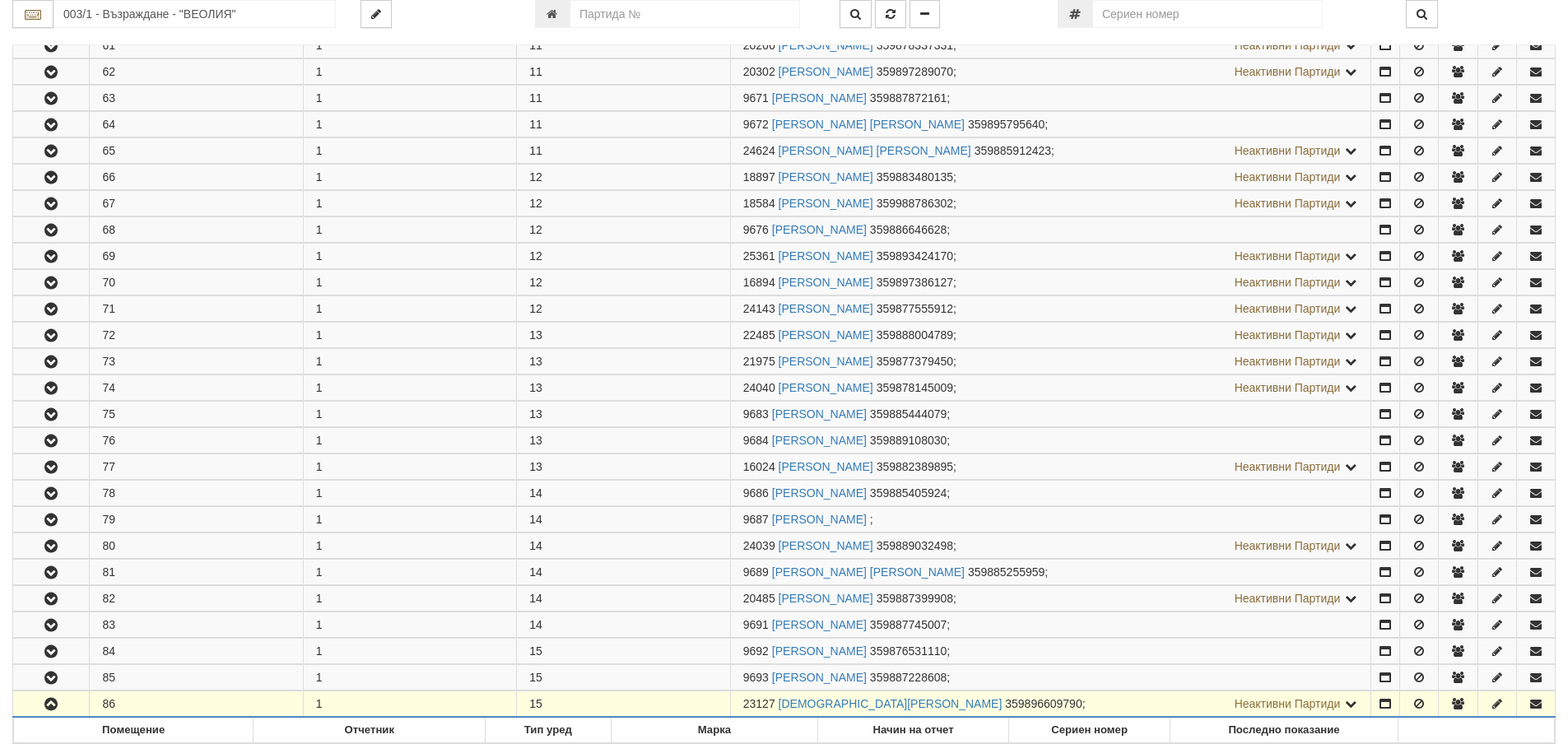
scroll to position [2387, 0]
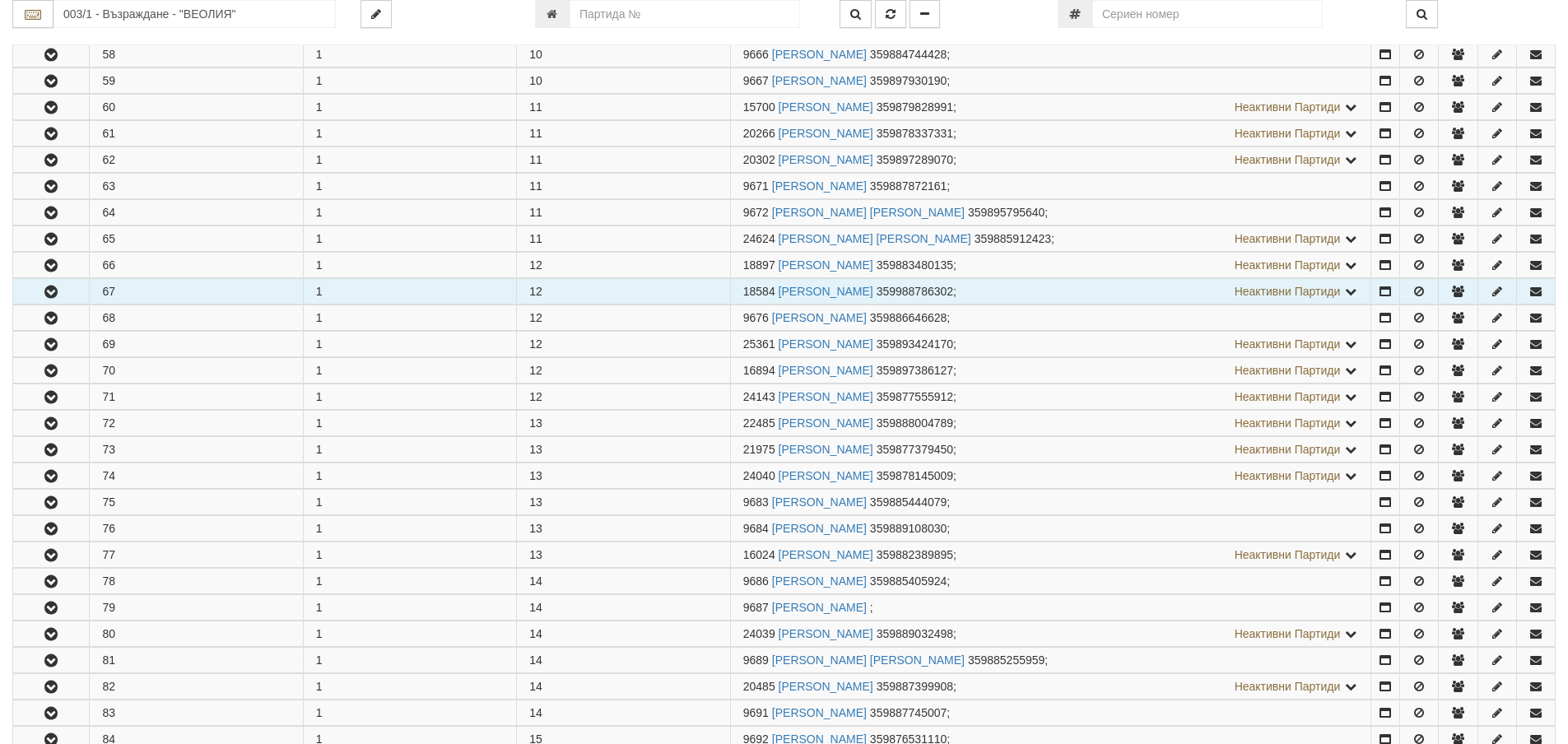
click at [45, 292] on icon "button" at bounding box center [51, 292] width 20 height 12
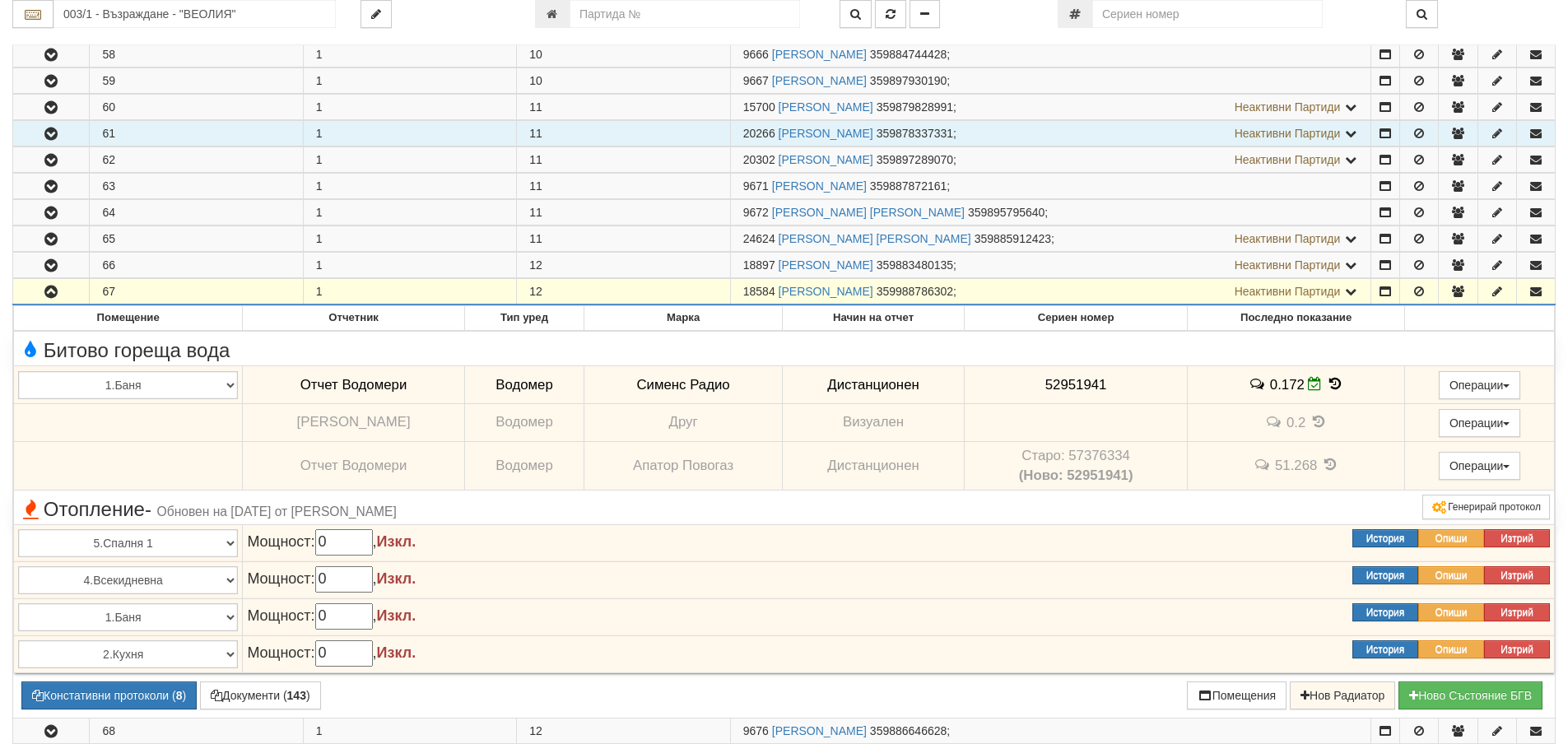
click at [49, 134] on icon "button" at bounding box center [51, 133] width 20 height 12
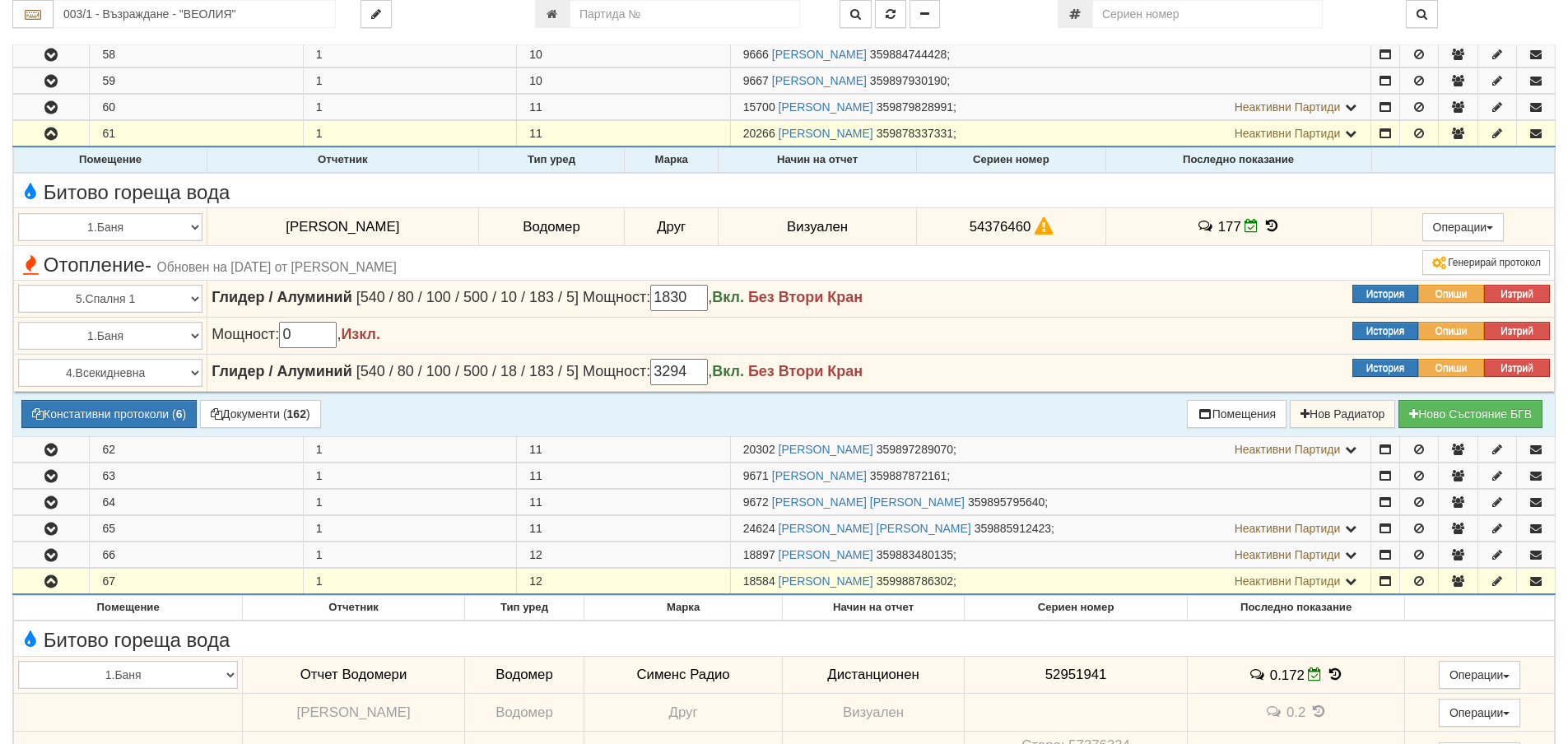
click at [1262, 226] on icon at bounding box center [1271, 226] width 18 height 14
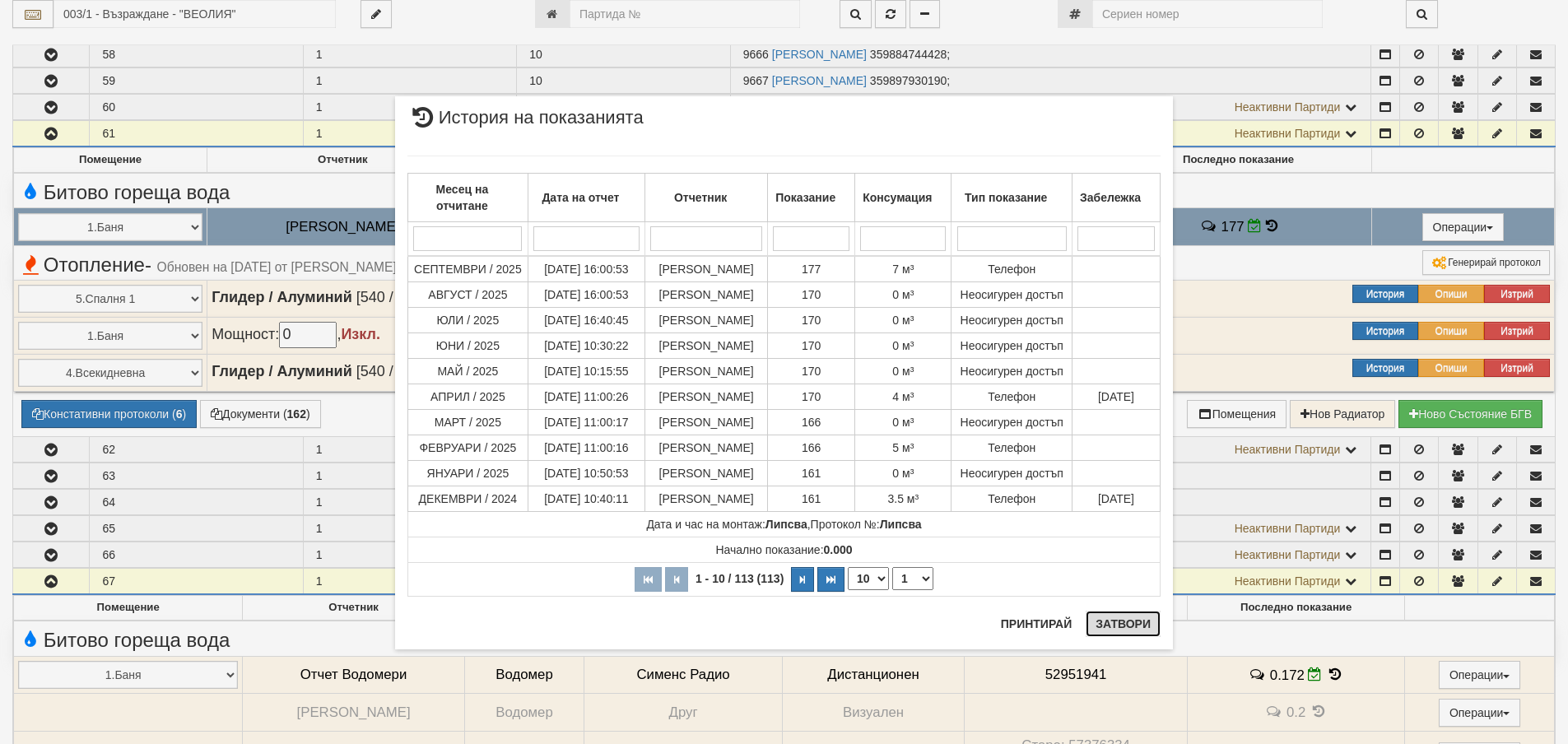
click at [1126, 621] on button "Затвори" at bounding box center [1123, 624] width 75 height 27
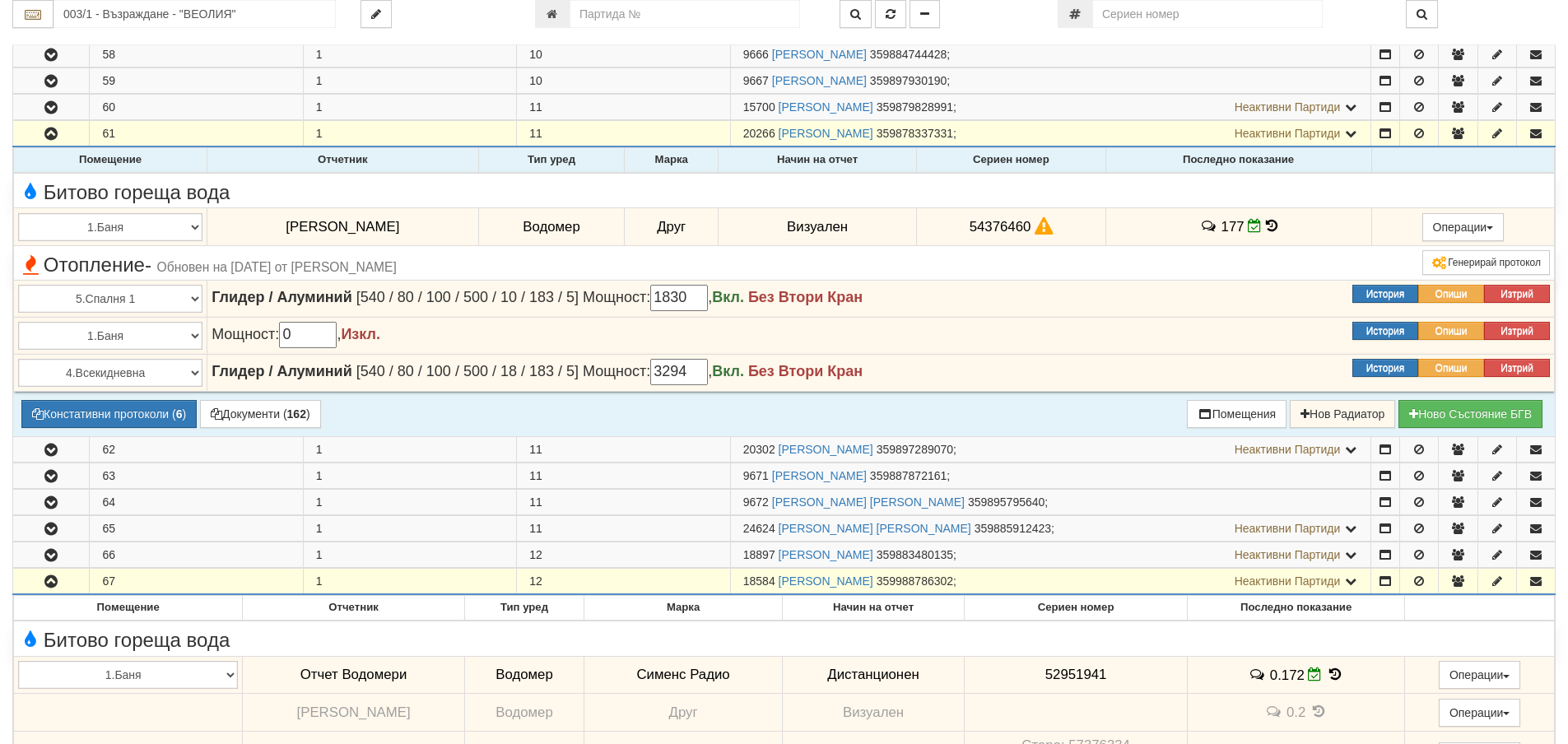
click at [1266, 228] on icon at bounding box center [1271, 226] width 12 height 14
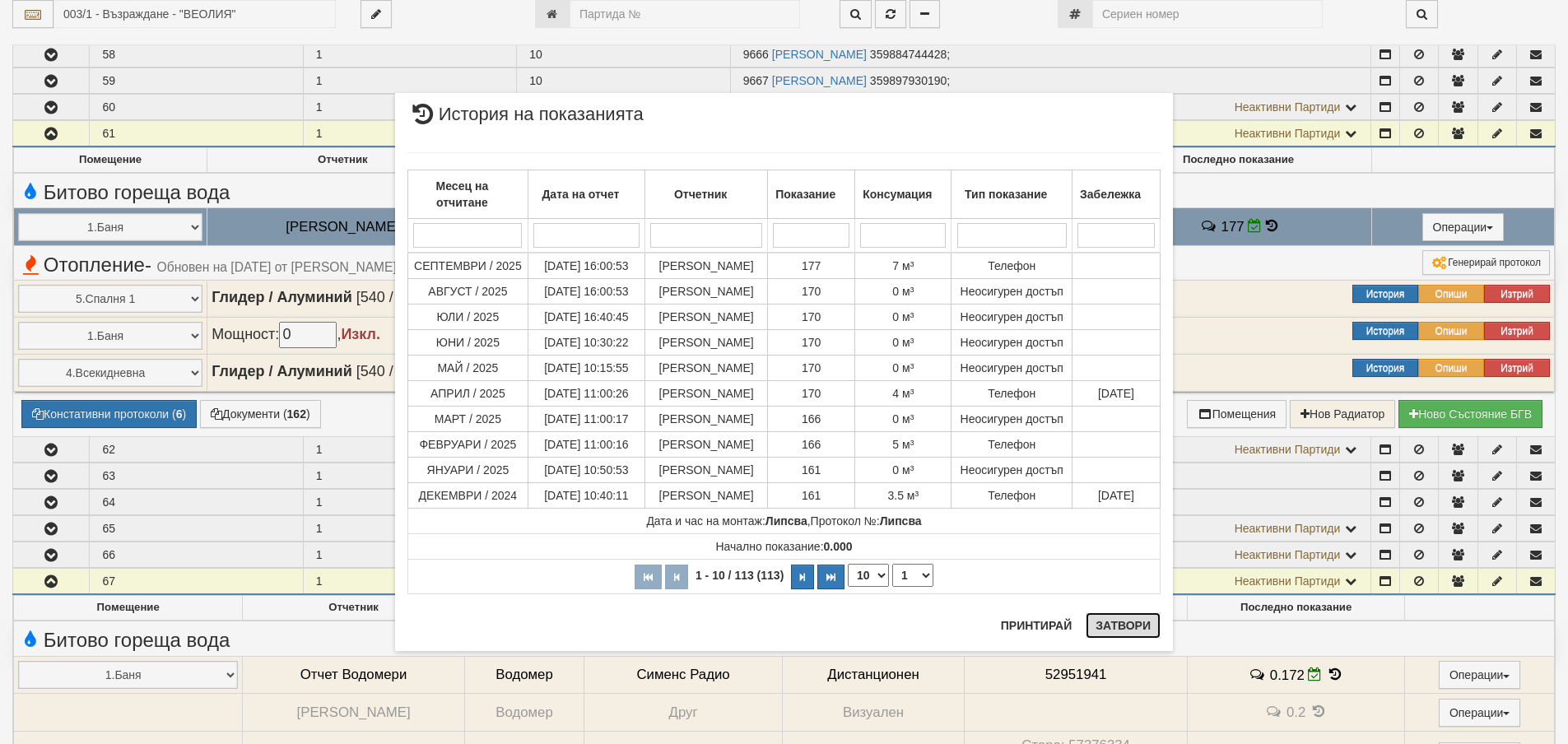
click at [1137, 628] on button "Затвори" at bounding box center [1123, 626] width 75 height 27
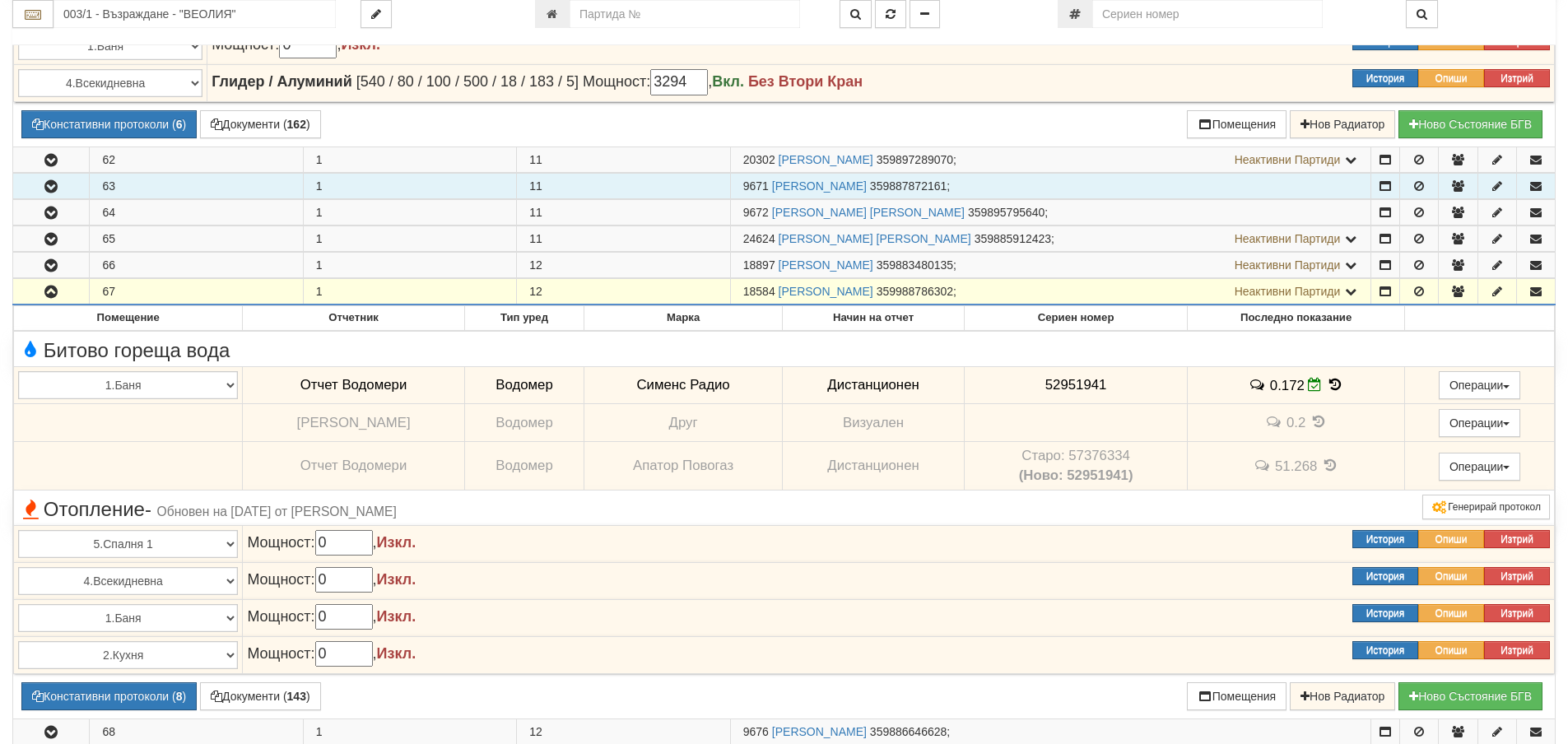
scroll to position [2716, 0]
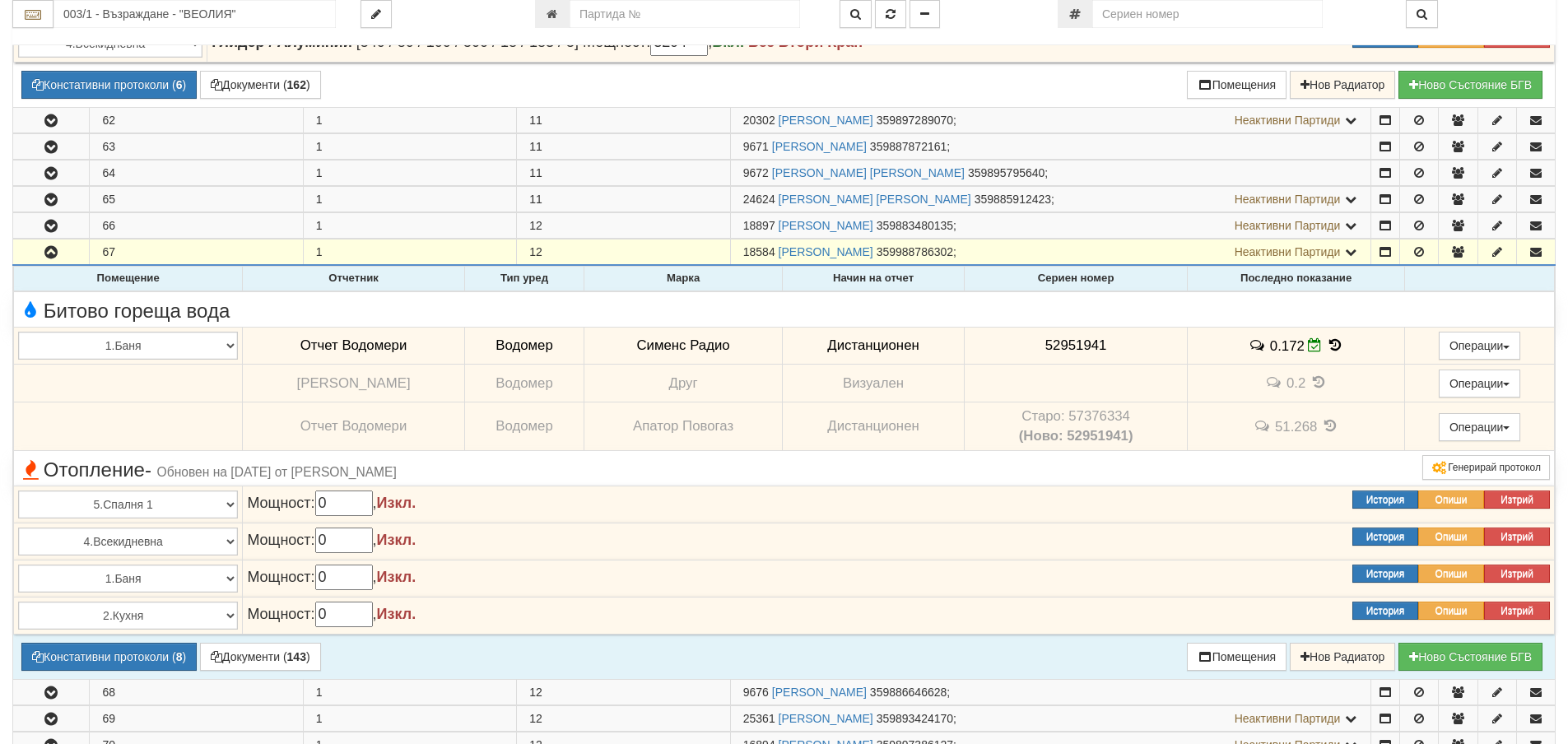
click at [1326, 342] on icon at bounding box center [1335, 346] width 18 height 14
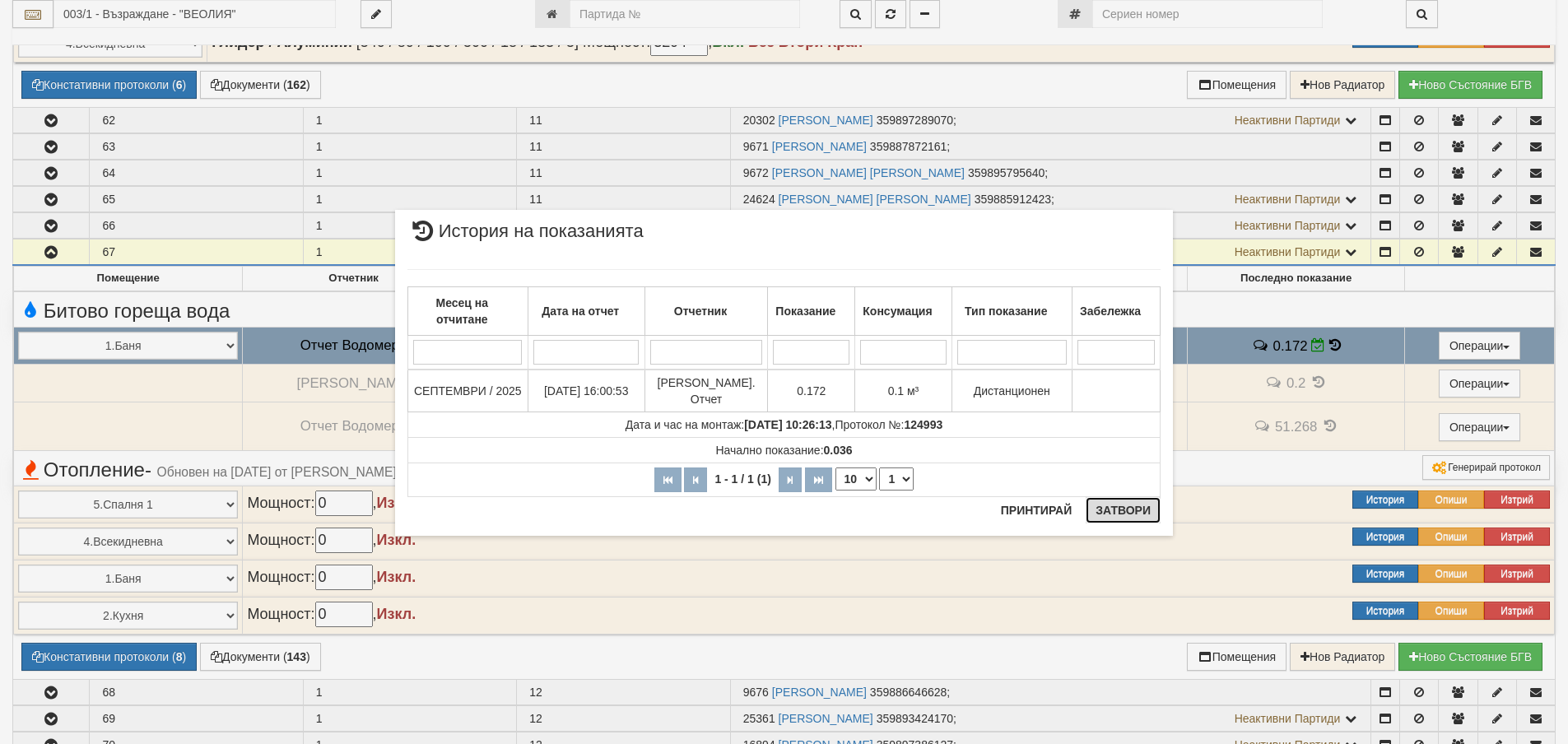
click at [1108, 513] on button "Затвори" at bounding box center [1123, 510] width 75 height 27
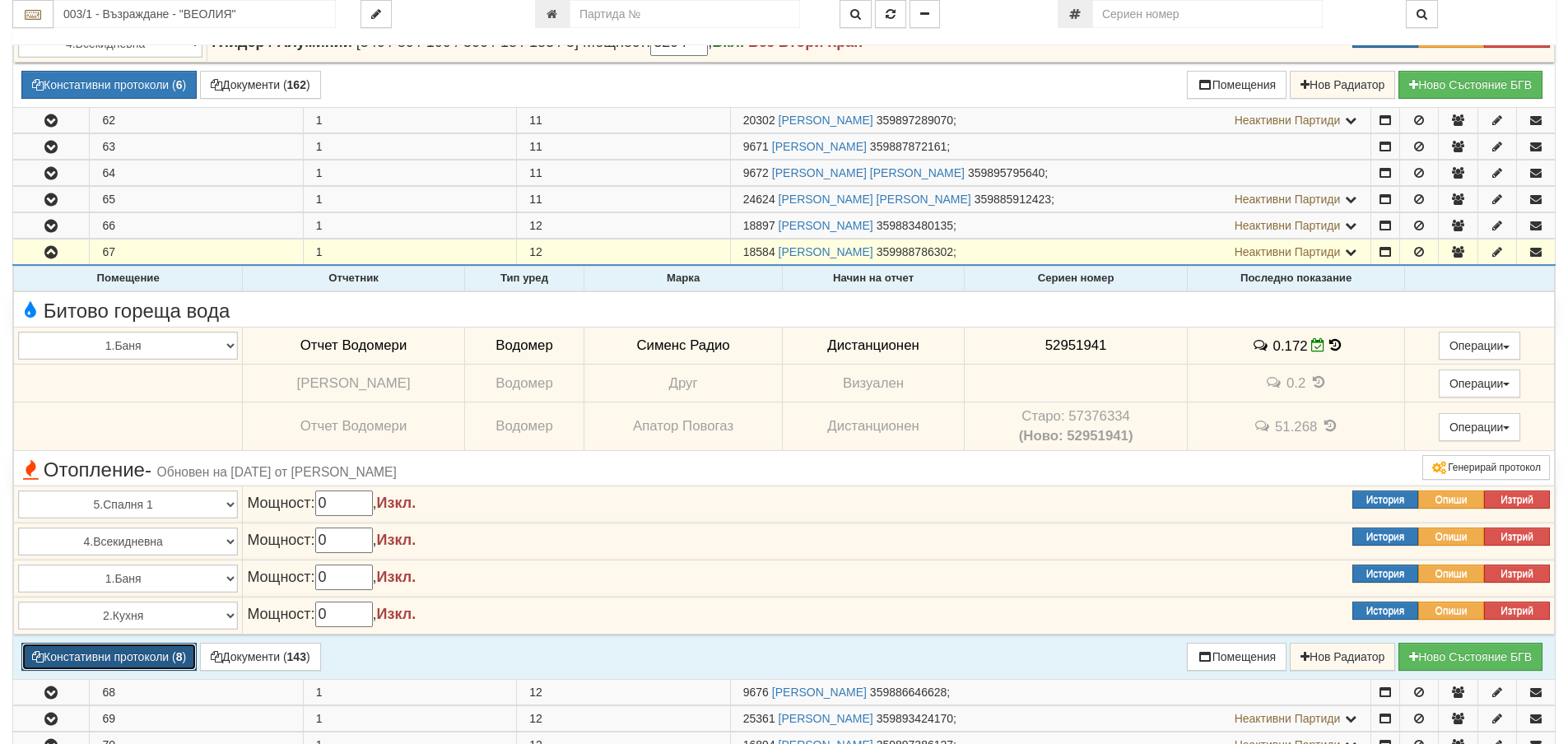
click at [131, 657] on button "Констативни протоколи ( 8 )" at bounding box center [108, 656] width 175 height 28
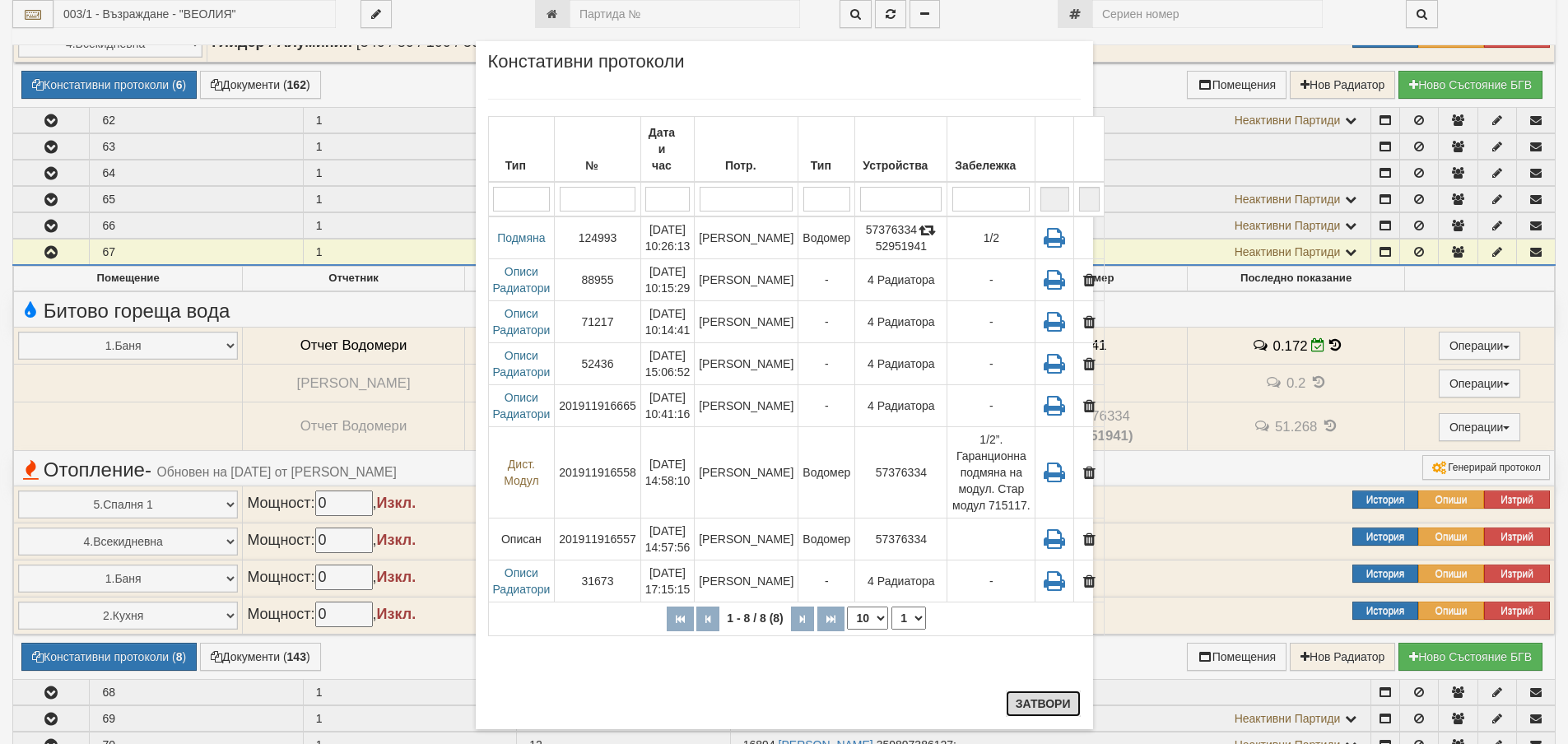
click at [1024, 701] on button "Затвори" at bounding box center [1044, 704] width 75 height 27
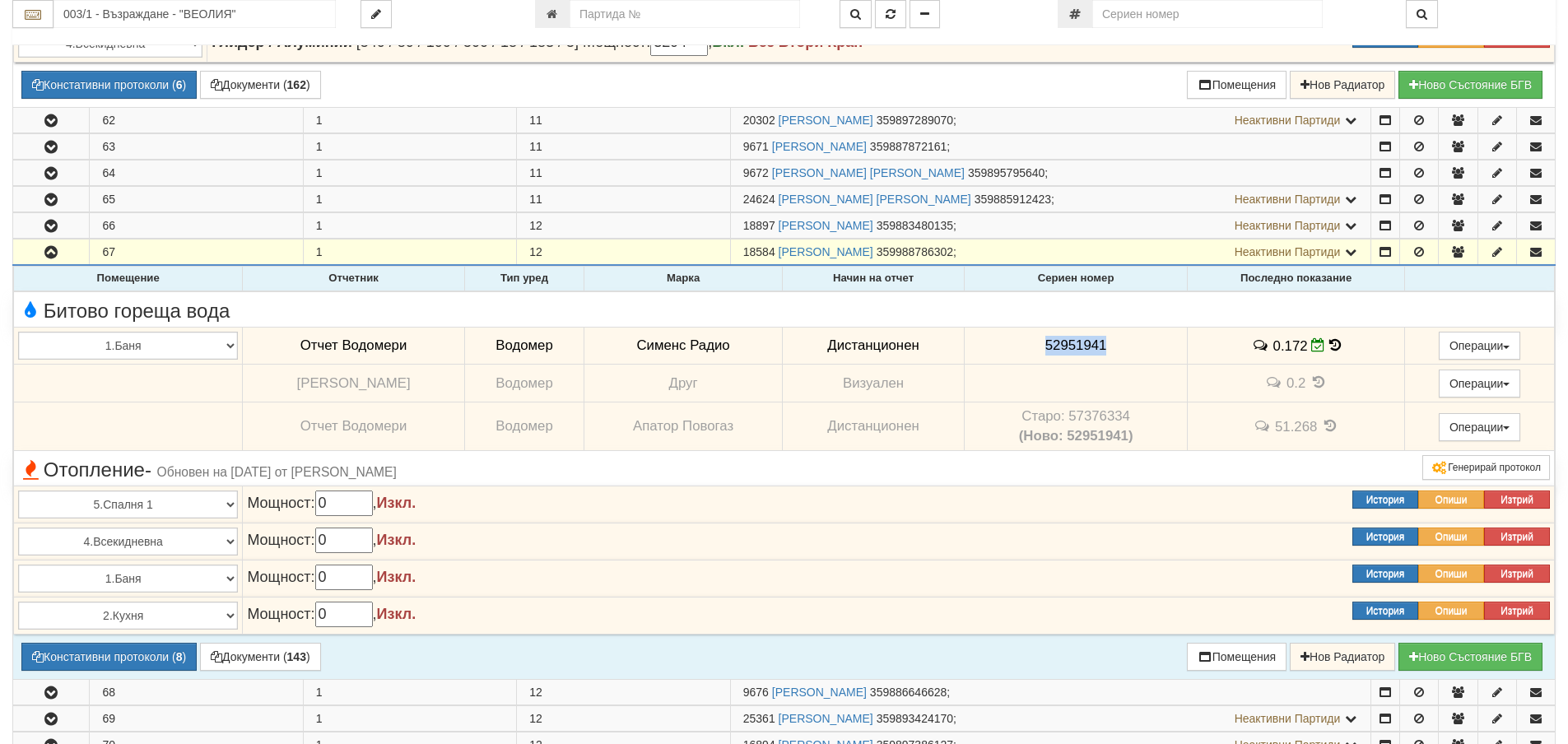
drag, startPoint x: 1039, startPoint y: 344, endPoint x: 1126, endPoint y: 351, distance: 87.3
click at [1126, 351] on td "52951941" at bounding box center [1076, 346] width 223 height 38
copy span "52951941"
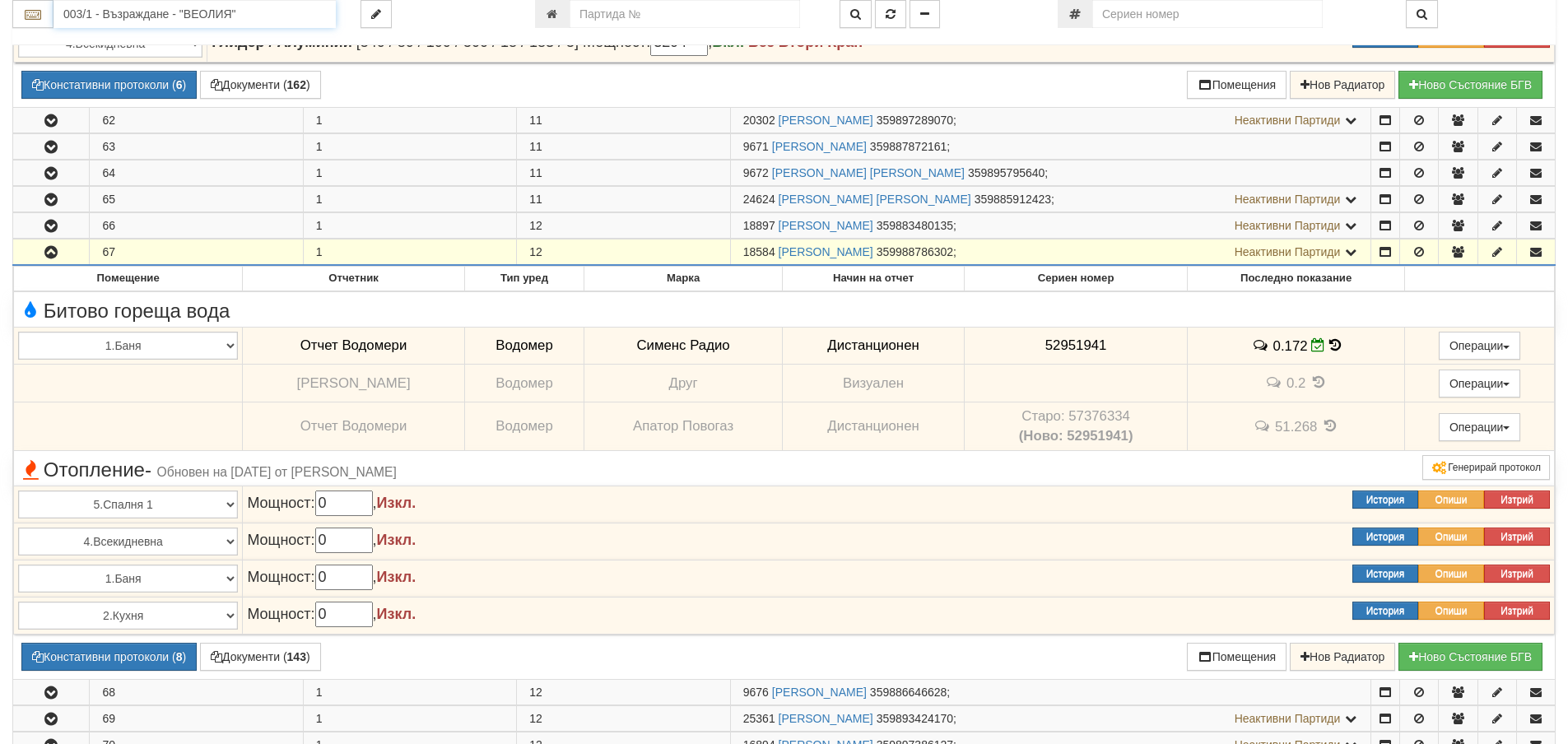
click at [84, 7] on input "003/1 - Възраждане - "ВЕОЛИЯ"" at bounding box center [195, 13] width 283 height 28
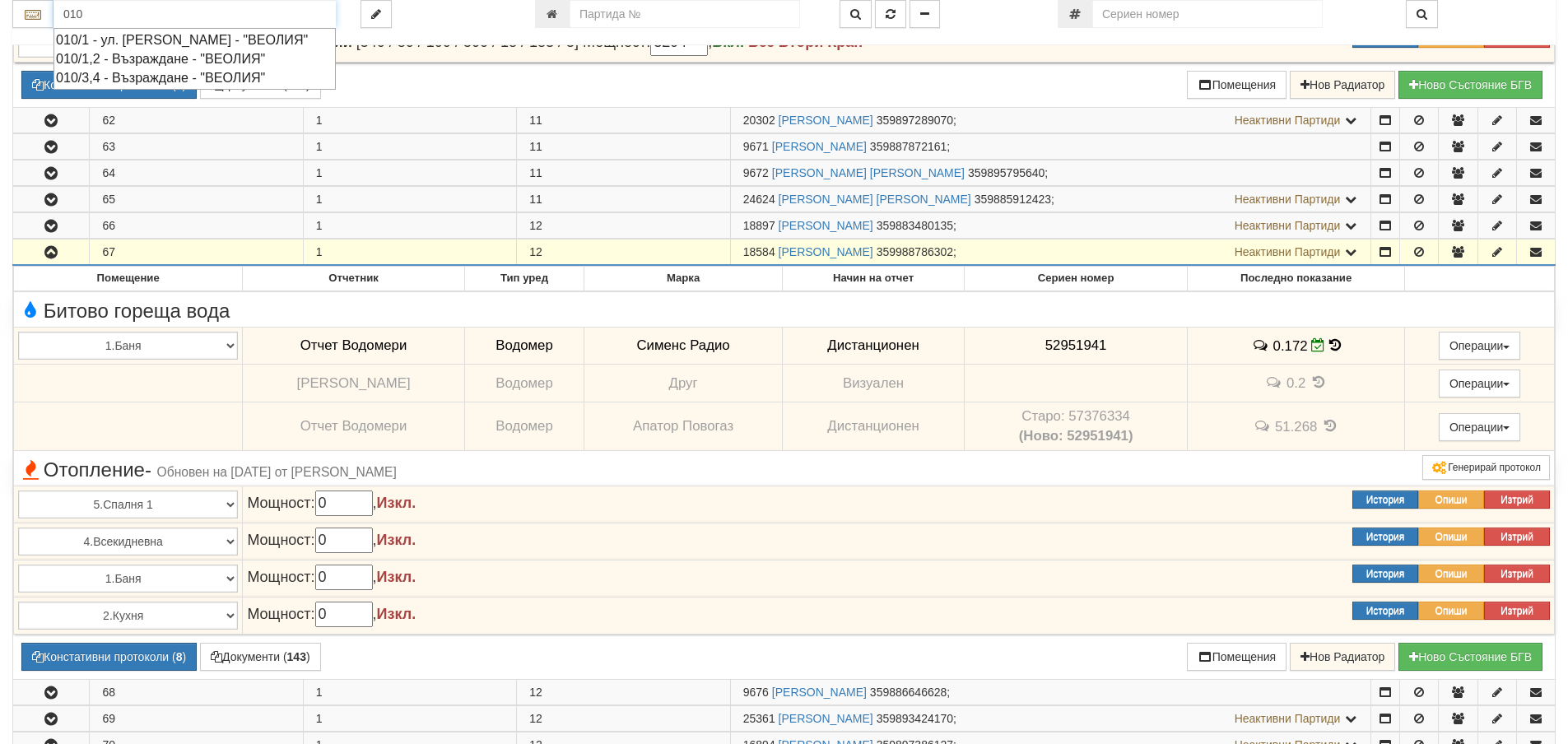
click at [100, 37] on div "010/1 - ул. [PERSON_NAME] - "ВЕОЛИЯ"" at bounding box center [195, 39] width 277 height 19
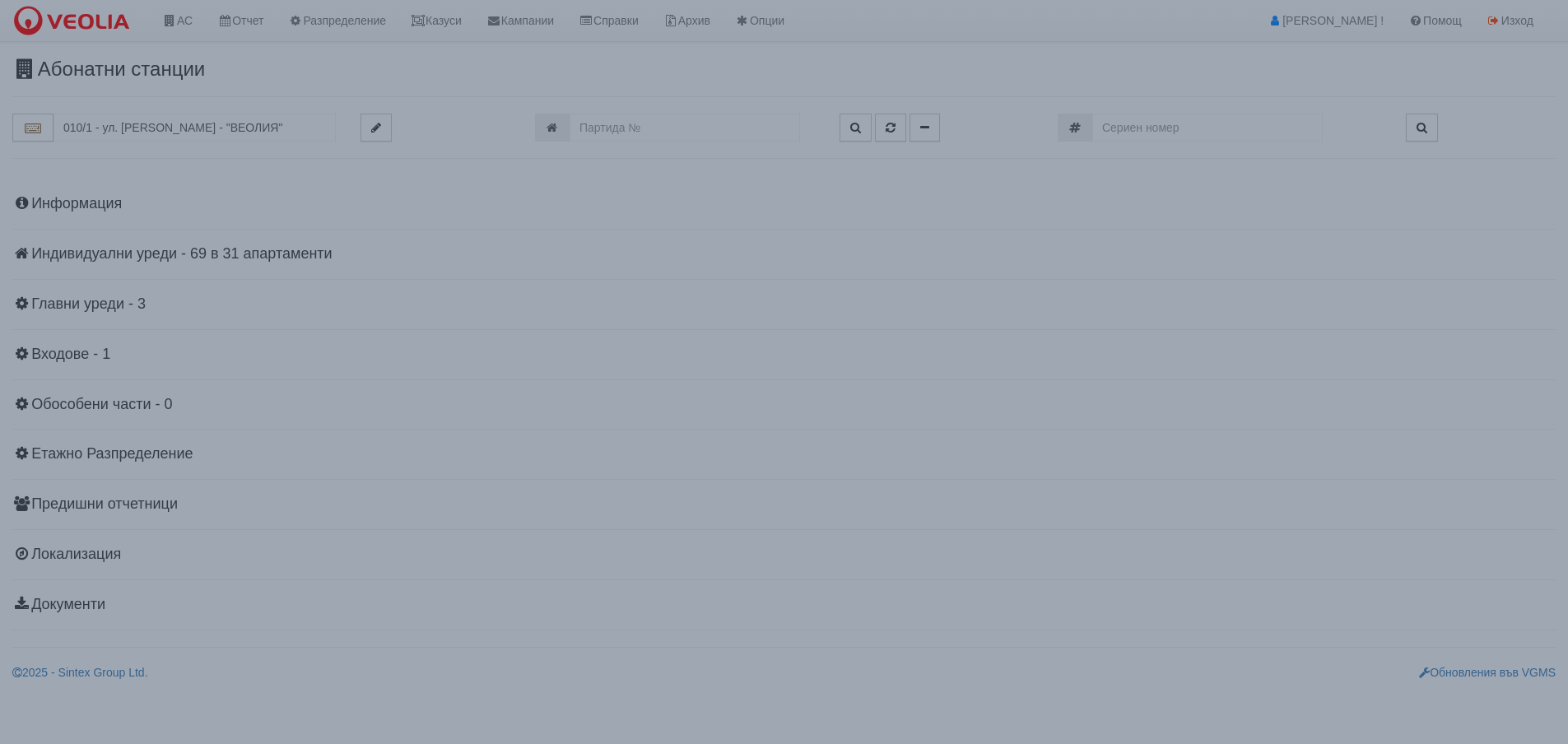
scroll to position [0, 0]
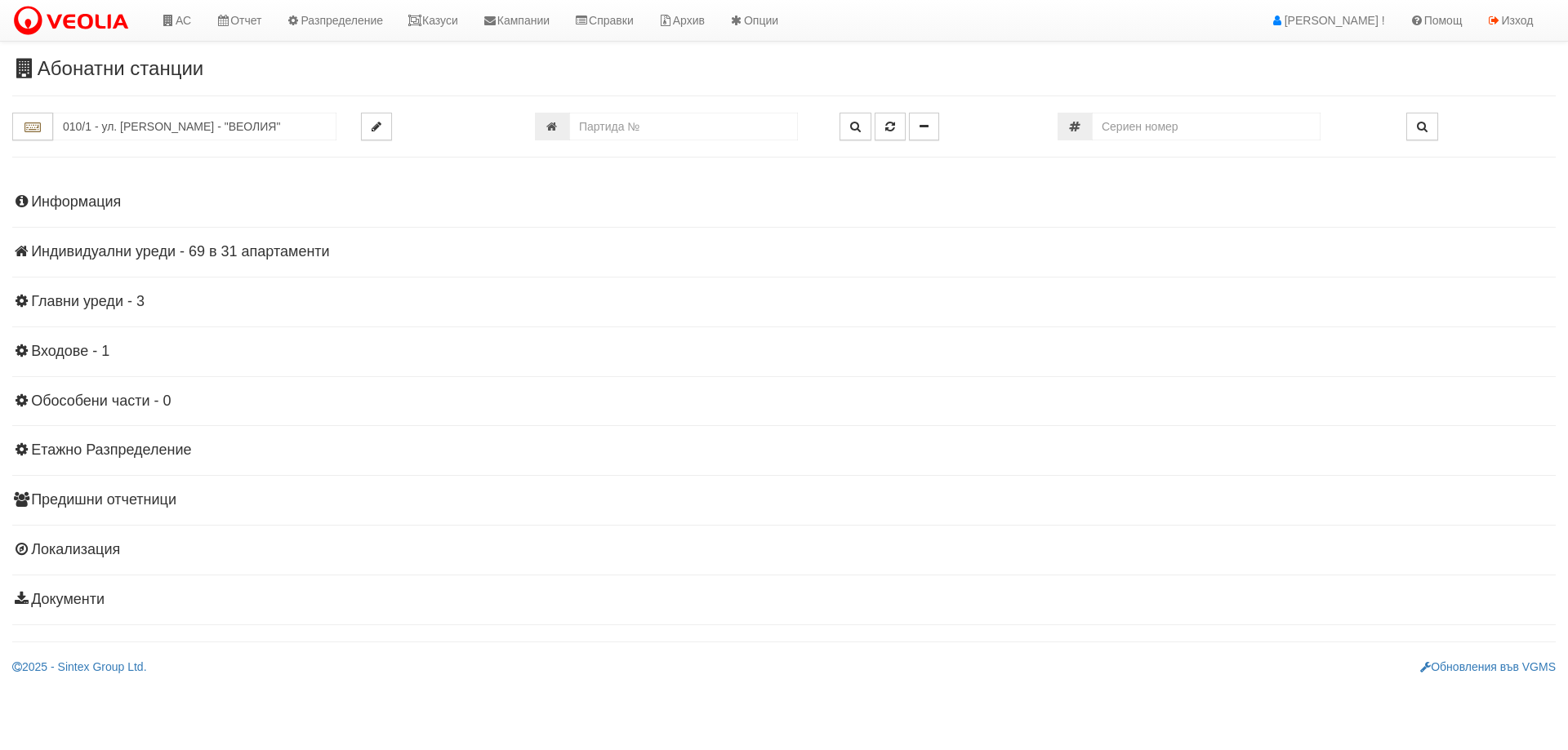
click at [184, 254] on h4 "Индивидуални уреди - 69 в 31 апартаменти" at bounding box center [784, 252] width 1543 height 17
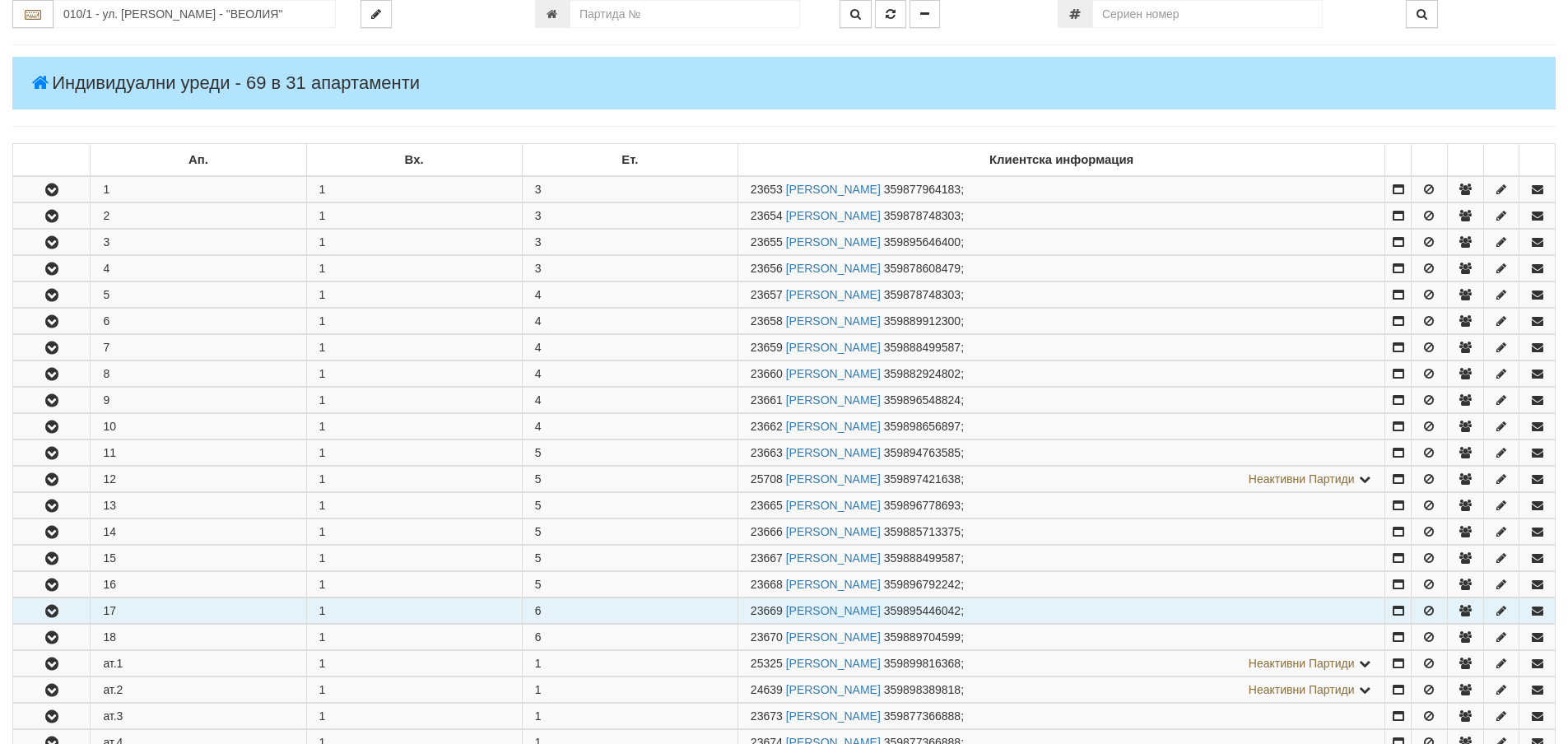
scroll to position [247, 0]
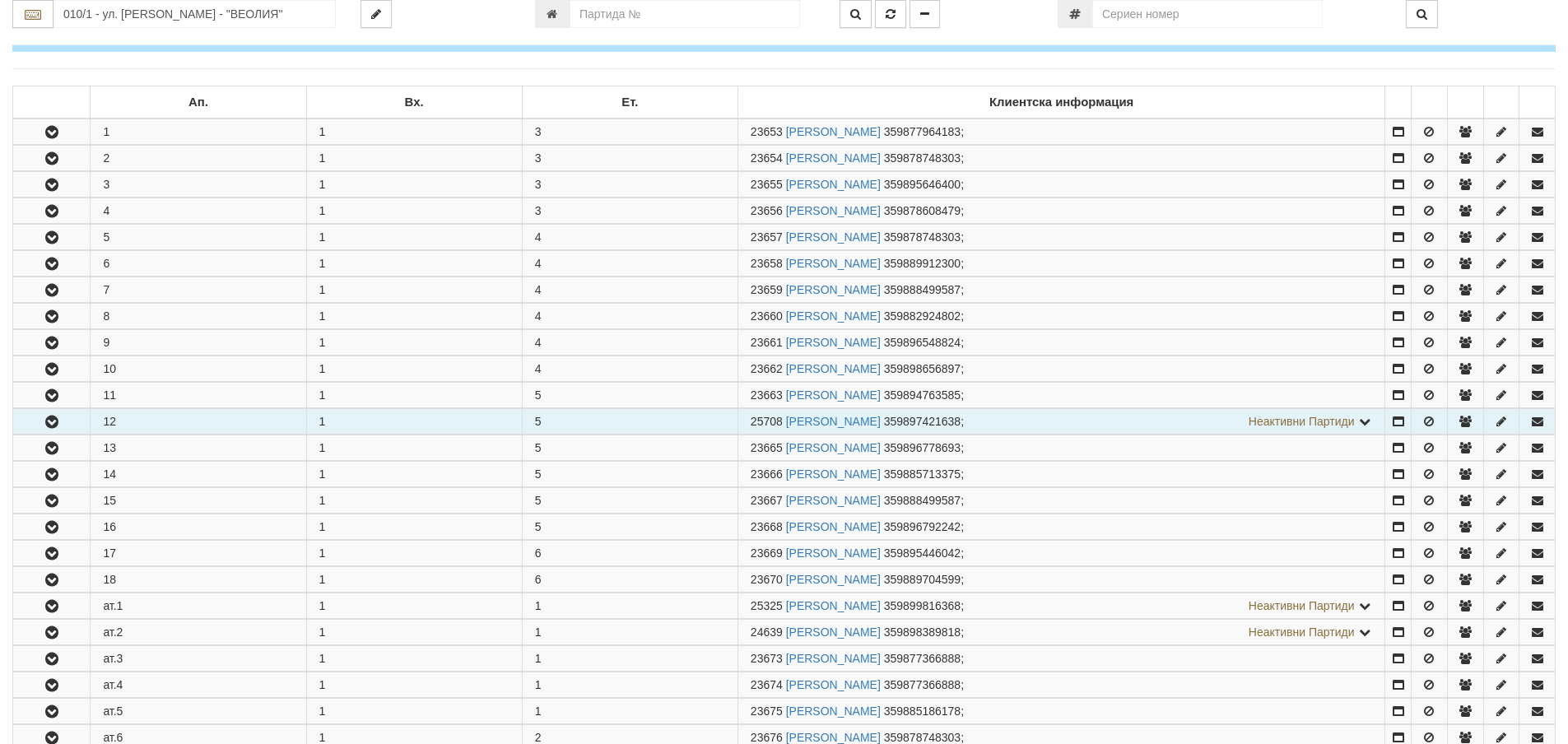
click at [45, 421] on icon "button" at bounding box center [52, 422] width 20 height 12
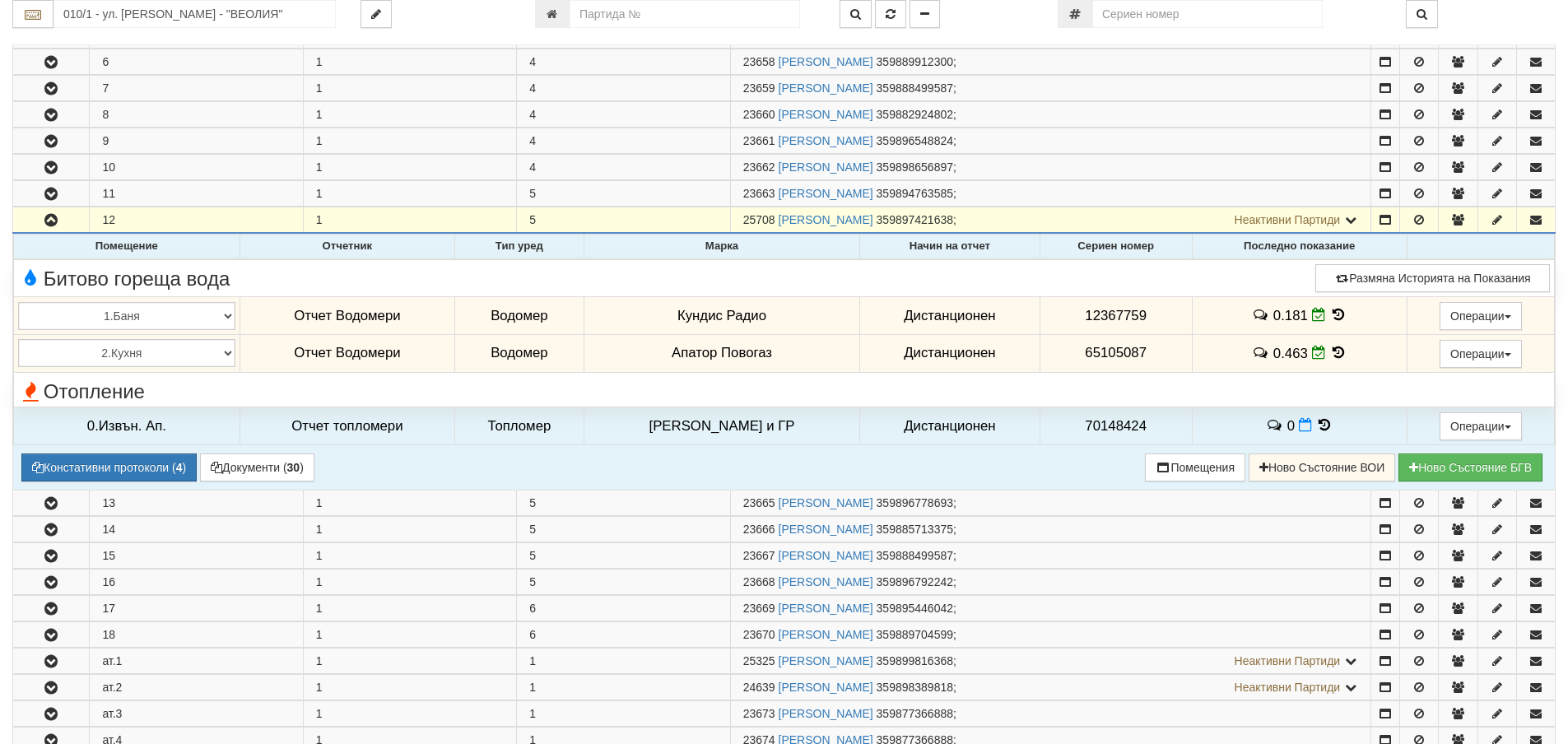
scroll to position [494, 0]
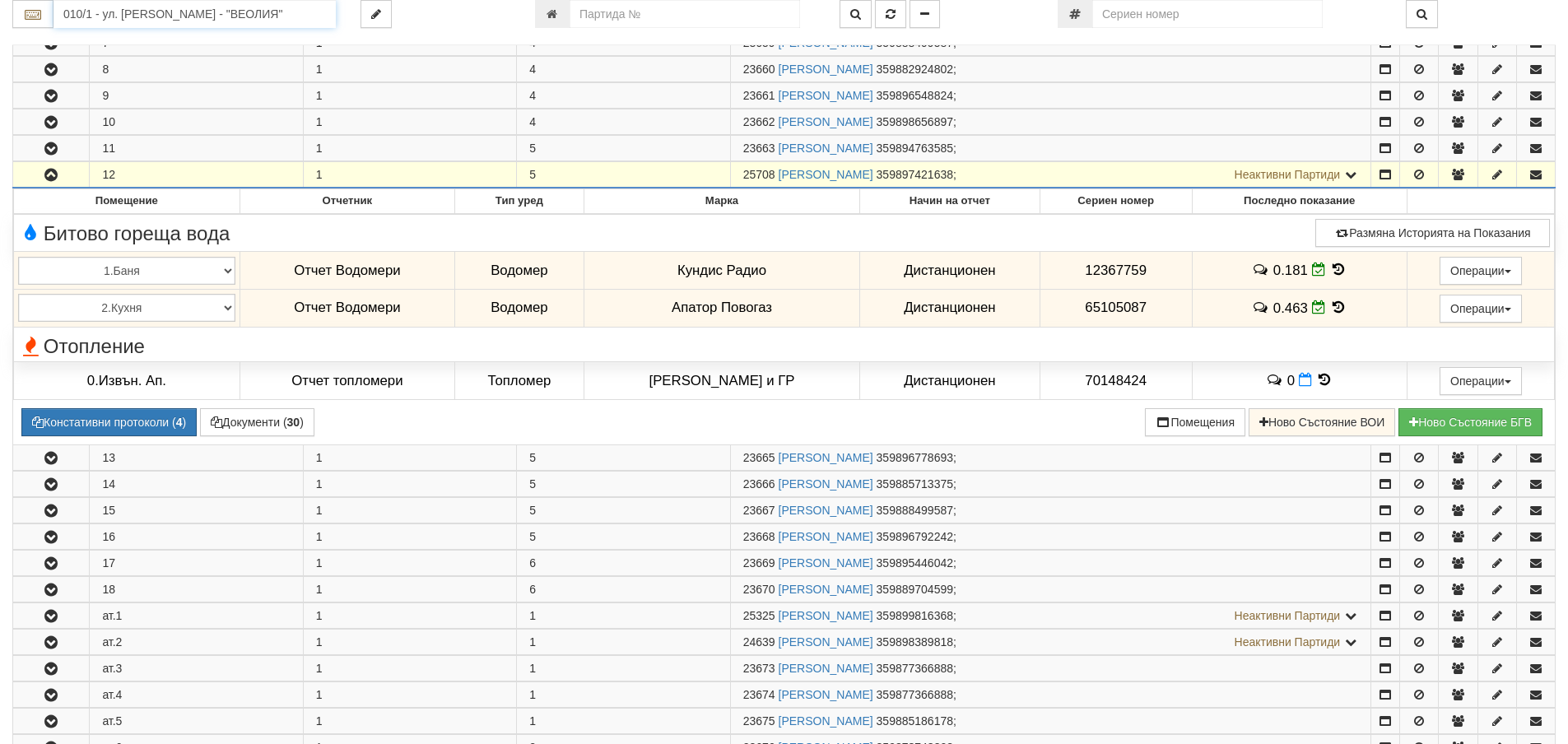
click at [116, 14] on input "010/1 - ул. [PERSON_NAME] - "ВЕОЛИЯ"" at bounding box center [195, 13] width 283 height 28
click at [115, 68] on div "010/1,2 - Възраждане - "ВЕОЛИЯ"" at bounding box center [195, 59] width 277 height 19
type input "010/1,2 - Възраждане - "ВЕОЛИЯ""
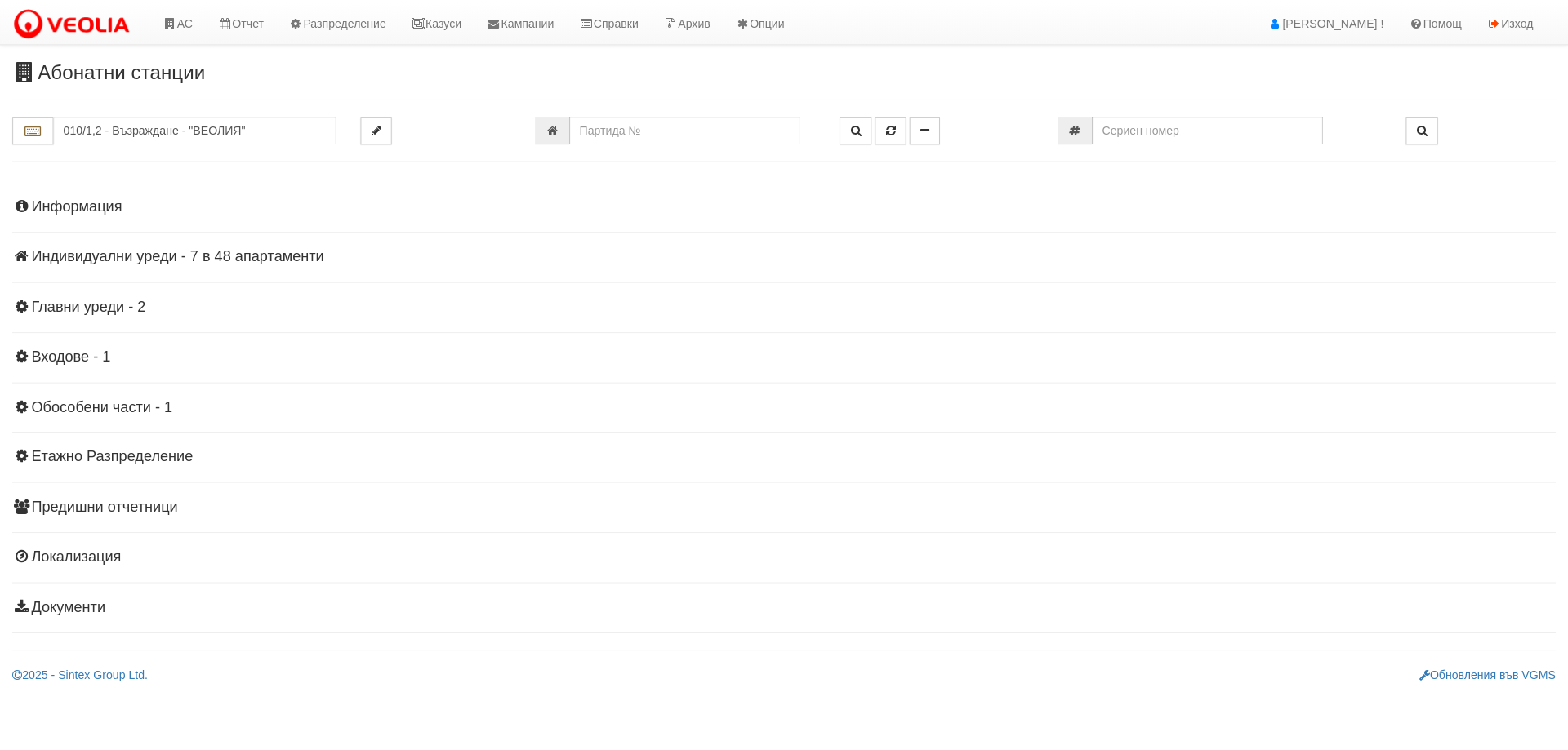
scroll to position [0, 0]
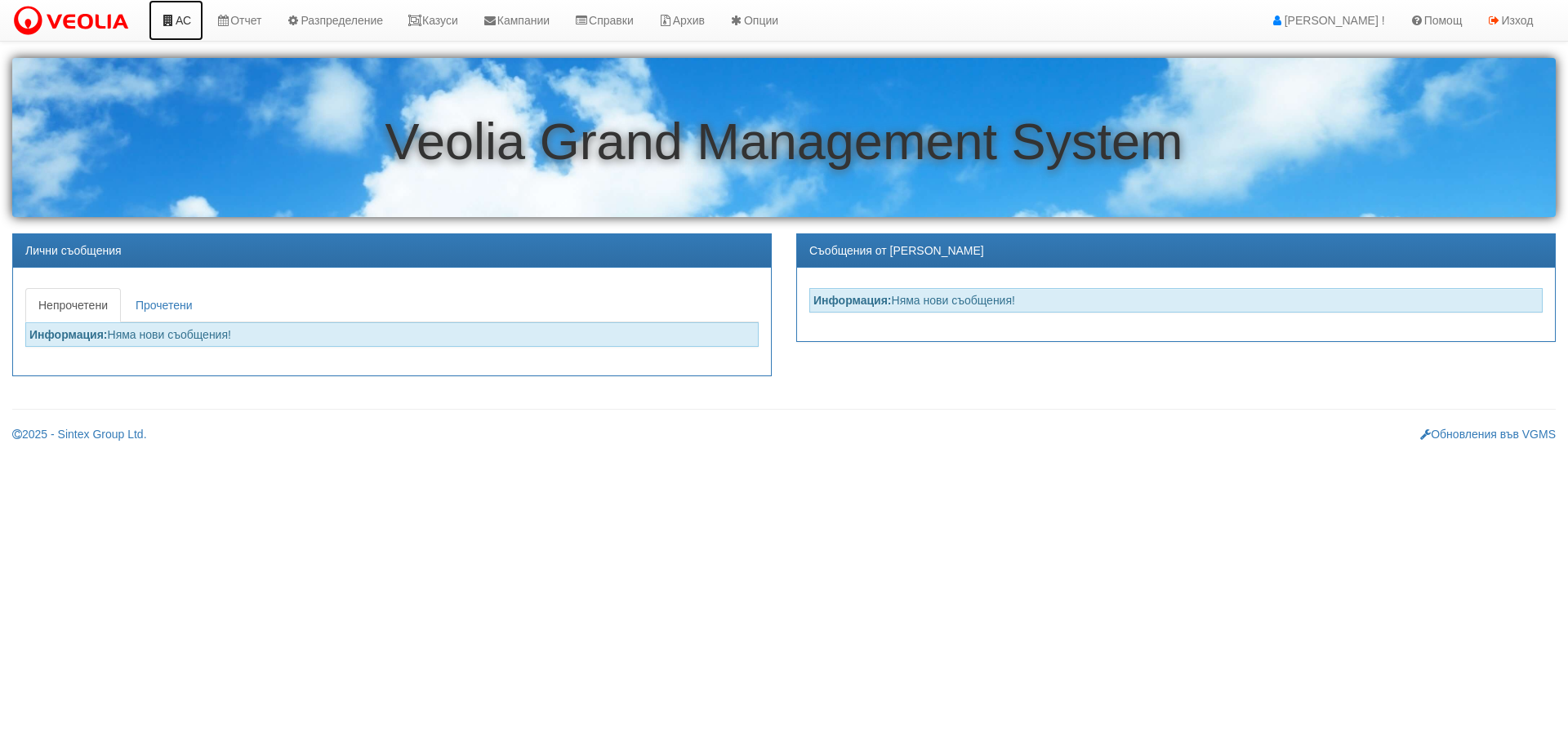
click at [189, 20] on link "АС" at bounding box center [176, 20] width 55 height 41
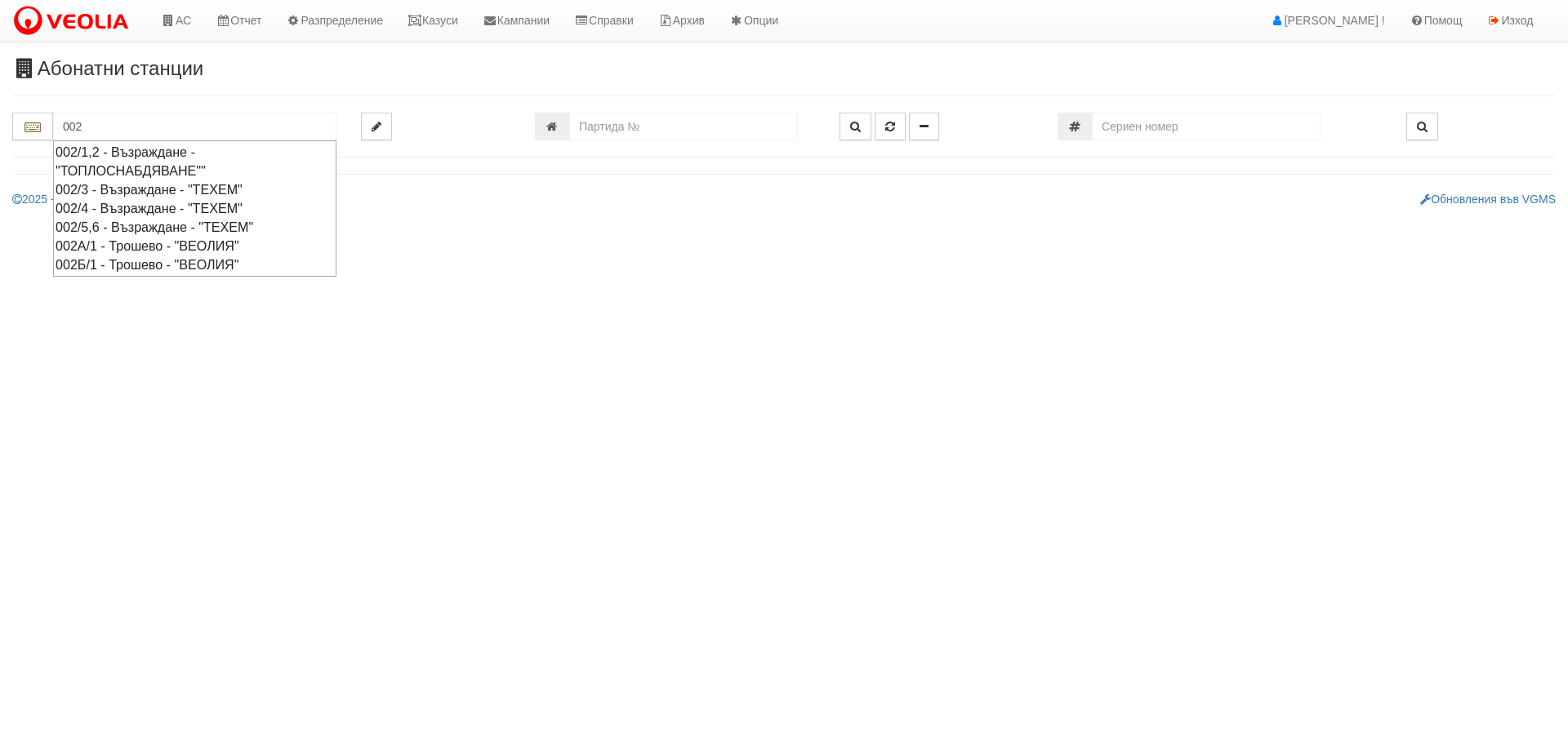
click at [95, 230] on div "002/5,6 - Възраждане - "ТЕХЕМ"" at bounding box center [195, 226] width 279 height 19
type input "002/5,6 - Възраждане - "ТЕХЕМ""
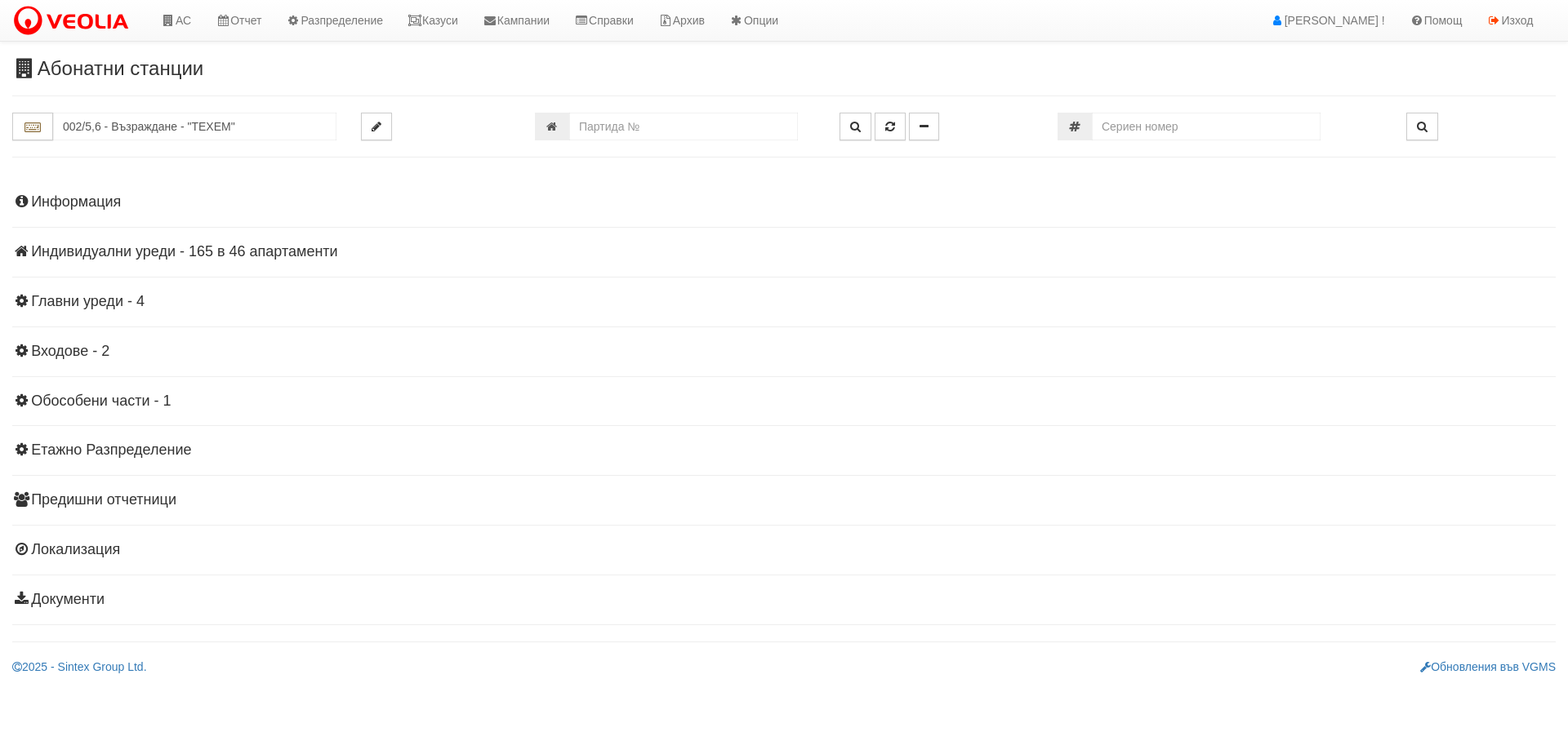
click at [226, 259] on h4 "Индивидуални уреди - 165 в 46 апартаменти" at bounding box center [784, 252] width 1543 height 17
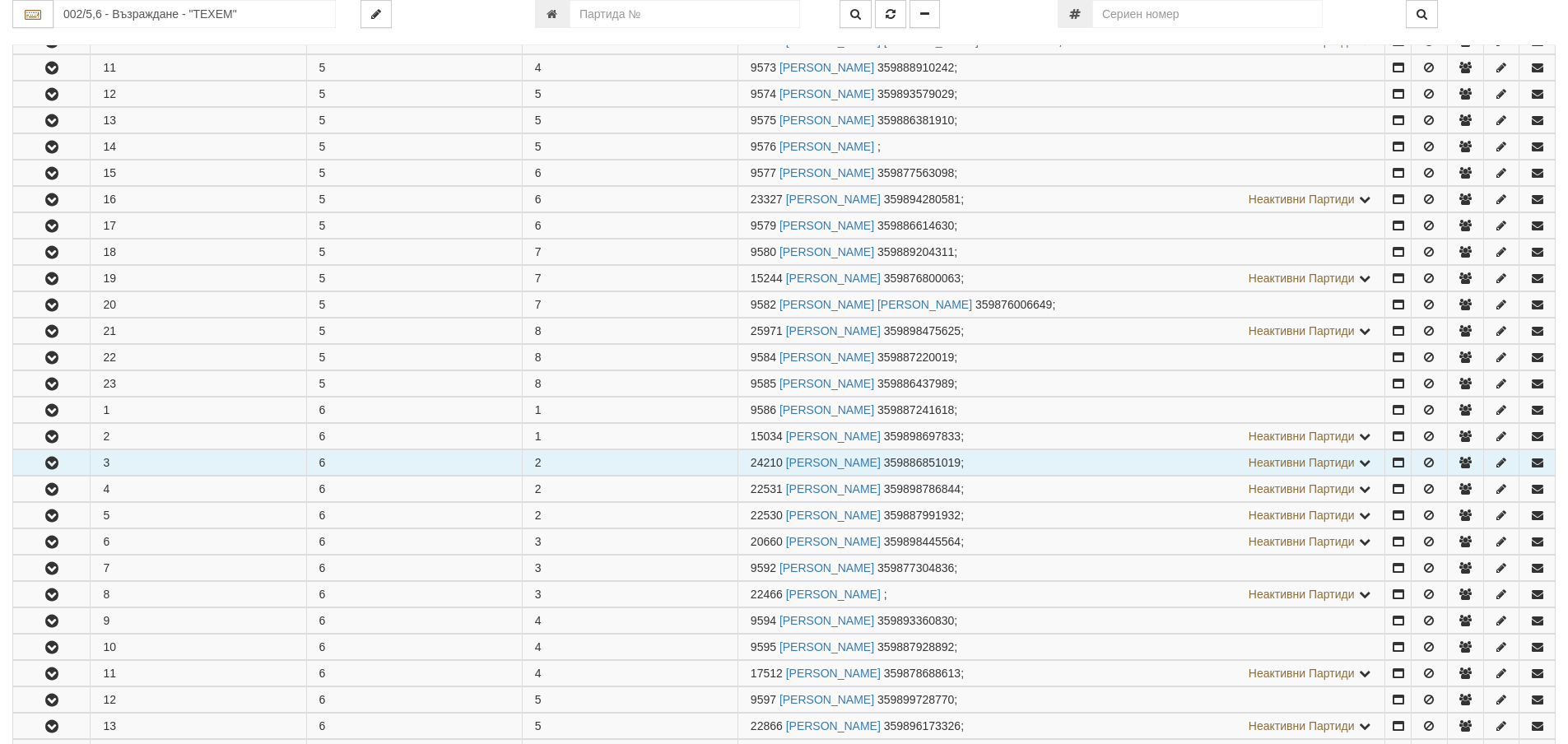
scroll to position [576, 0]
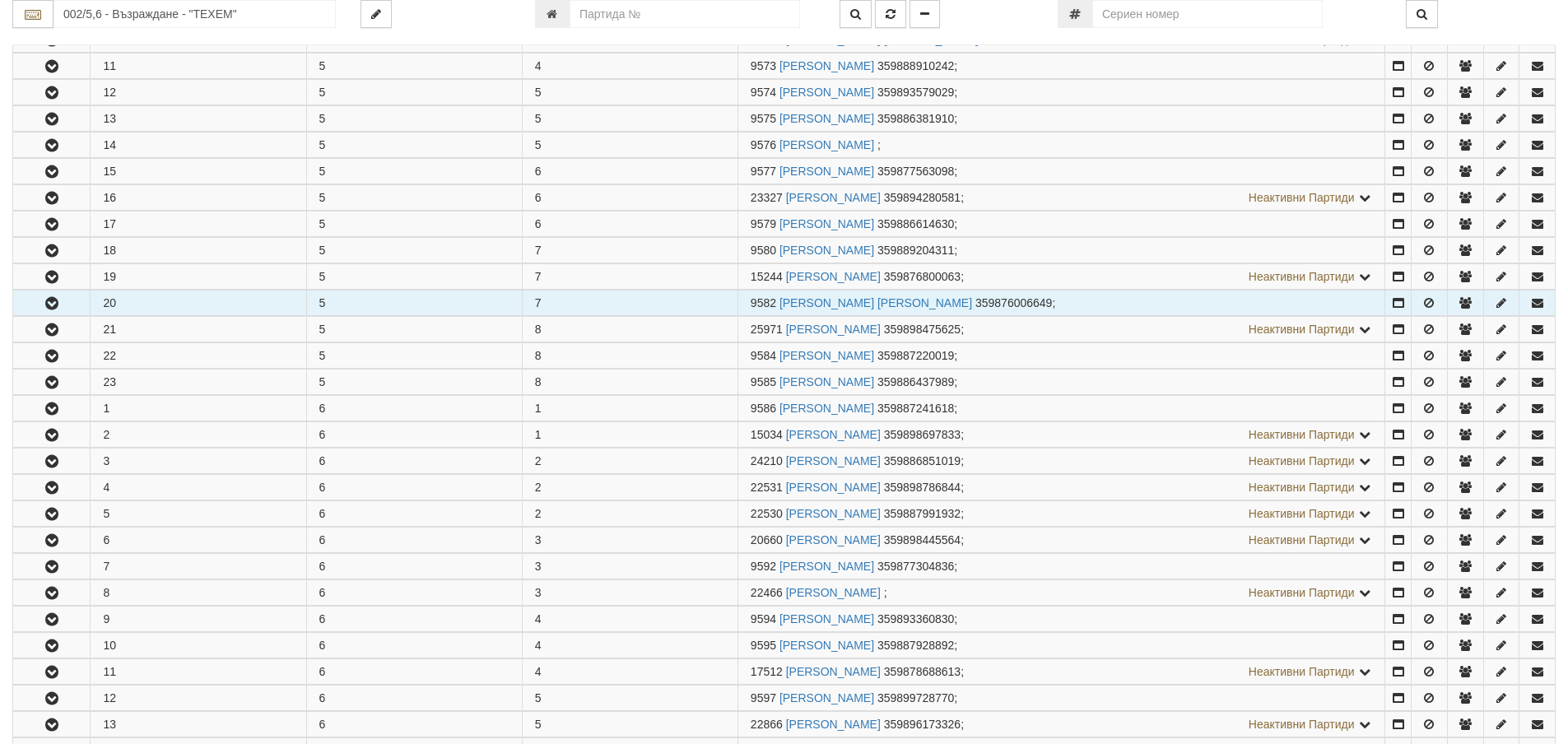
click at [47, 307] on icon "button" at bounding box center [52, 303] width 20 height 12
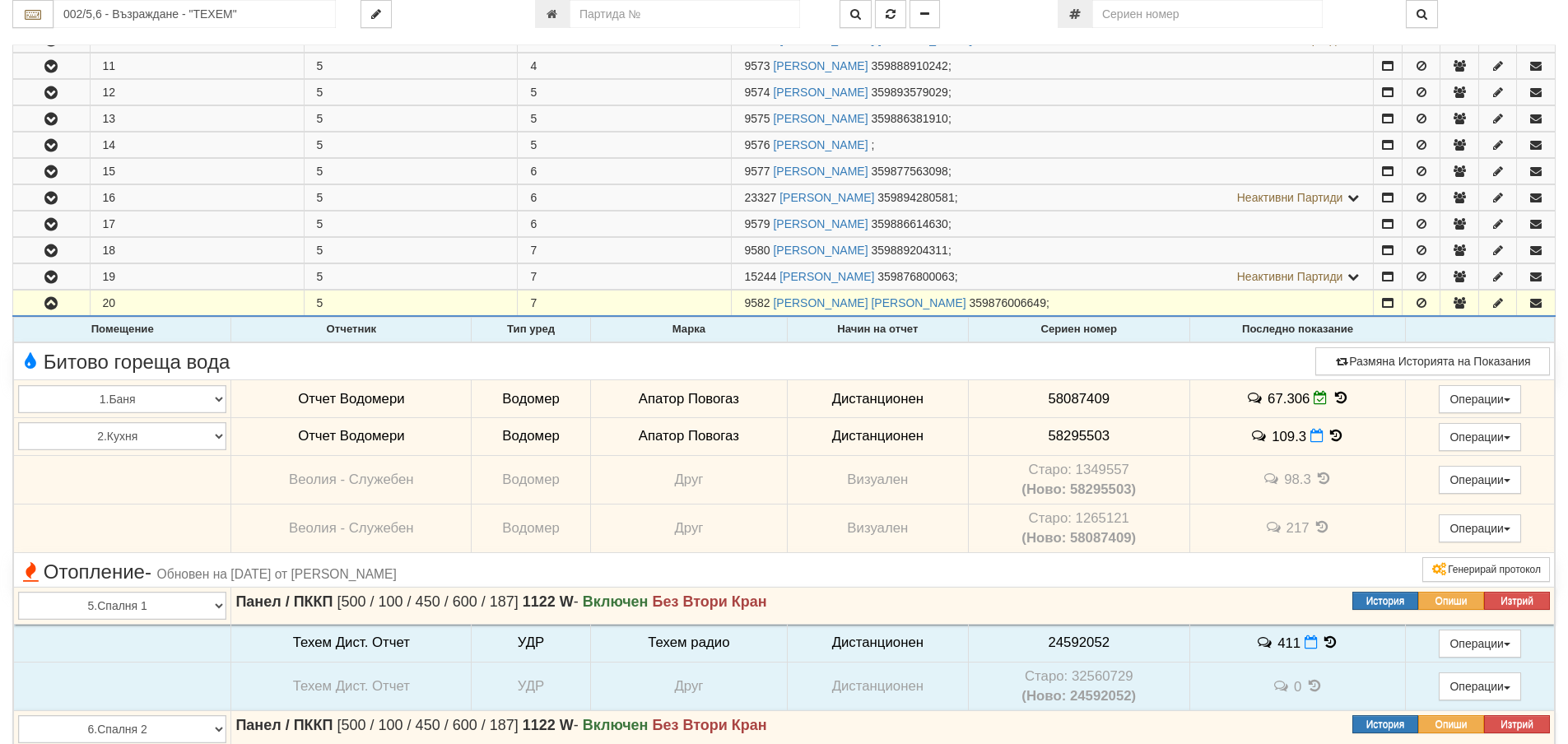
click at [1340, 395] on icon at bounding box center [1340, 398] width 18 height 14
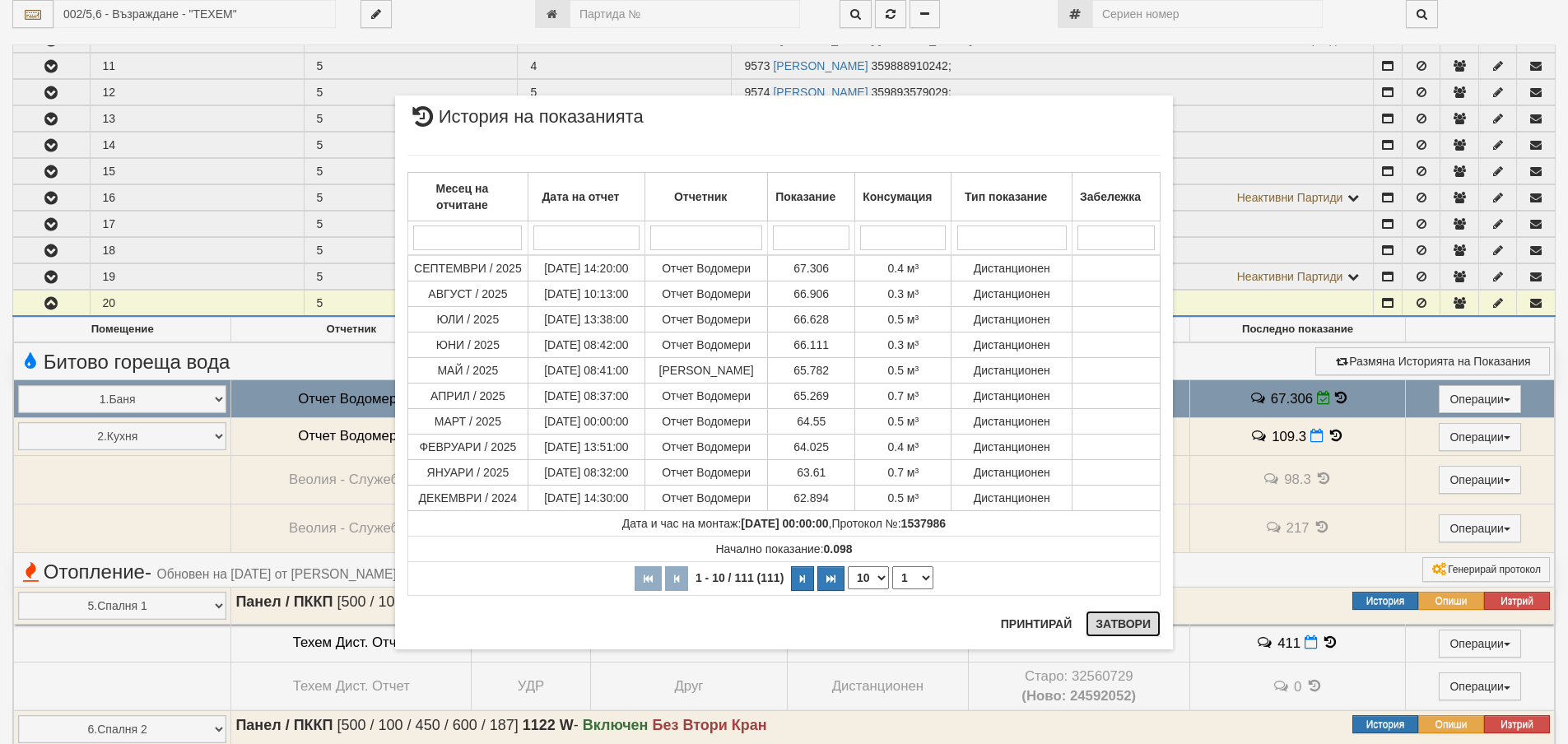
click at [1126, 627] on button "Затвори" at bounding box center [1123, 624] width 75 height 27
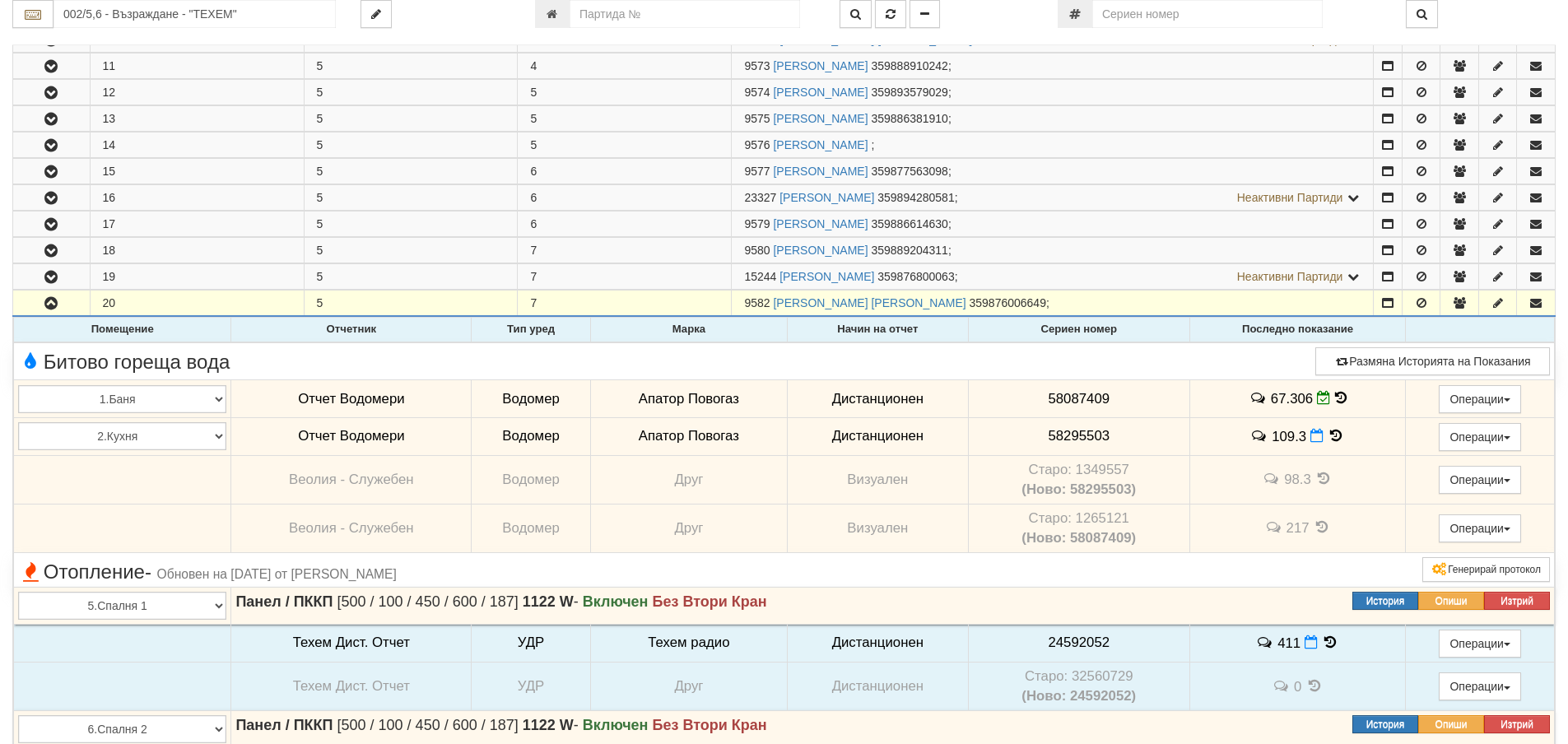
click at [1333, 434] on icon at bounding box center [1337, 436] width 18 height 14
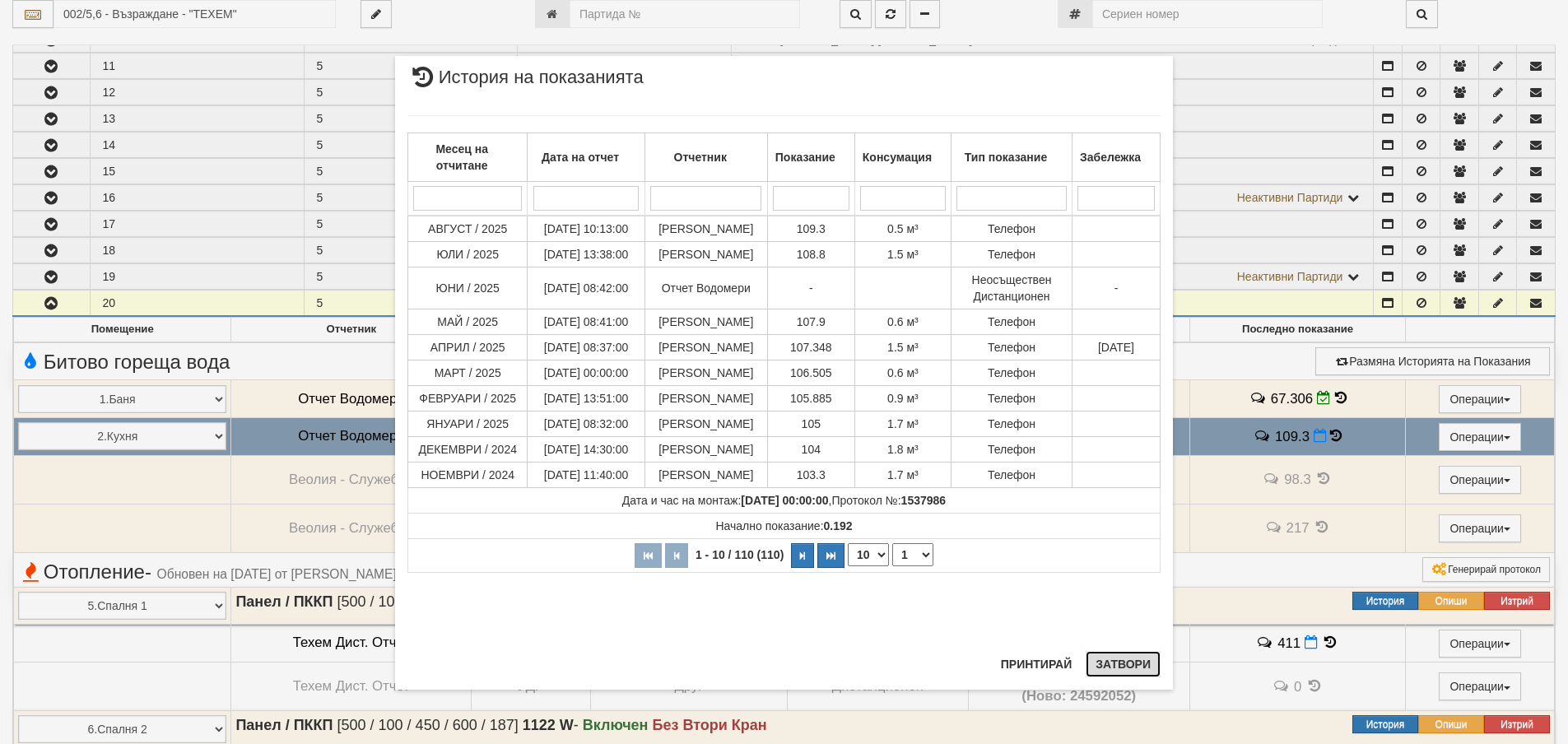
click at [1126, 661] on button "Затвори" at bounding box center [1123, 664] width 75 height 27
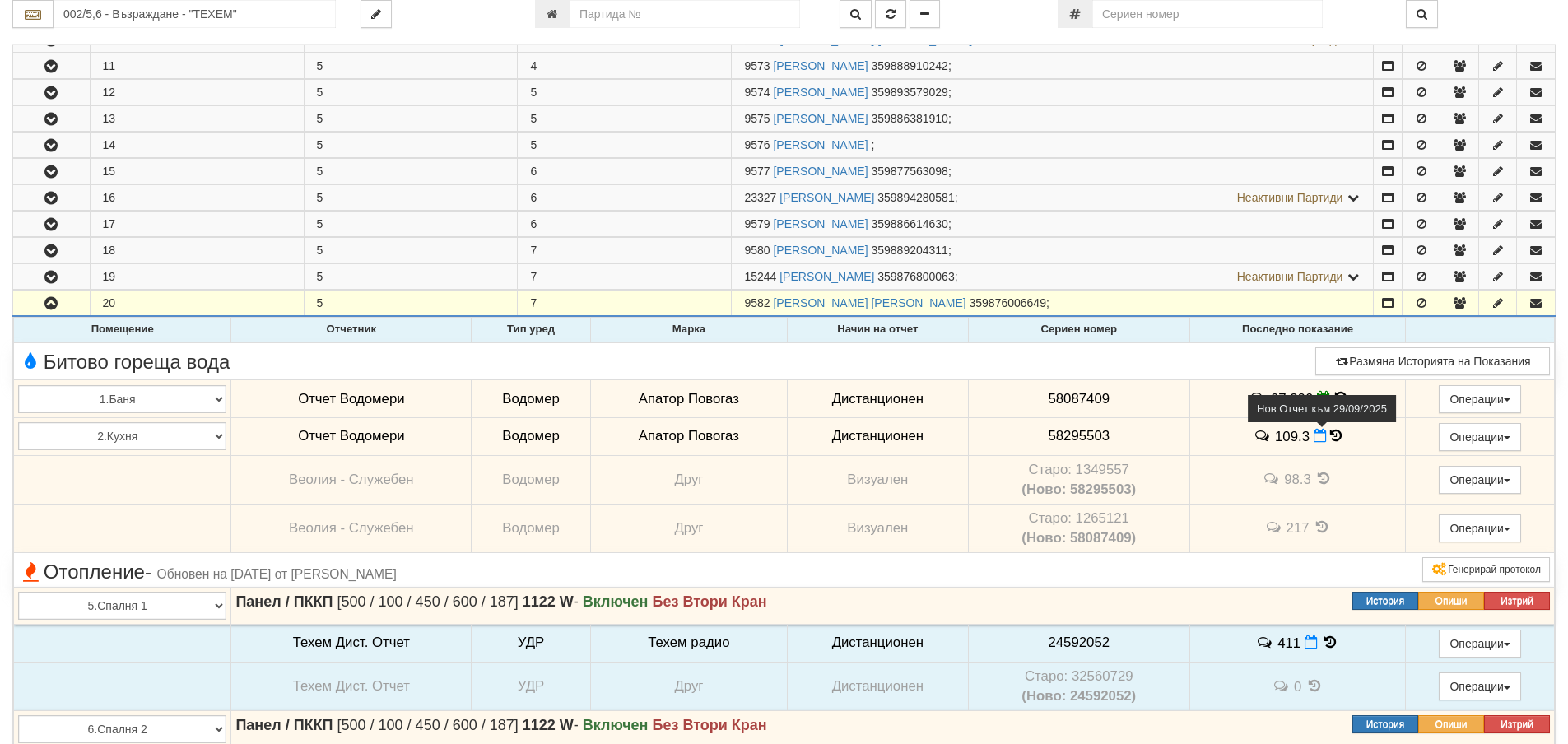
click at [1314, 434] on icon at bounding box center [1320, 436] width 13 height 14
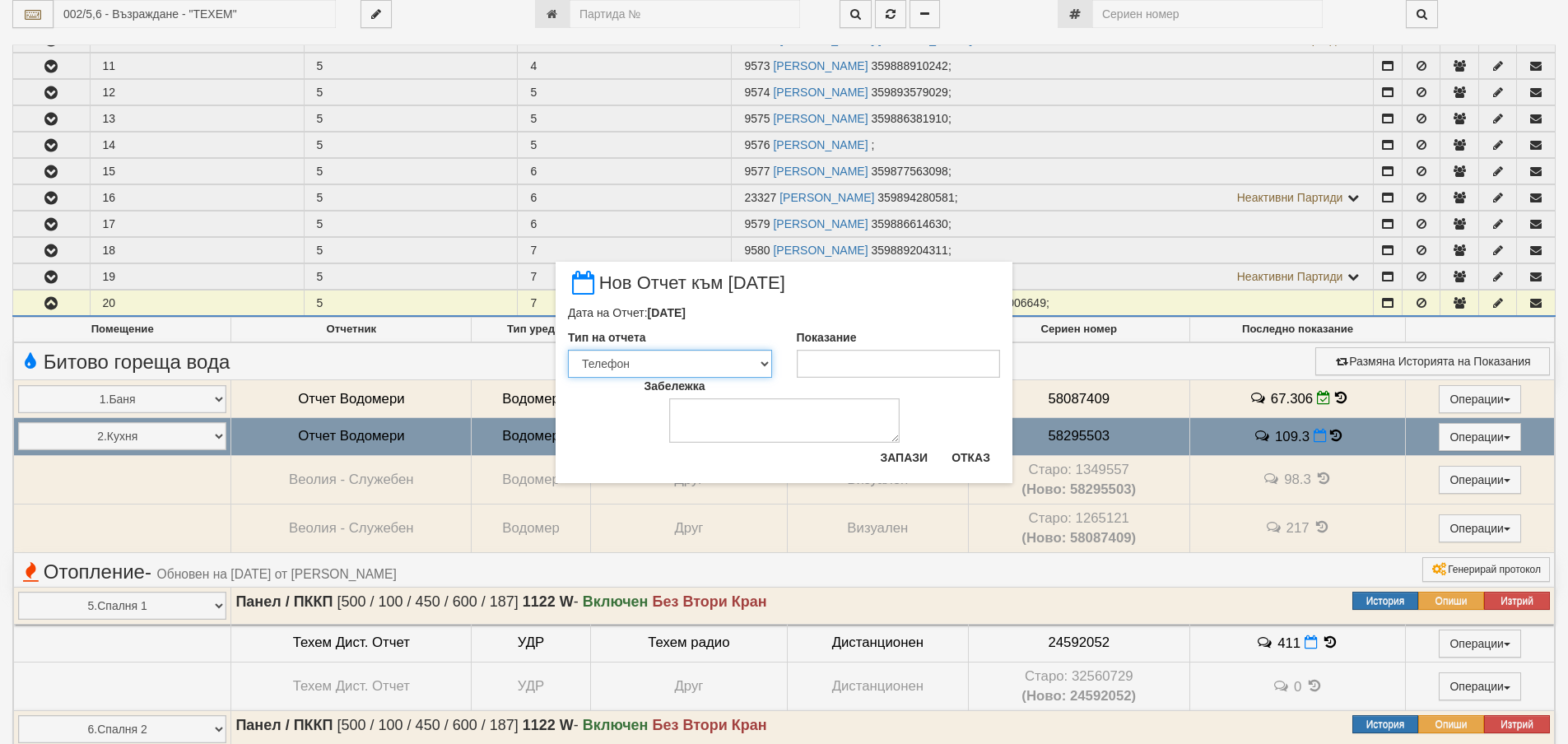
click at [765, 363] on select "Визуален Телефон Бележка Неосигурен достъп Самоотчет Служебно Дистанционен" at bounding box center [670, 364] width 204 height 28
select select "8dc75930-9bfd-e511-80be-8d5a1dced85a"
click at [568, 350] on select "Визуален Телефон Бележка Неосигурен достъп Самоотчет Служебно Дистанционен" at bounding box center [670, 364] width 204 height 28
click at [831, 362] on input "Показание" at bounding box center [899, 364] width 204 height 28
type input "110.1"
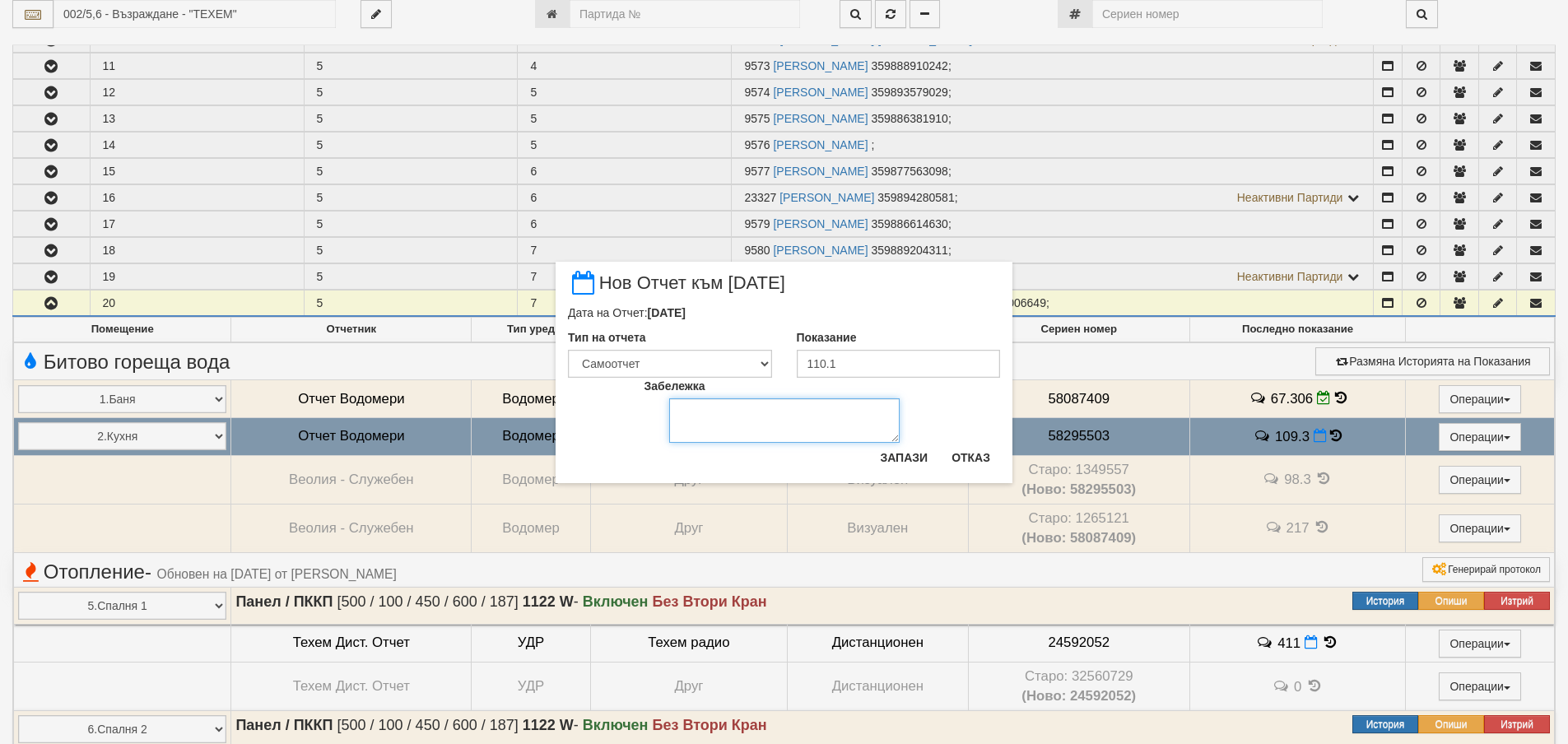
click at [760, 428] on textarea "Забележка" at bounding box center [784, 420] width 230 height 44
type textarea "03.10.2025"
click at [907, 459] on button "Запази" at bounding box center [904, 458] width 68 height 27
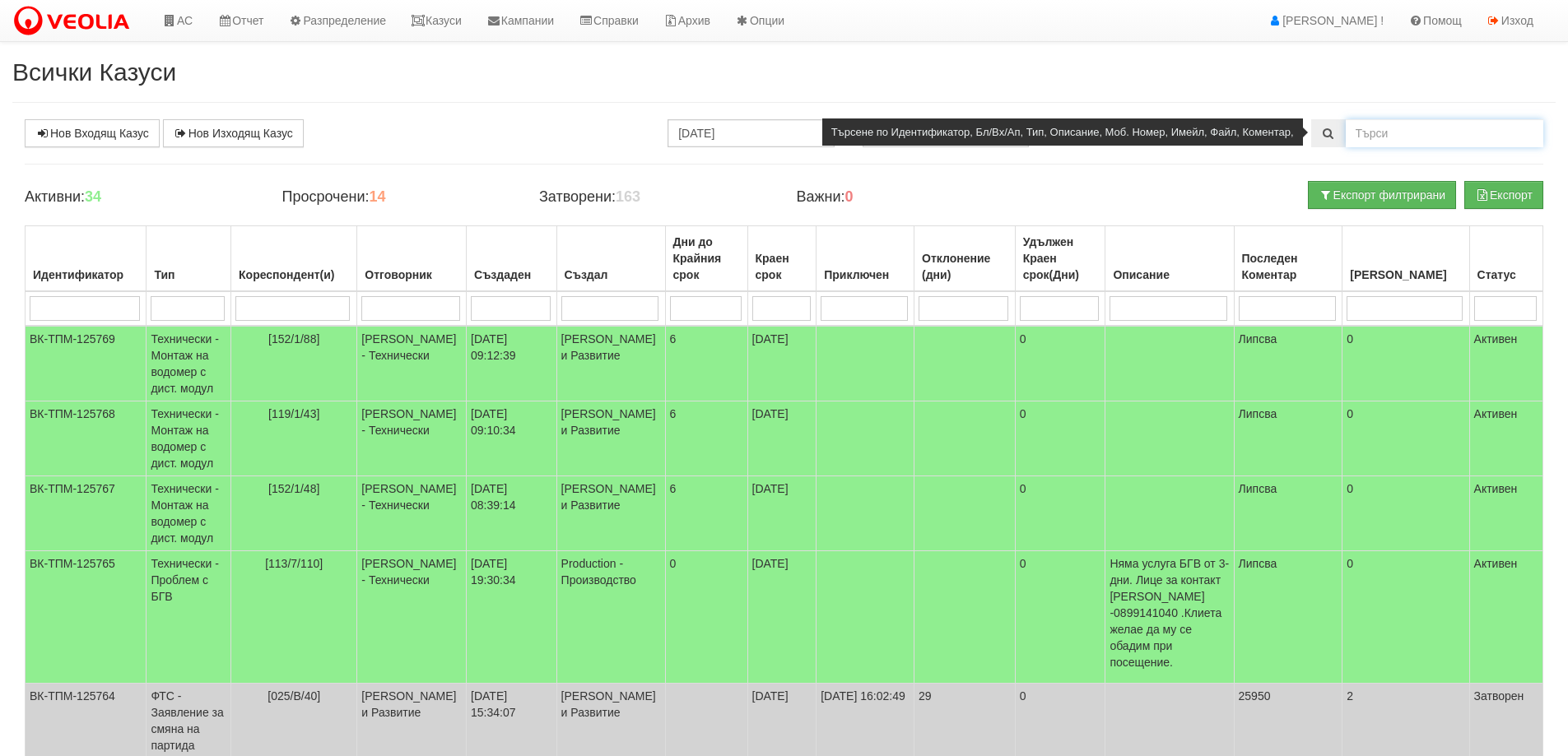
click at [1385, 122] on input "text" at bounding box center [1444, 132] width 197 height 28
type input "3/1/26"
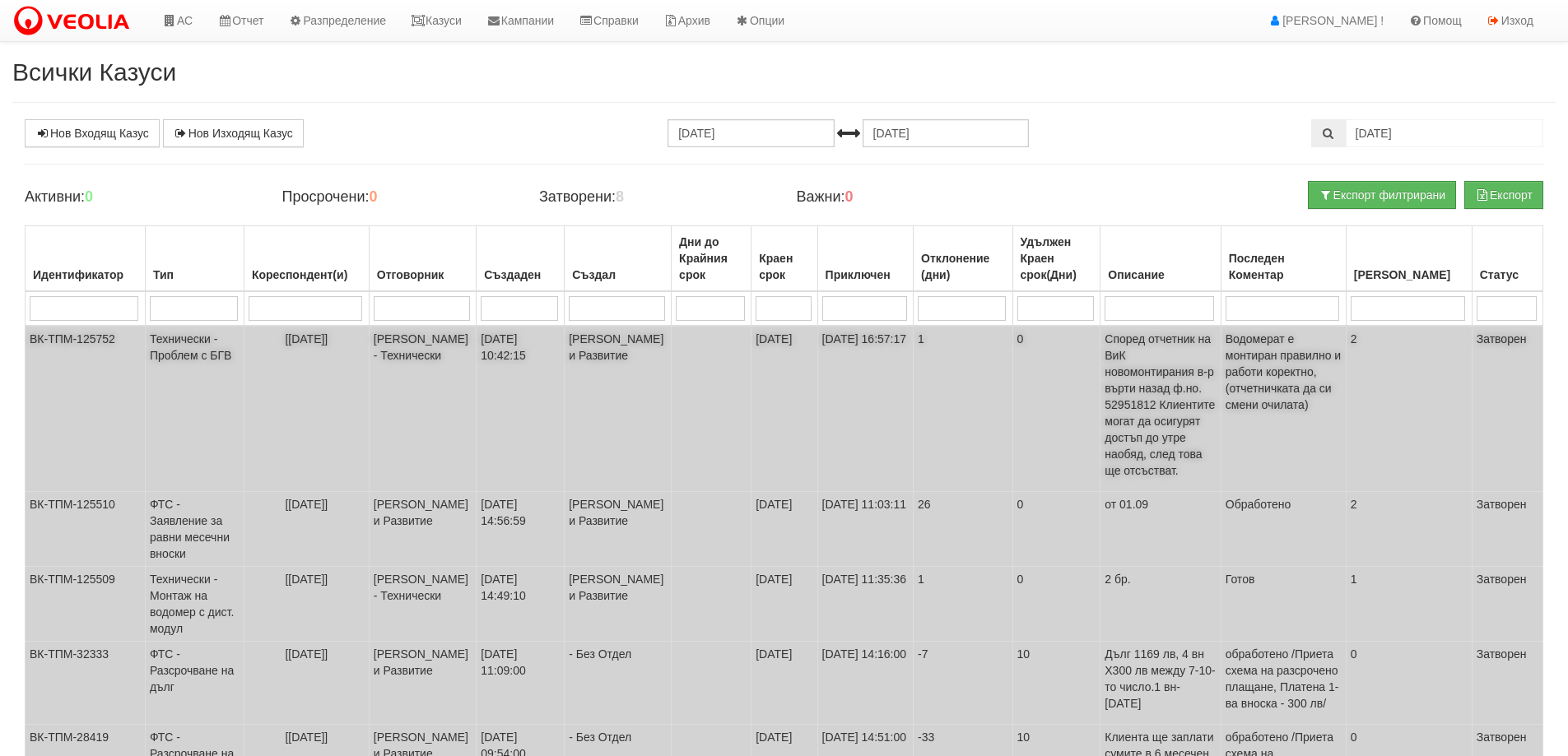
click at [174, 351] on td "Технически - Проблем с БГВ" at bounding box center [194, 409] width 99 height 166
